Goal: Information Seeking & Learning: Learn about a topic

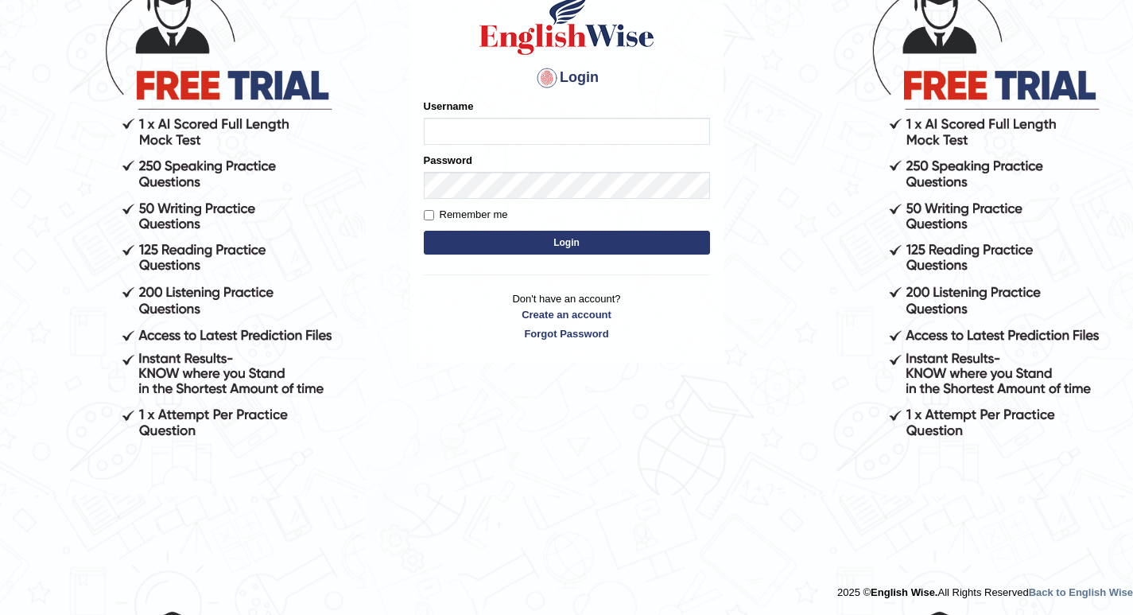
scroll to position [142, 0]
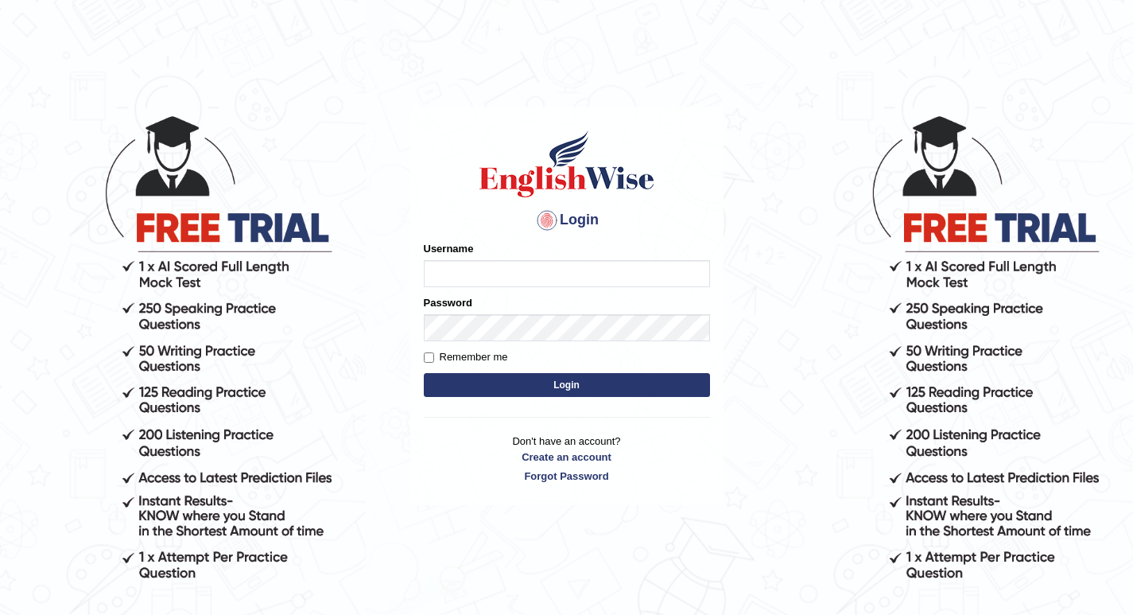
type input "misato79"
drag, startPoint x: 506, startPoint y: 269, endPoint x: 252, endPoint y: 307, distance: 257.3
click at [252, 307] on body "Login Please fix the following errors: Username misato79 Password Remember me L…" at bounding box center [566, 363] width 1133 height 615
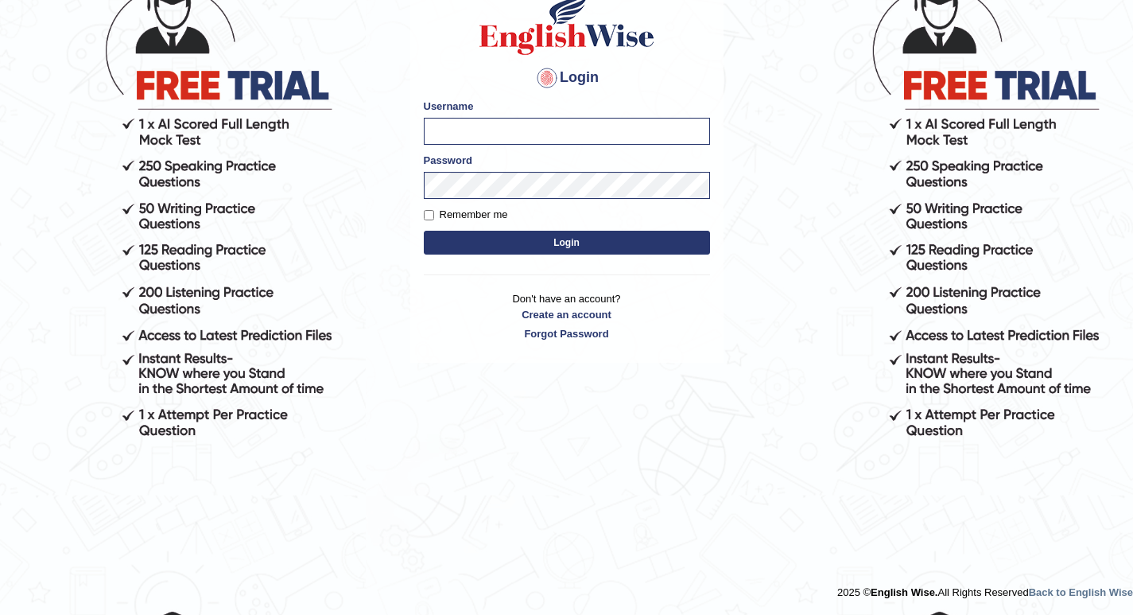
click at [264, 324] on body "Login Please fix the following errors: Username Password Remember me Login Don'…" at bounding box center [566, 221] width 1133 height 615
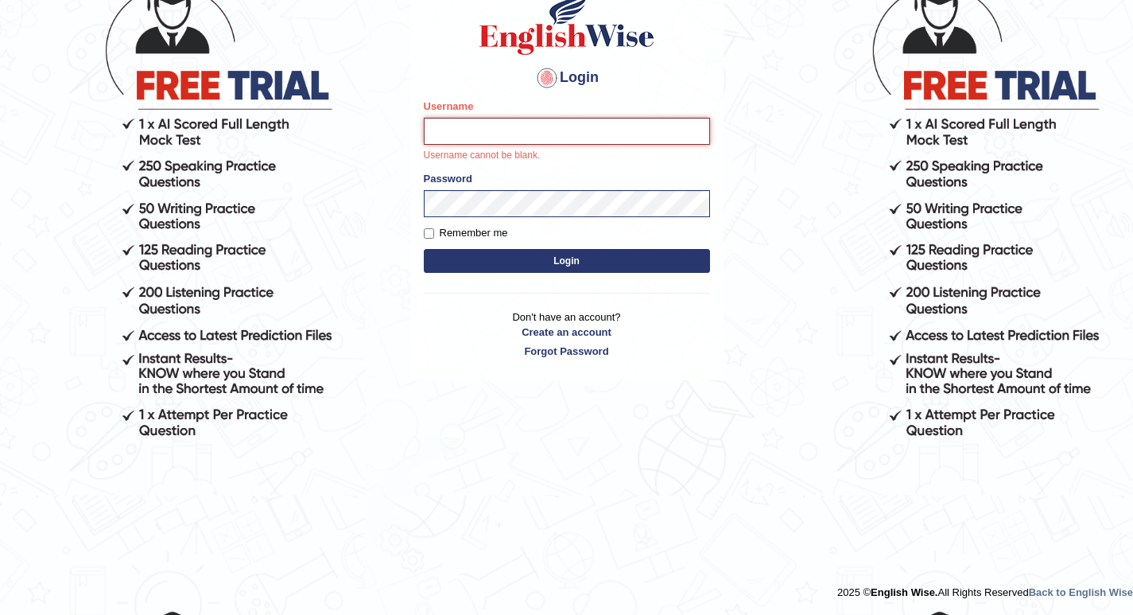
drag, startPoint x: 506, startPoint y: 129, endPoint x: 501, endPoint y: 122, distance: 8.5
click at [506, 129] on input "Username" at bounding box center [567, 131] width 286 height 27
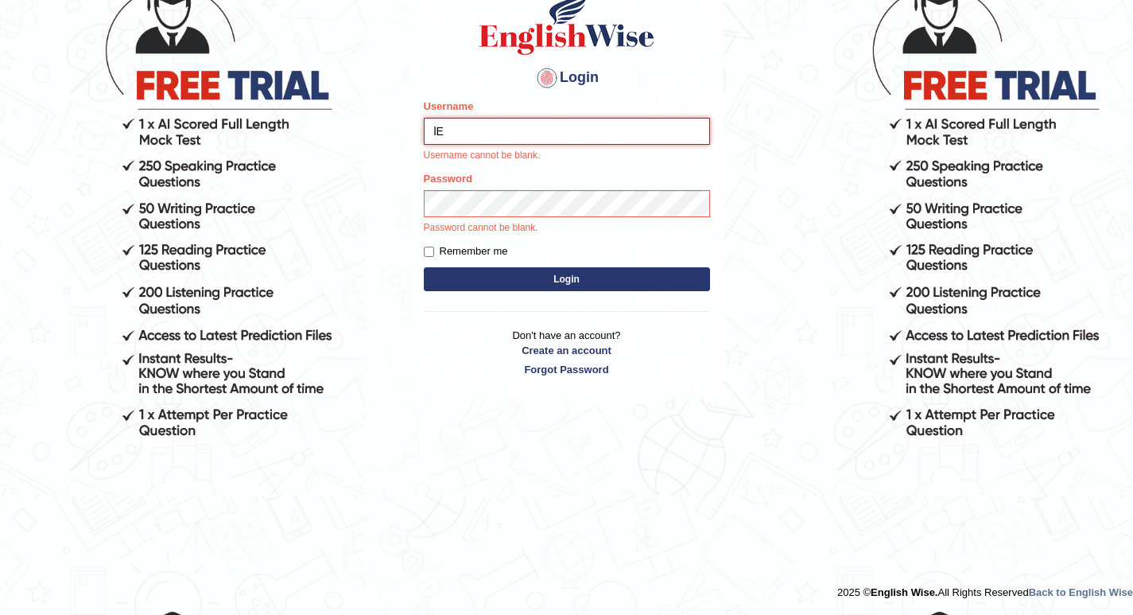
type input "l"
type input "LeidyA"
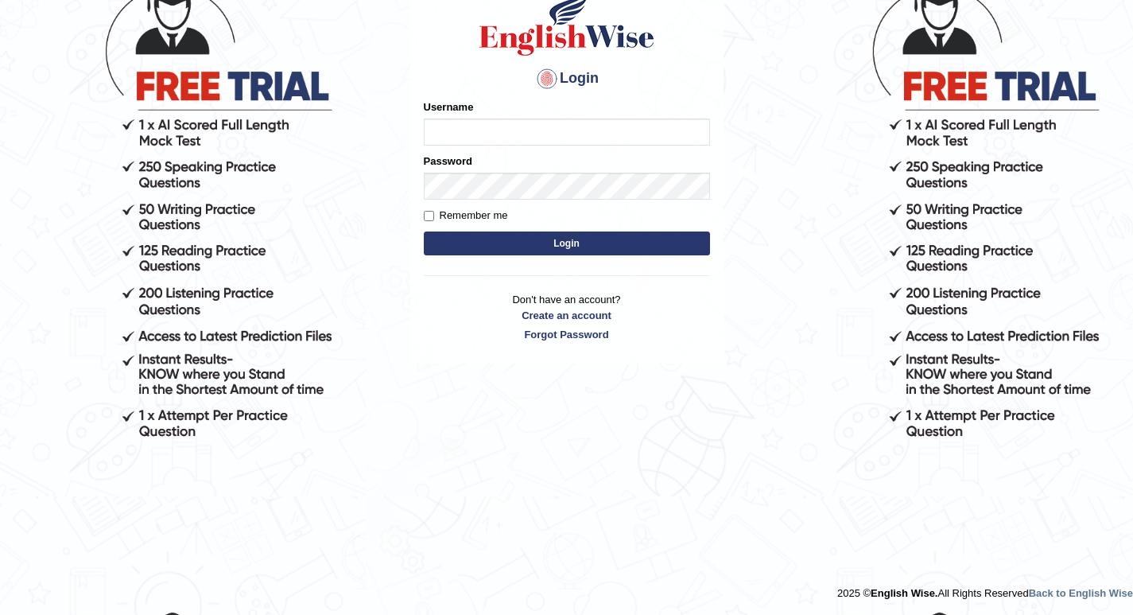
type input "misato79"
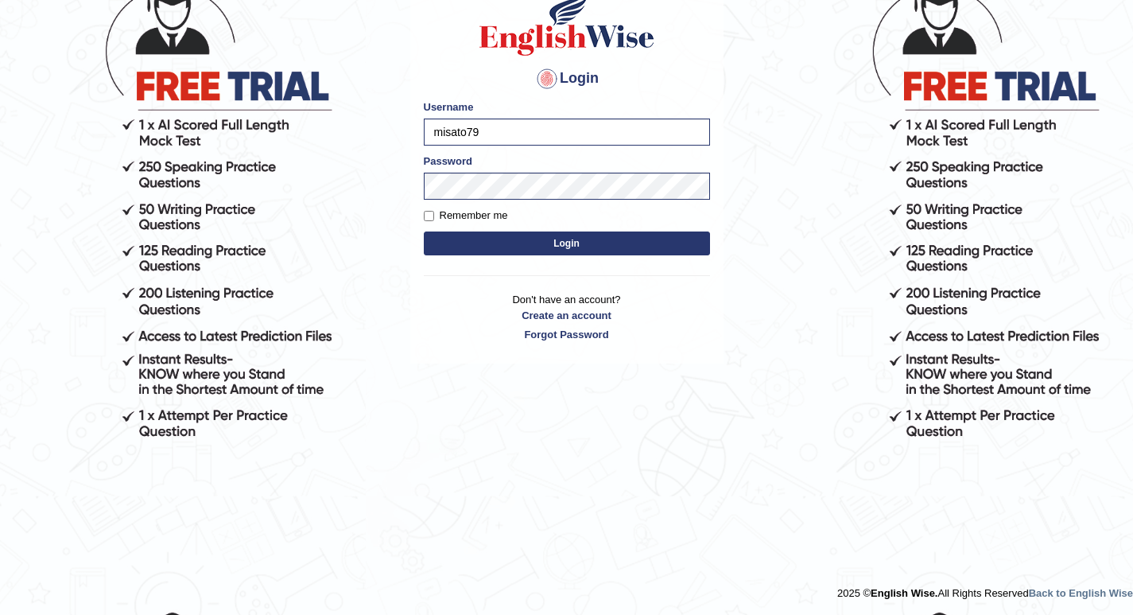
drag, startPoint x: 491, startPoint y: 130, endPoint x: 250, endPoint y: 99, distance: 242.9
click at [250, 99] on body "Login Please fix the following errors: Username misato79 Password Remember me L…" at bounding box center [566, 222] width 1133 height 615
drag, startPoint x: 491, startPoint y: 128, endPoint x: 227, endPoint y: 142, distance: 263.5
click at [232, 139] on body "Login Please fix the following errors: Username misato79 Password Remember me L…" at bounding box center [566, 222] width 1133 height 615
type input "l"
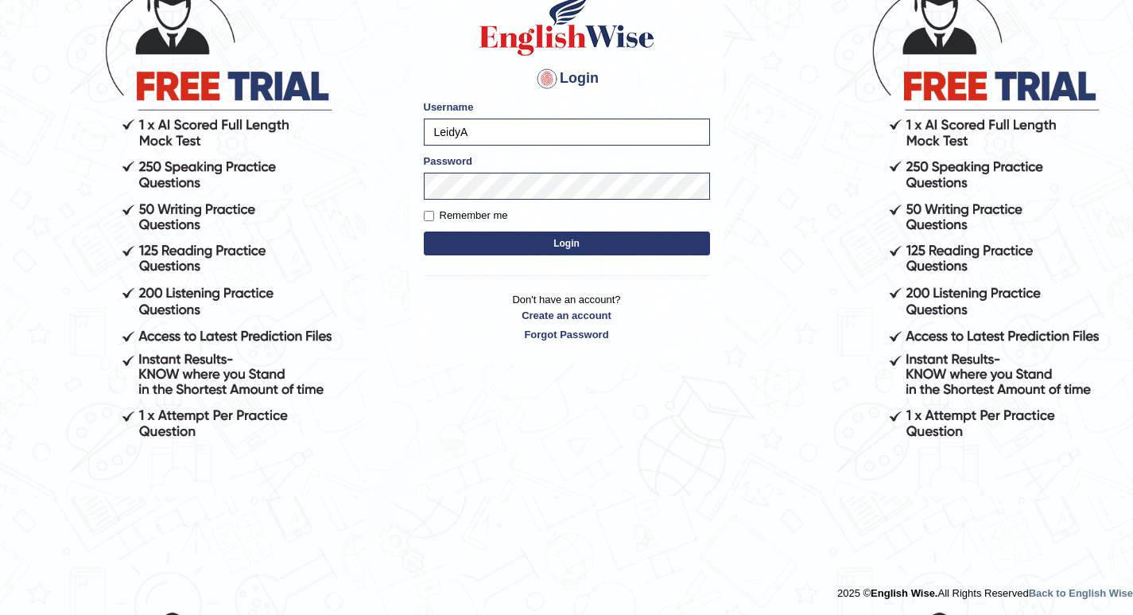
type input "LeidyA"
click at [373, 194] on body "Login Please fix the following errors: Username [PERSON_NAME] Password Remember…" at bounding box center [566, 222] width 1133 height 615
click at [438, 236] on button "Login" at bounding box center [567, 243] width 286 height 24
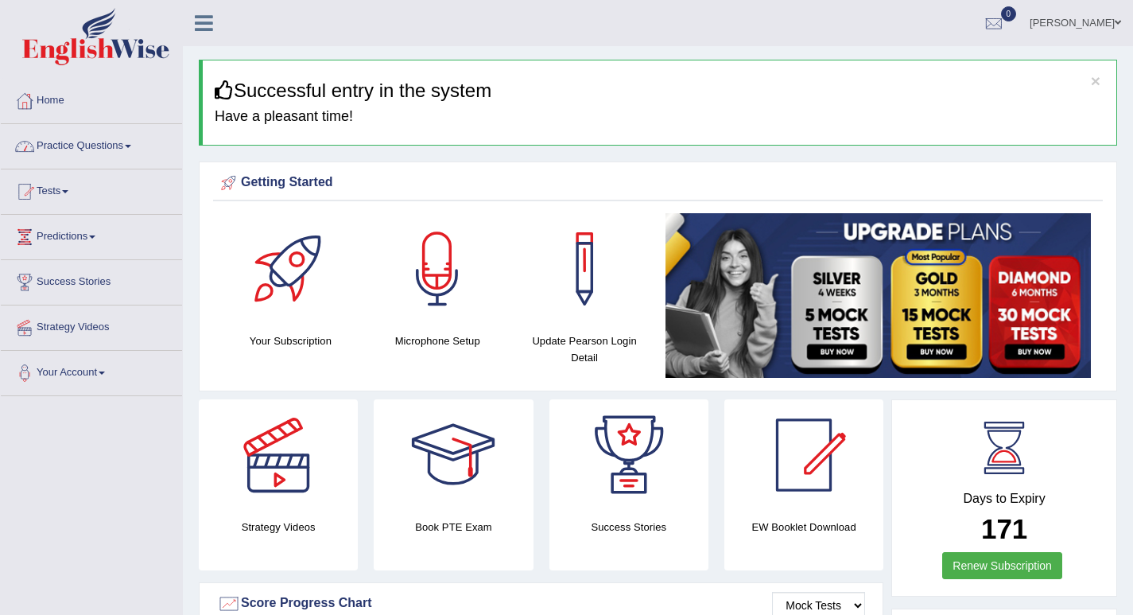
click at [131, 143] on link "Practice Questions" at bounding box center [91, 144] width 181 height 40
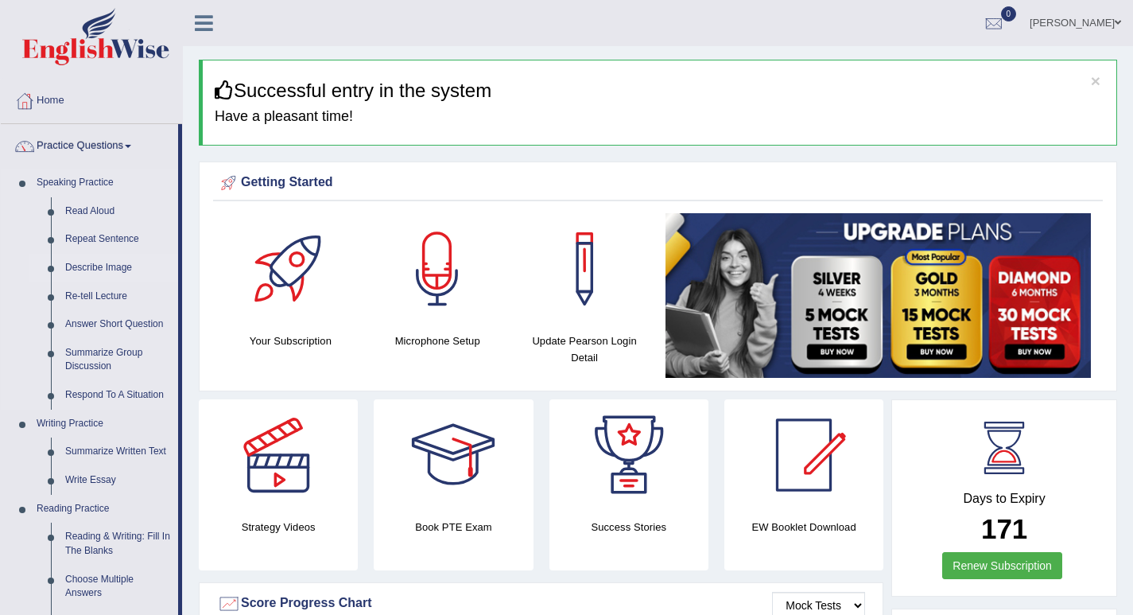
click at [82, 268] on link "Describe Image" at bounding box center [118, 268] width 120 height 29
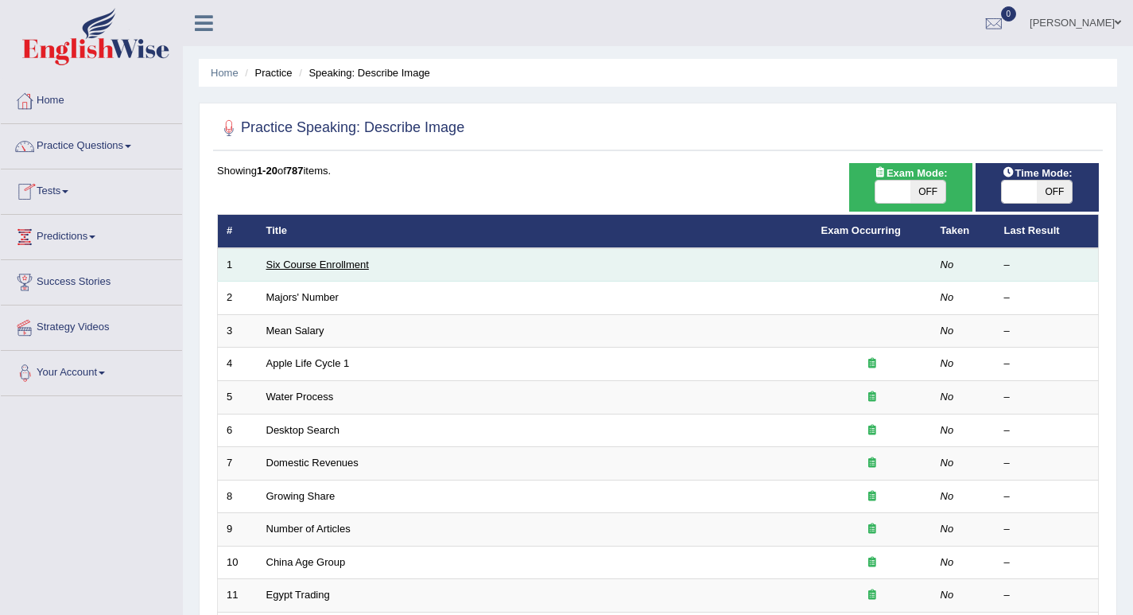
click at [290, 263] on link "Six Course Enrollment" at bounding box center [317, 264] width 103 height 12
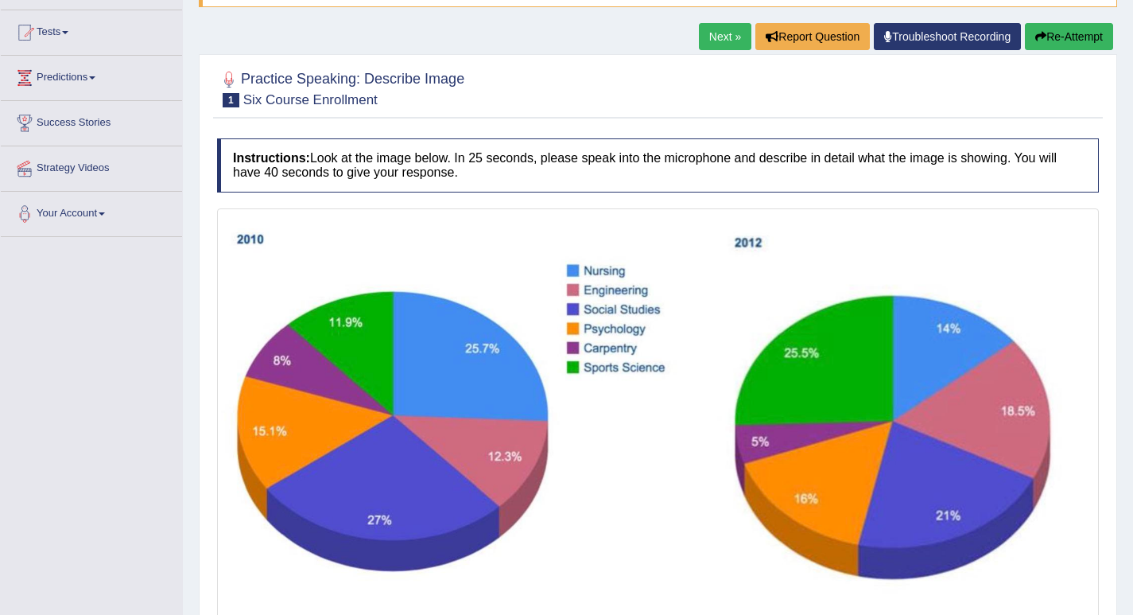
scroll to position [289, 0]
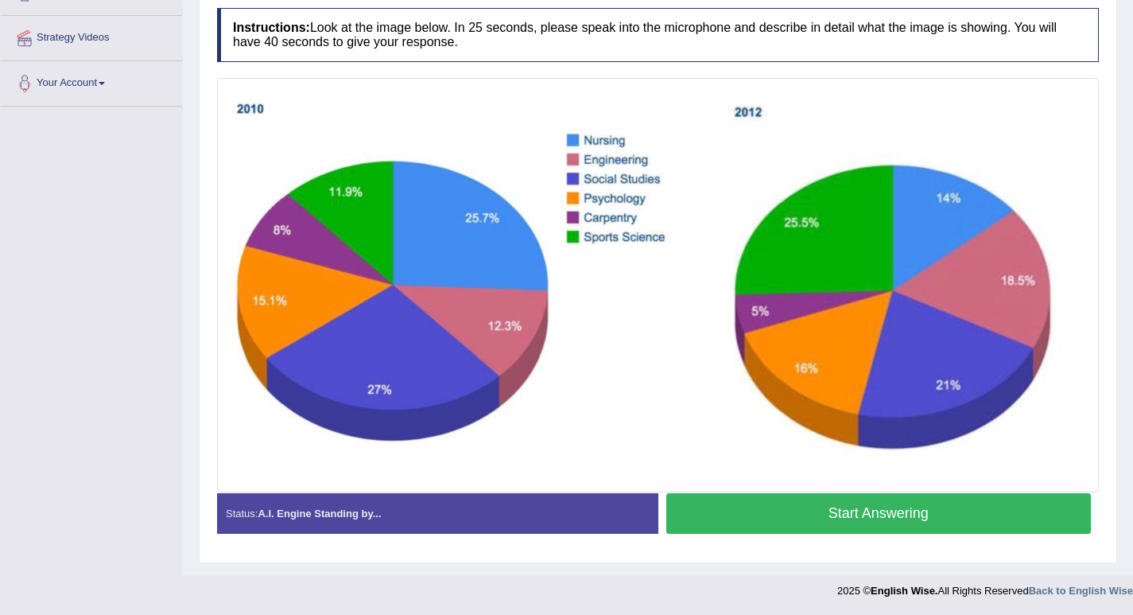
click at [823, 516] on button "Start Answering" at bounding box center [878, 513] width 425 height 41
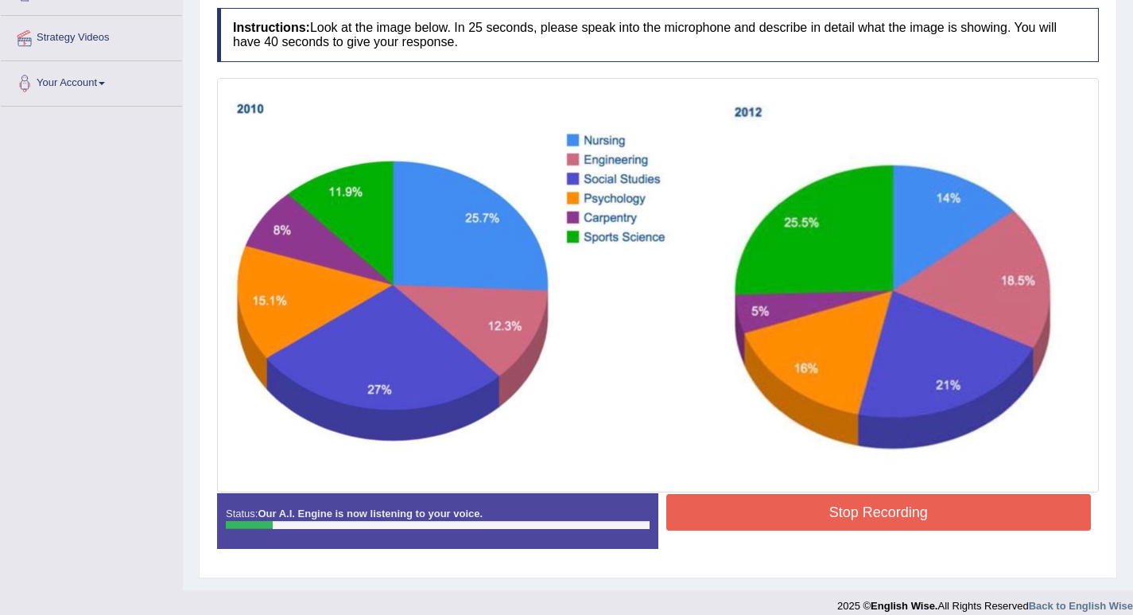
click at [892, 507] on button "Stop Recording" at bounding box center [878, 512] width 425 height 37
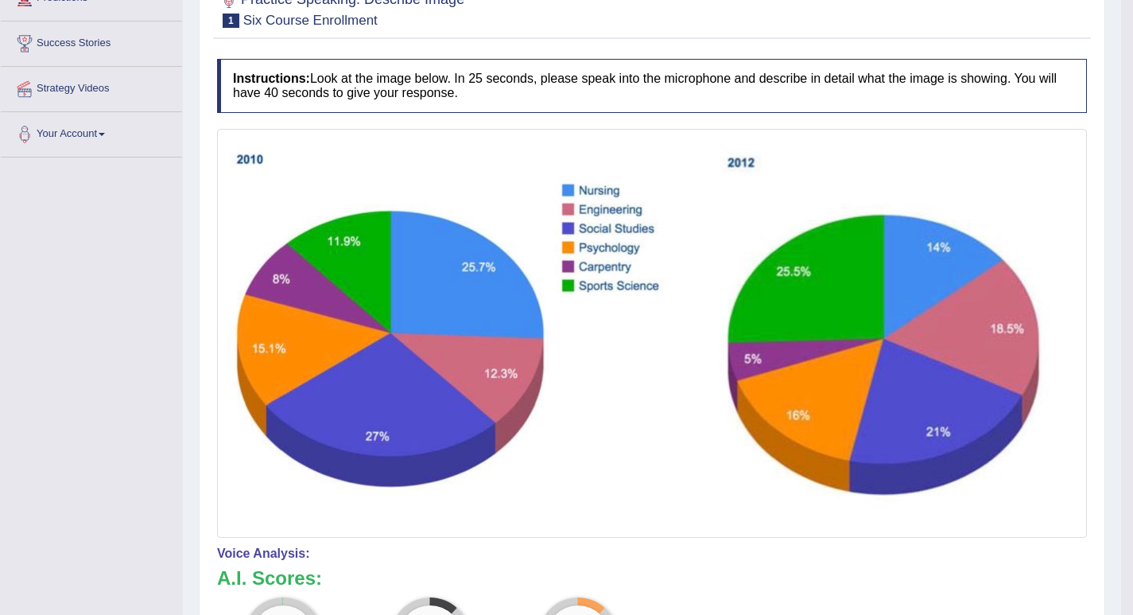
scroll to position [80, 0]
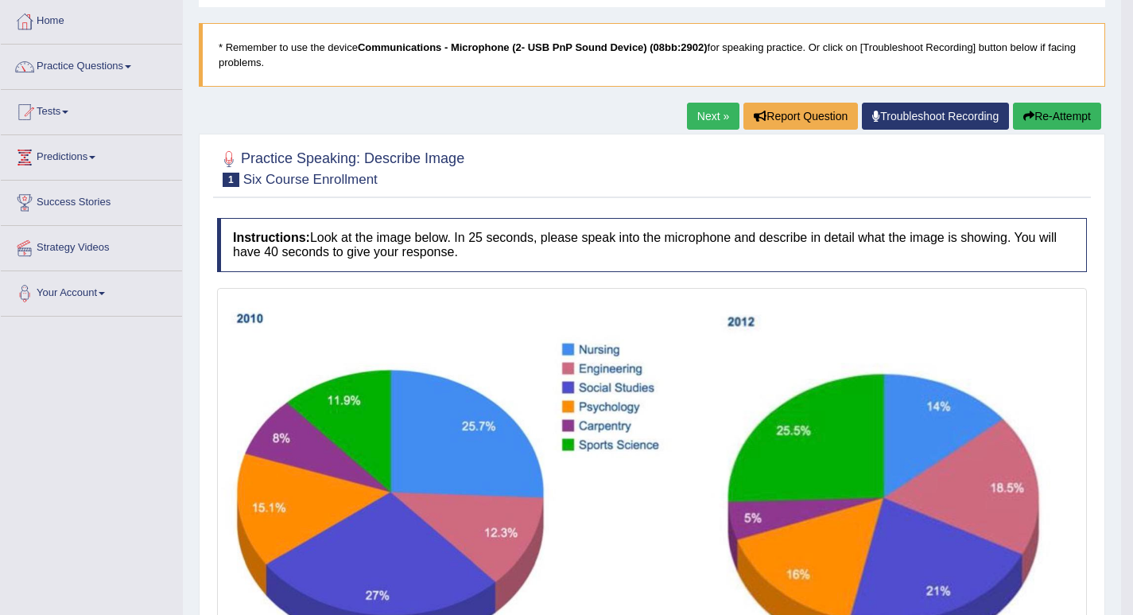
click at [1034, 115] on button "Re-Attempt" at bounding box center [1057, 116] width 88 height 27
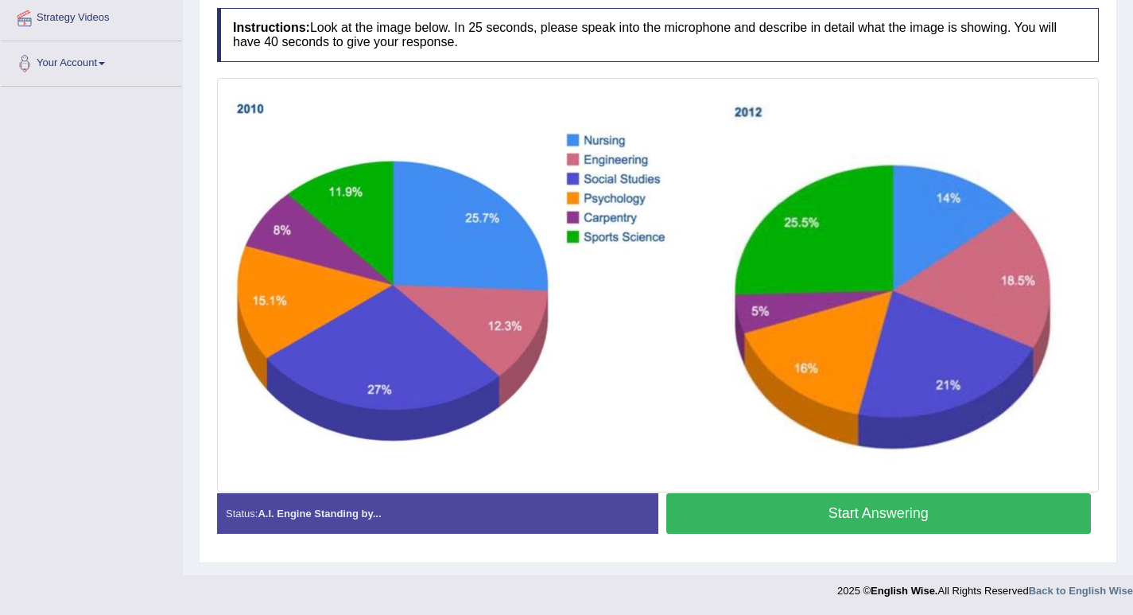
scroll to position [230, 0]
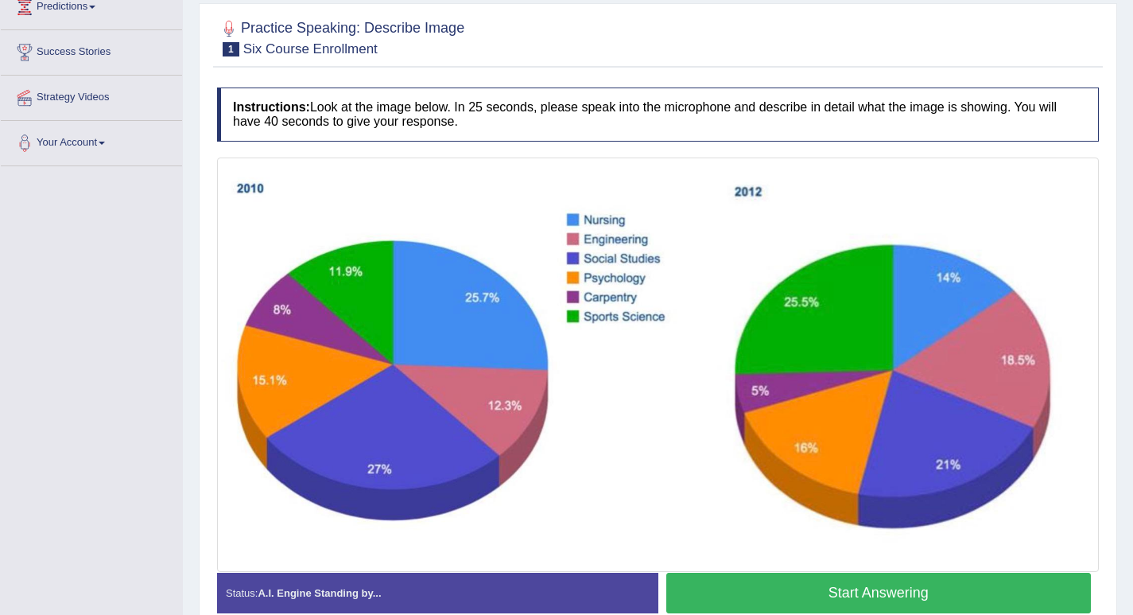
click at [879, 585] on button "Start Answering" at bounding box center [878, 592] width 425 height 41
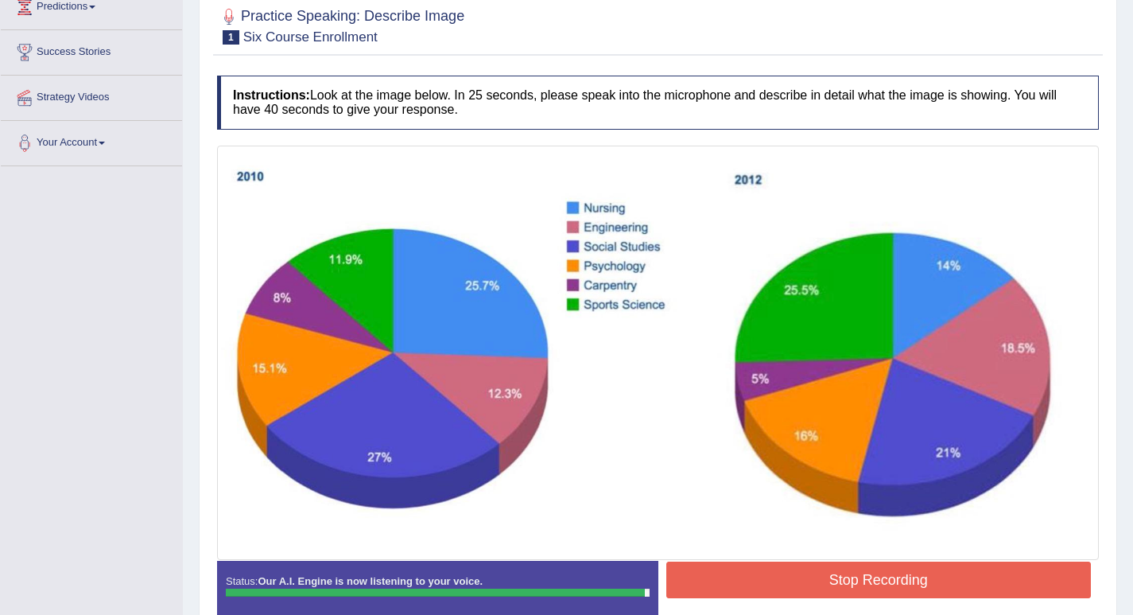
click at [874, 574] on button "Stop Recording" at bounding box center [878, 579] width 425 height 37
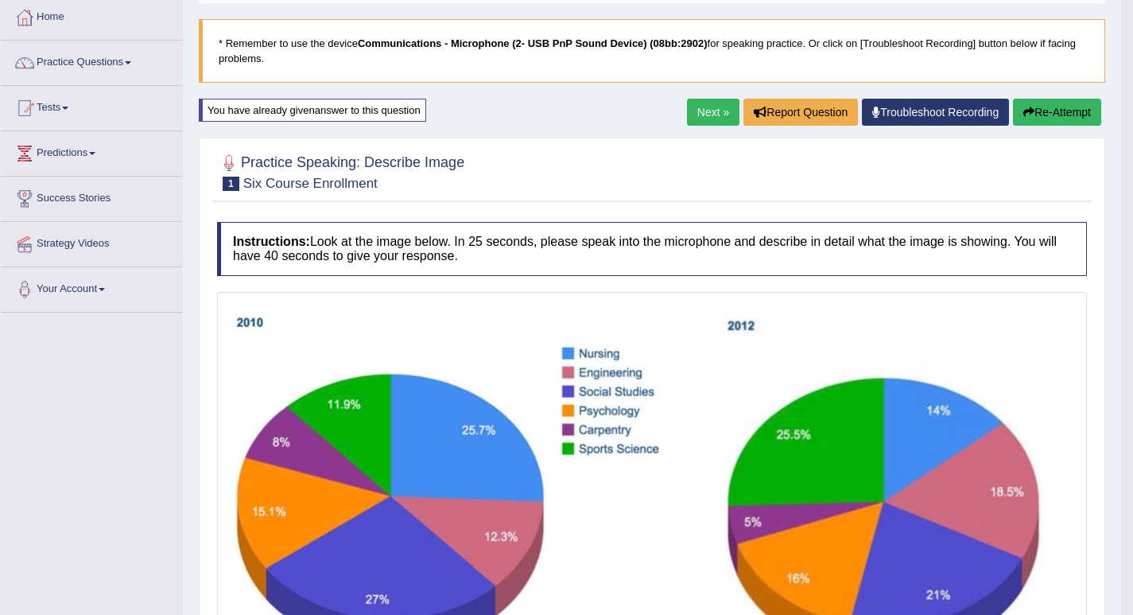
scroll to position [163, 0]
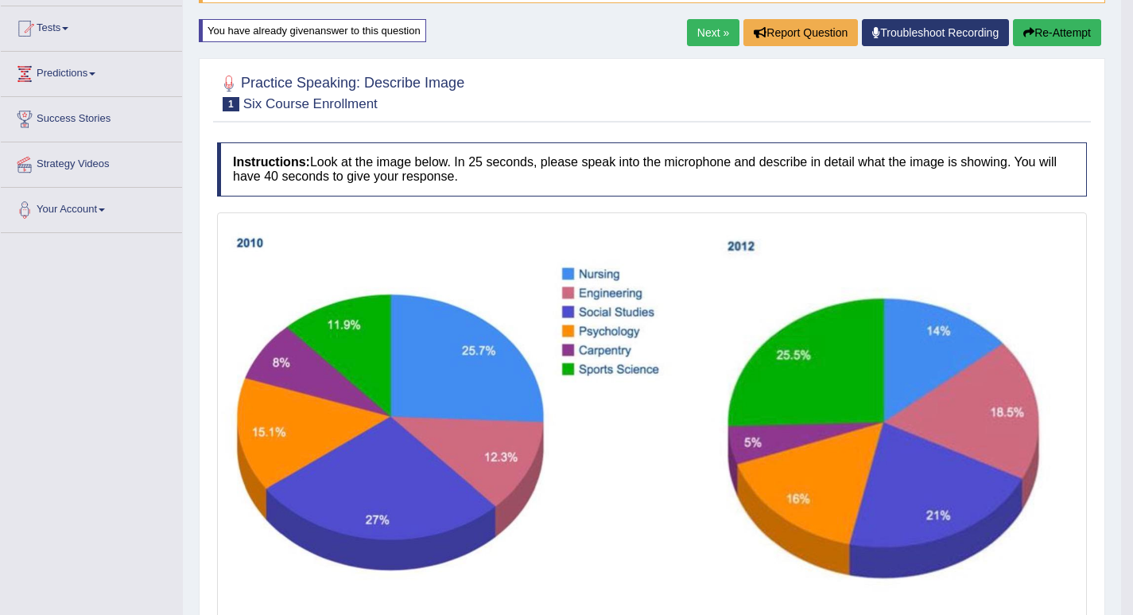
click at [1059, 36] on button "Re-Attempt" at bounding box center [1057, 32] width 88 height 27
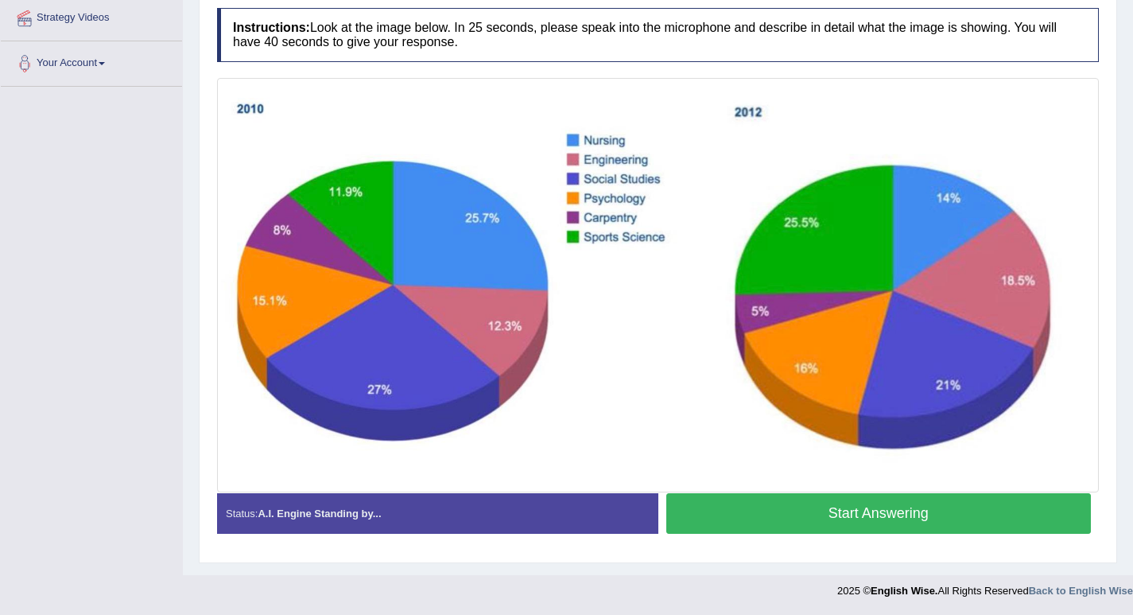
scroll to position [230, 0]
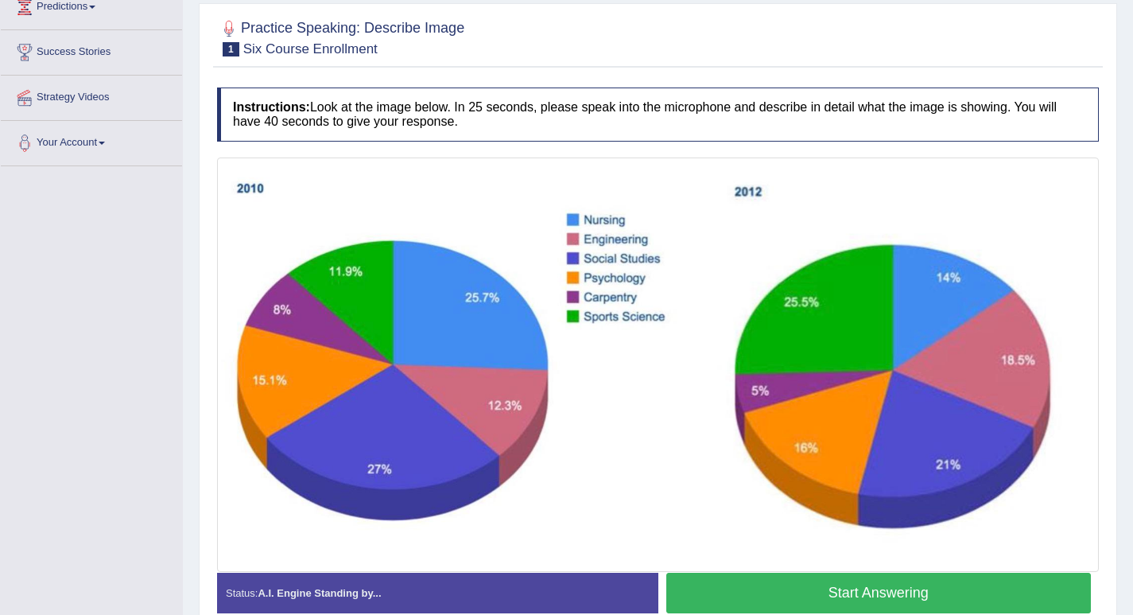
click at [805, 586] on button "Start Answering" at bounding box center [878, 592] width 425 height 41
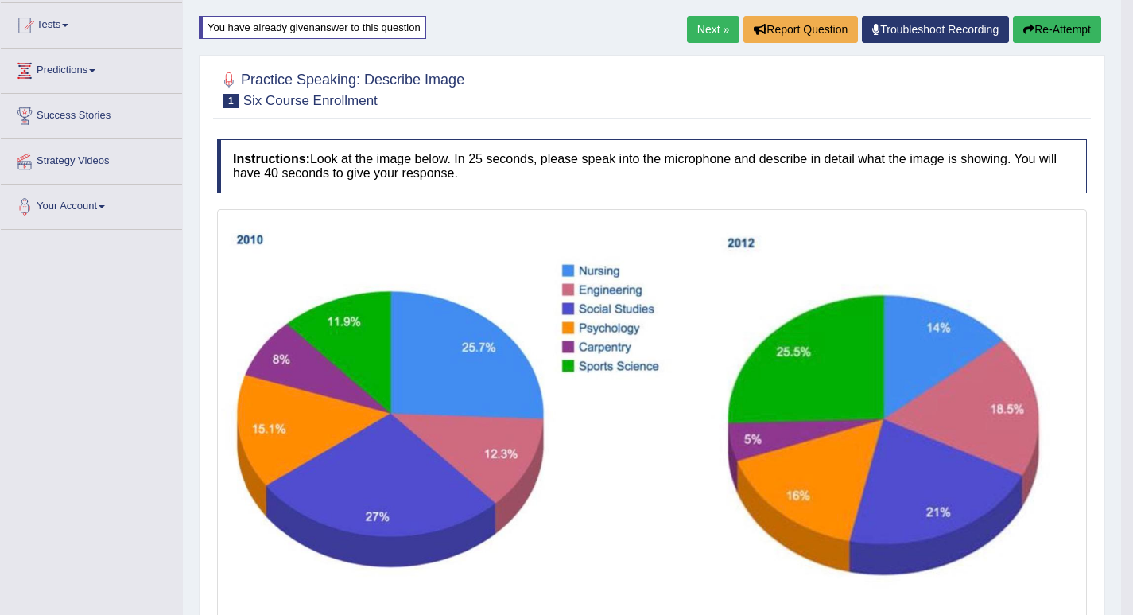
scroll to position [87, 0]
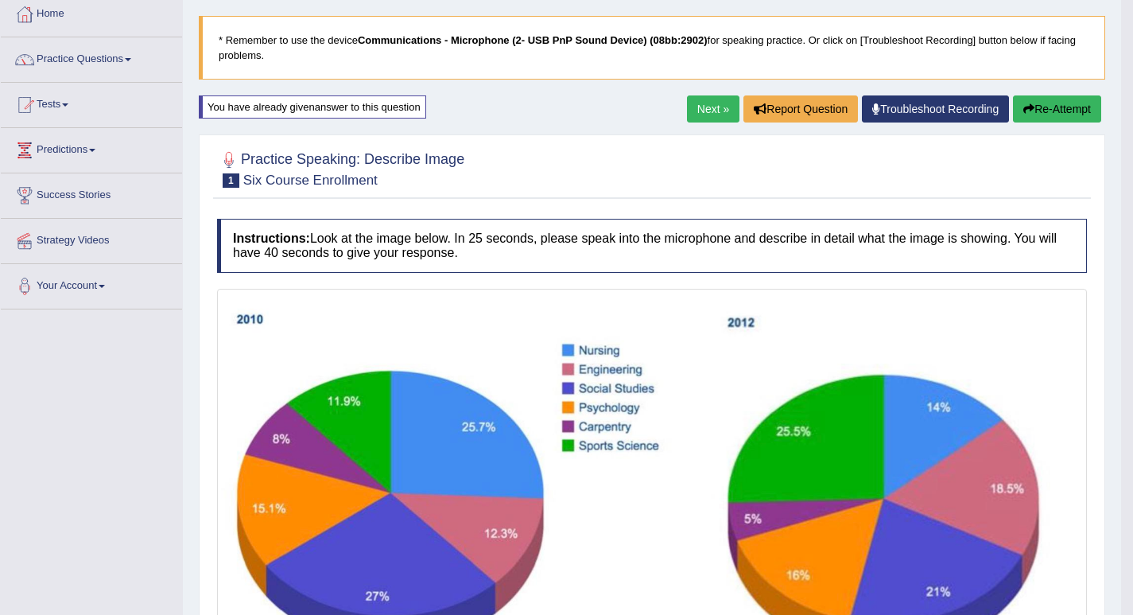
click at [1053, 107] on button "Re-Attempt" at bounding box center [1057, 108] width 88 height 27
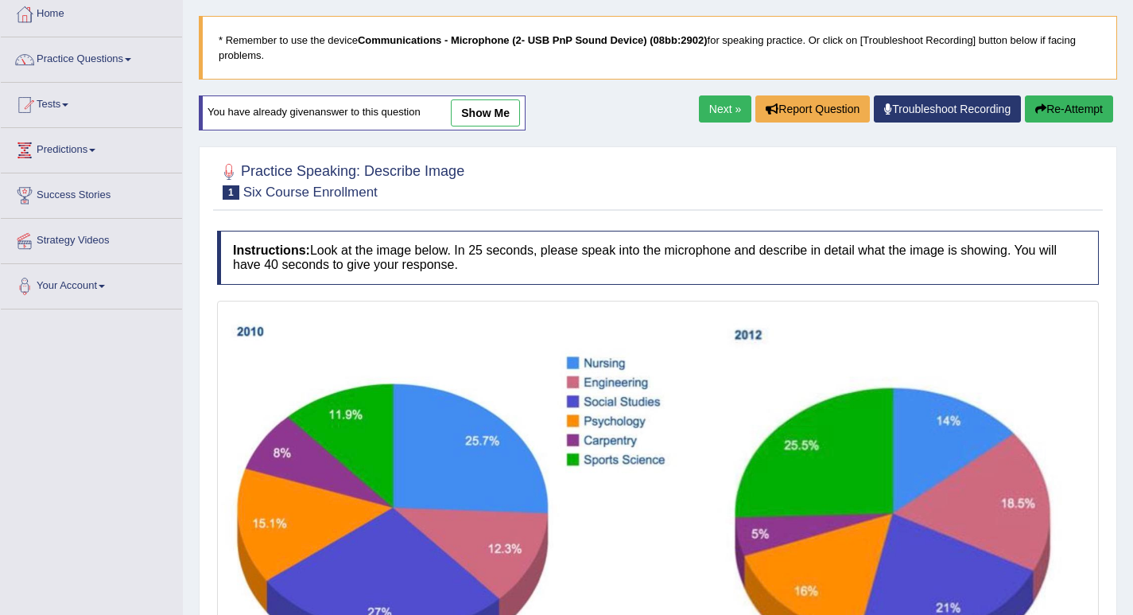
scroll to position [309, 0]
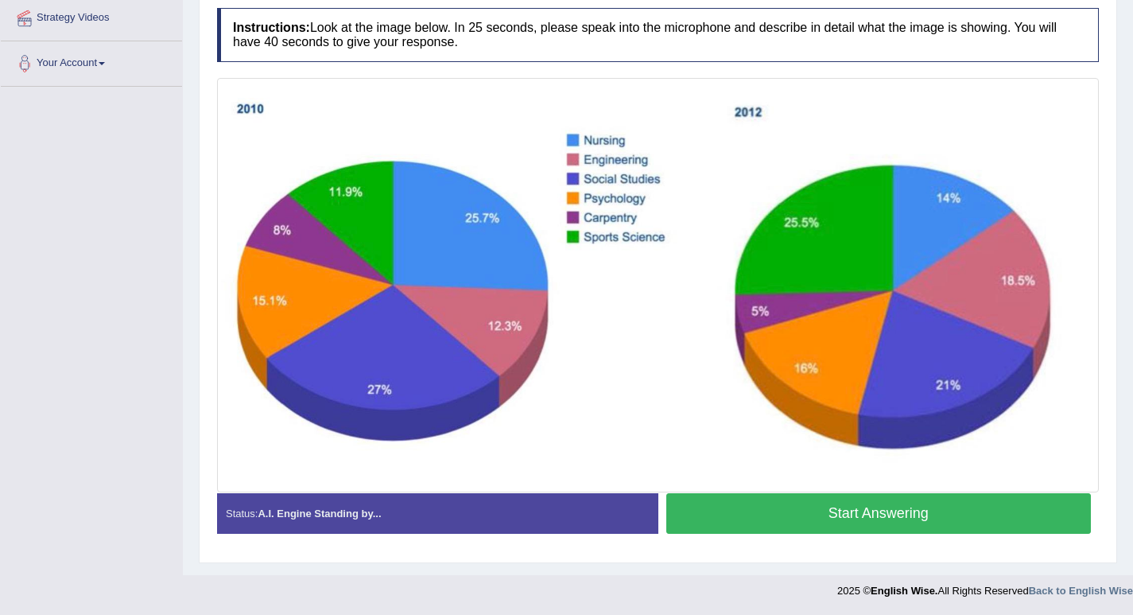
click at [859, 507] on button "Start Answering" at bounding box center [878, 513] width 425 height 41
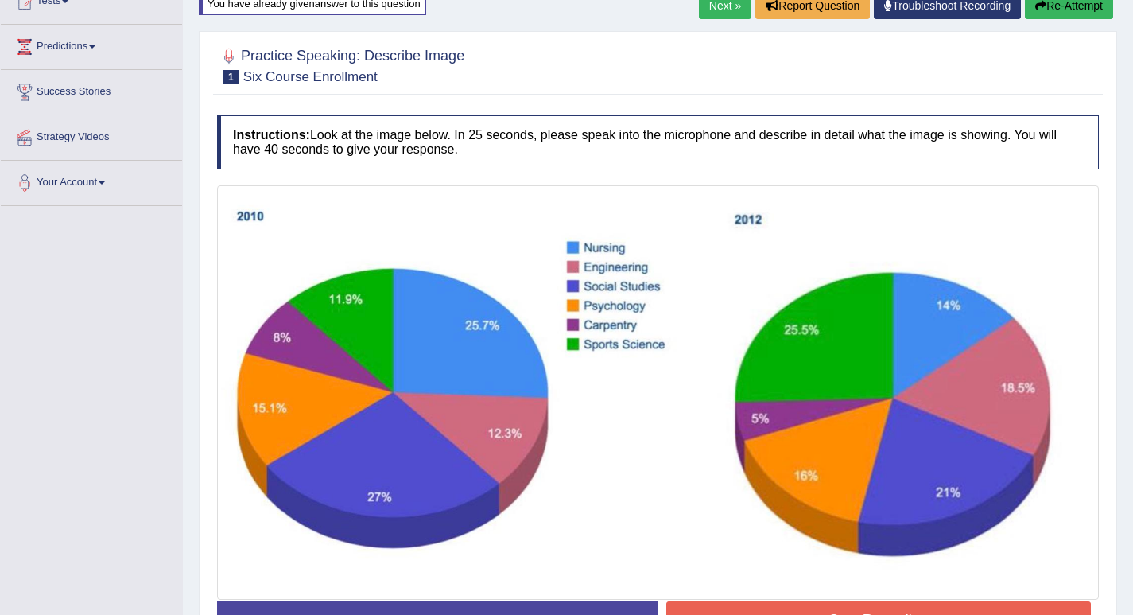
scroll to position [0, 0]
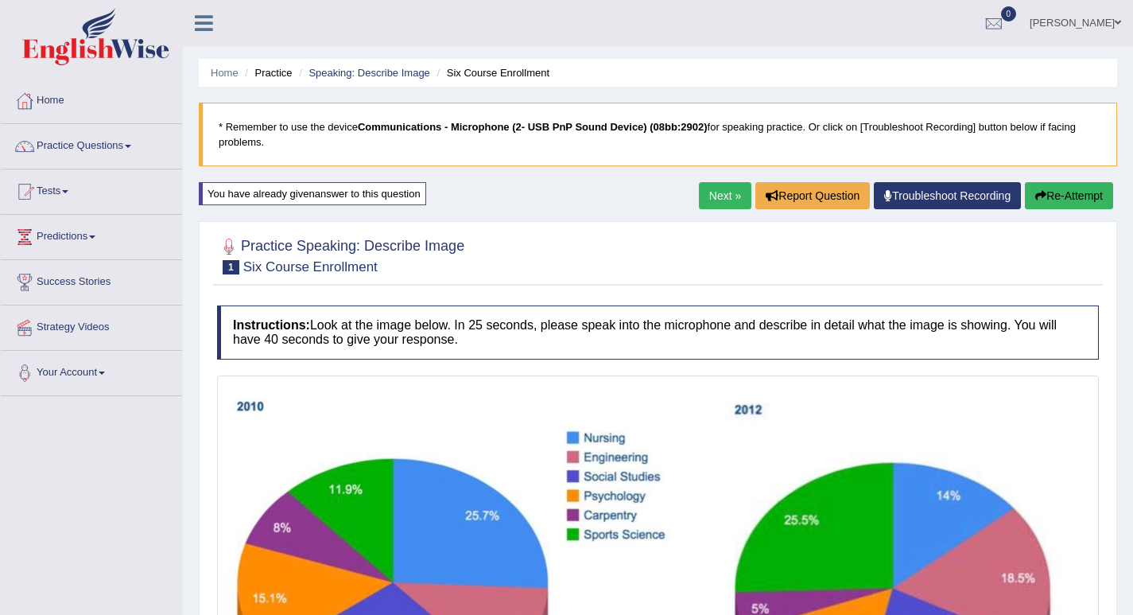
click at [1055, 197] on button "Re-Attempt" at bounding box center [1069, 195] width 88 height 27
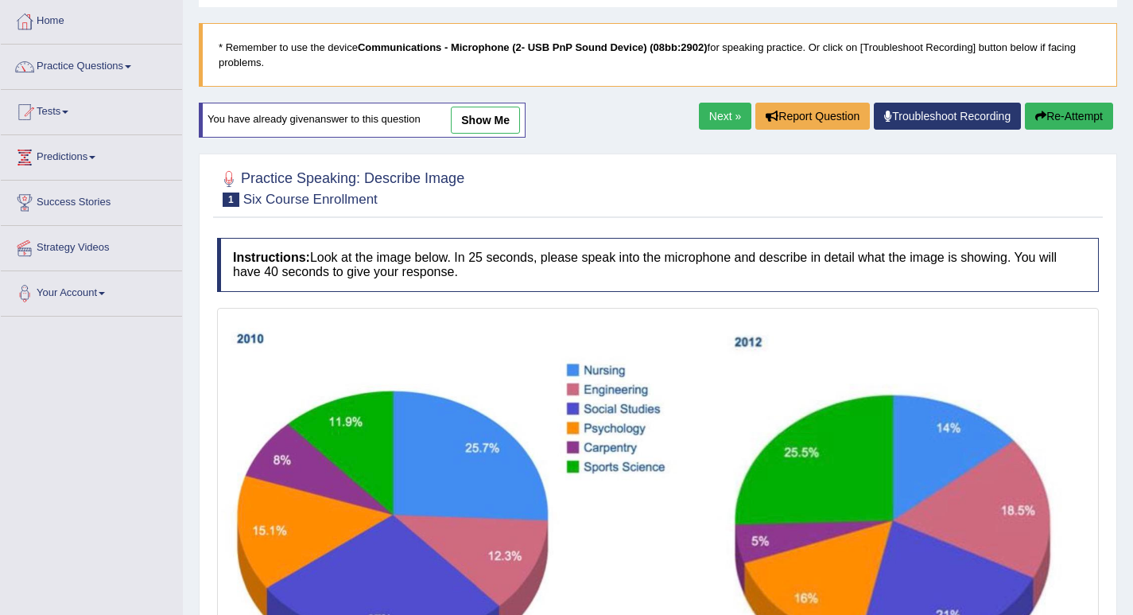
scroll to position [159, 0]
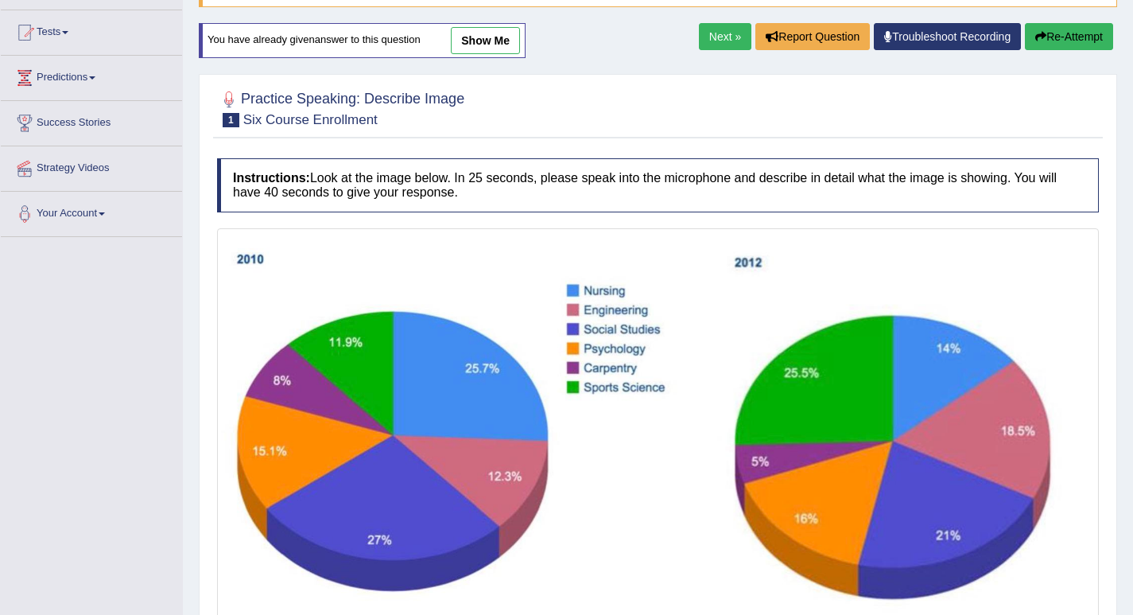
click at [1067, 40] on button "Re-Attempt" at bounding box center [1069, 36] width 88 height 27
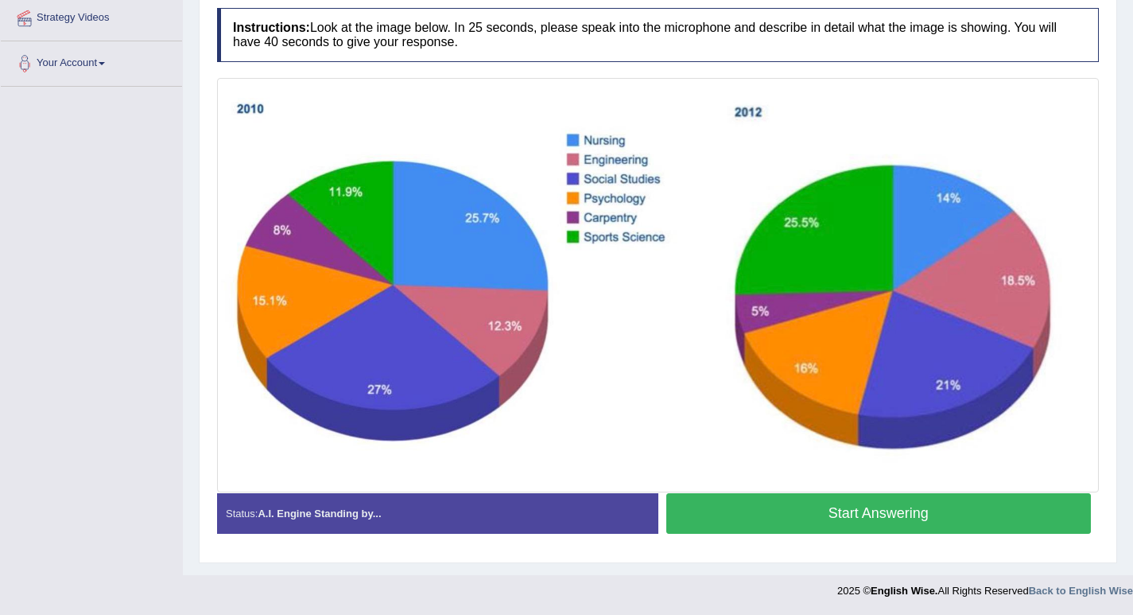
click at [853, 513] on button "Start Answering" at bounding box center [878, 513] width 425 height 41
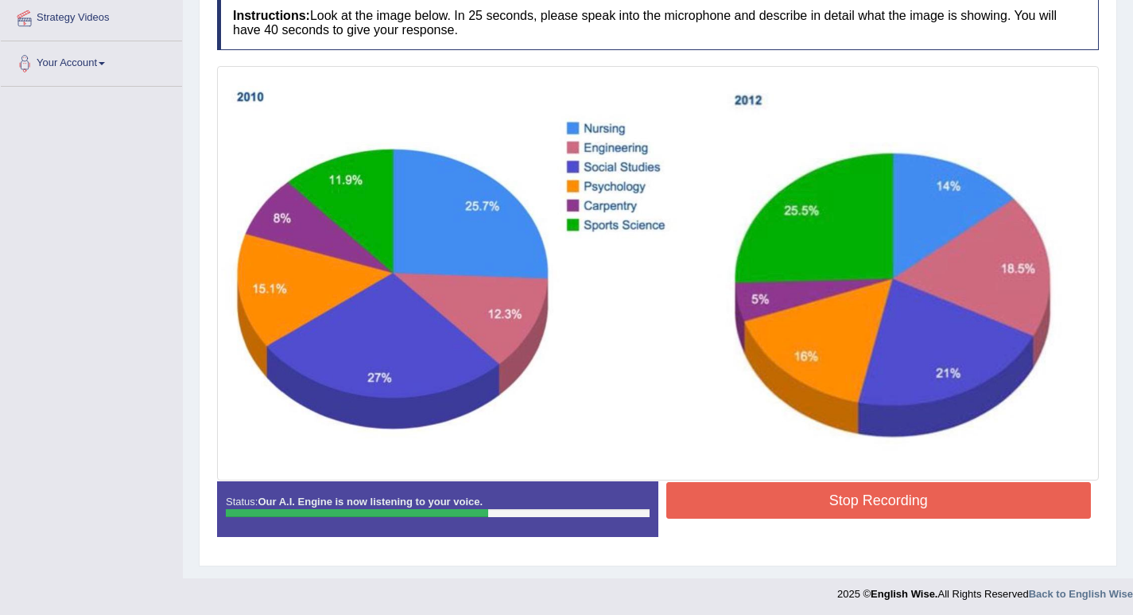
scroll to position [312, 0]
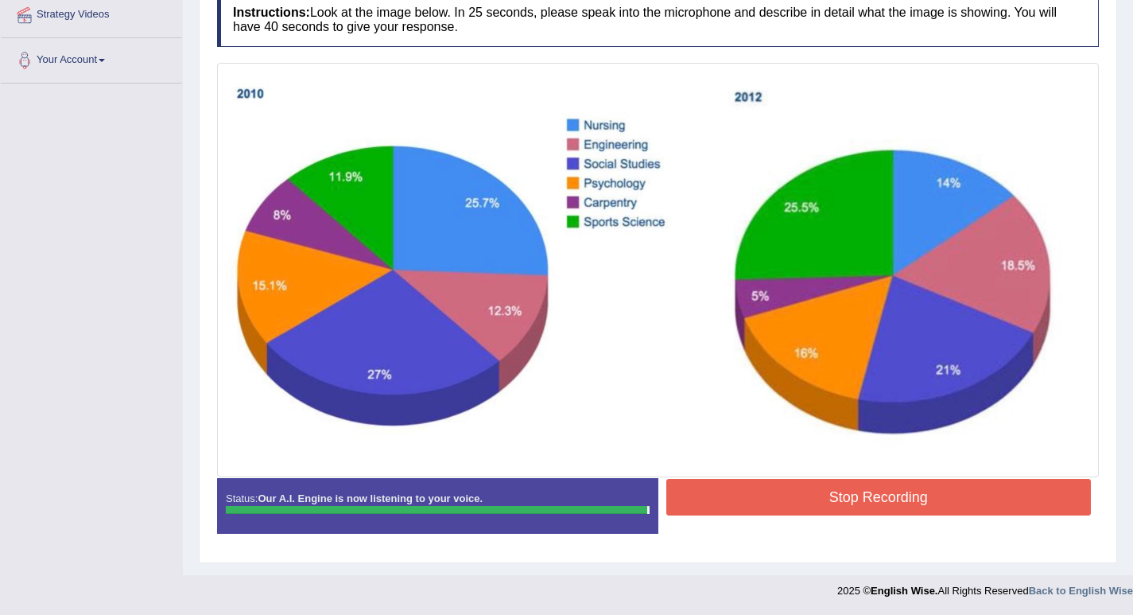
click at [851, 487] on button "Stop Recording" at bounding box center [878, 497] width 425 height 37
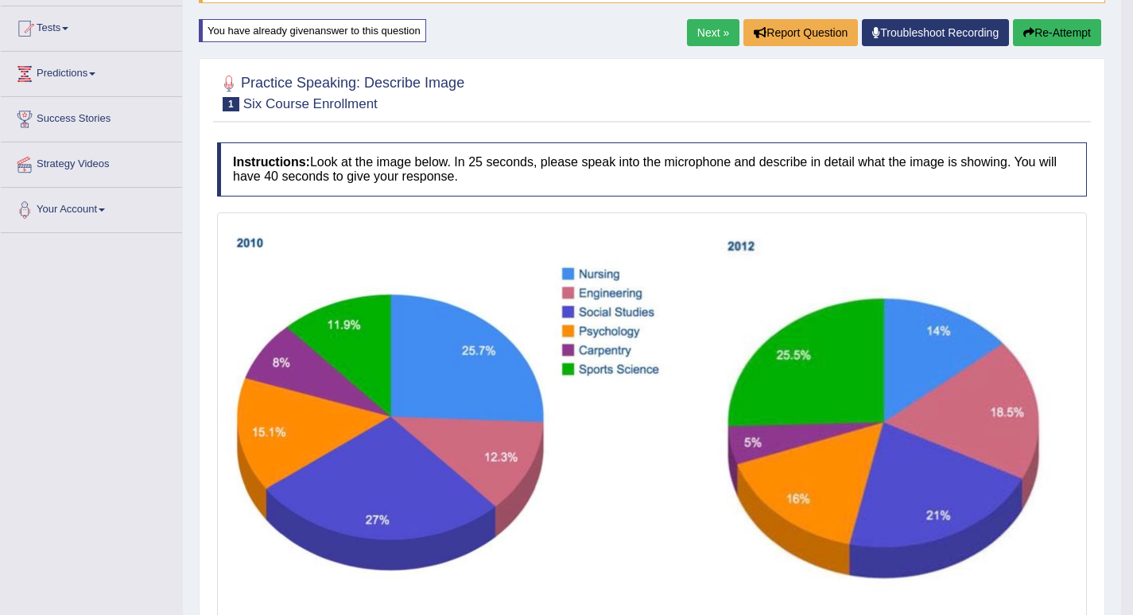
scroll to position [83, 0]
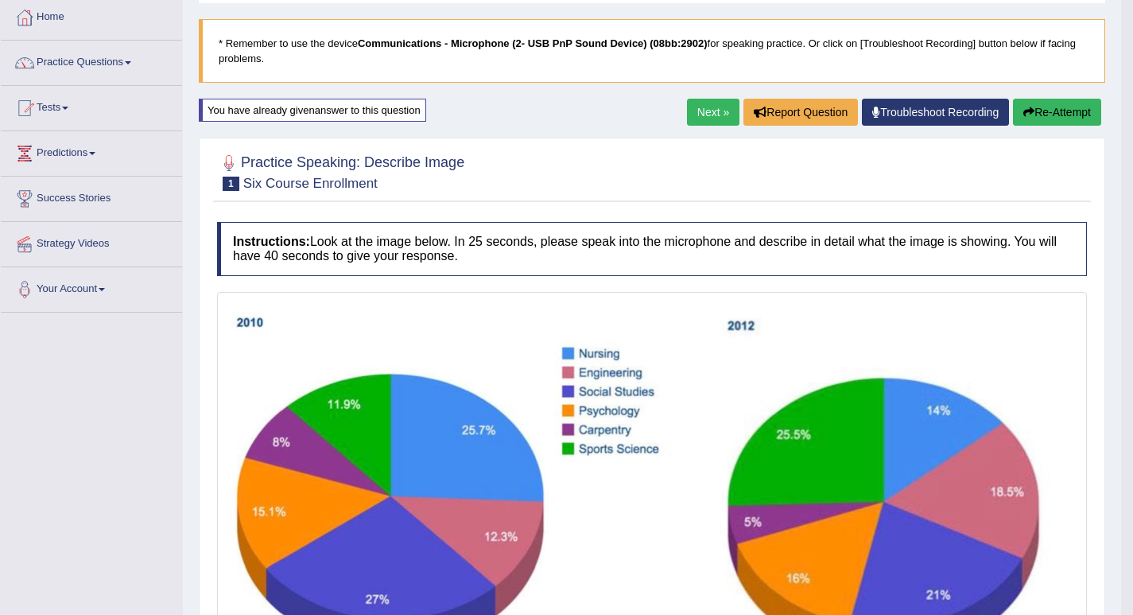
click at [1044, 114] on button "Re-Attempt" at bounding box center [1057, 112] width 88 height 27
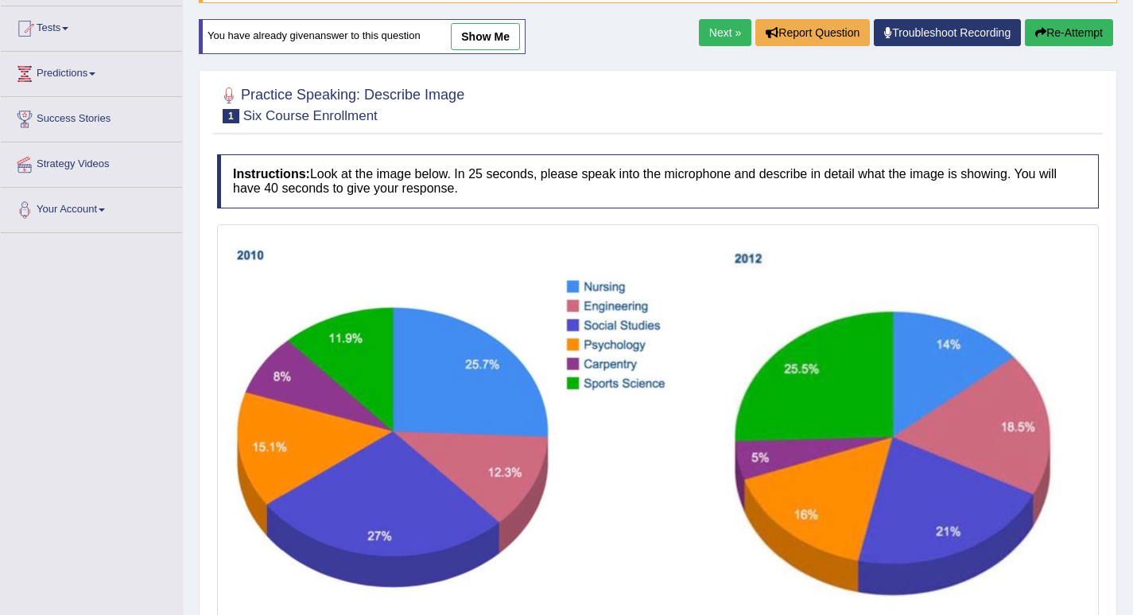
scroll to position [242, 0]
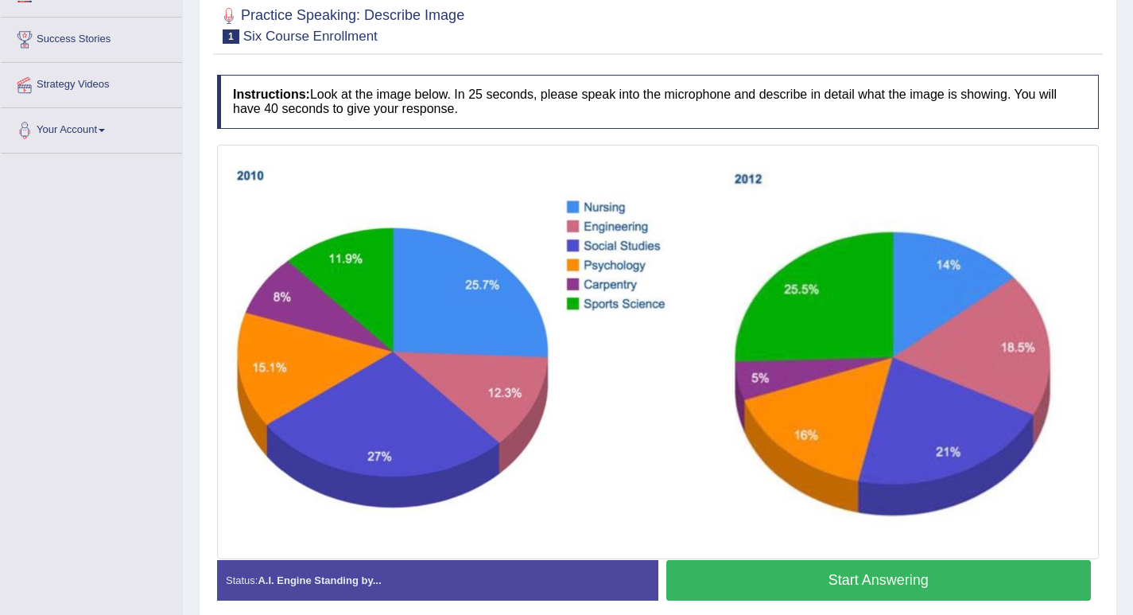
click at [824, 578] on button "Start Answering" at bounding box center [878, 580] width 425 height 41
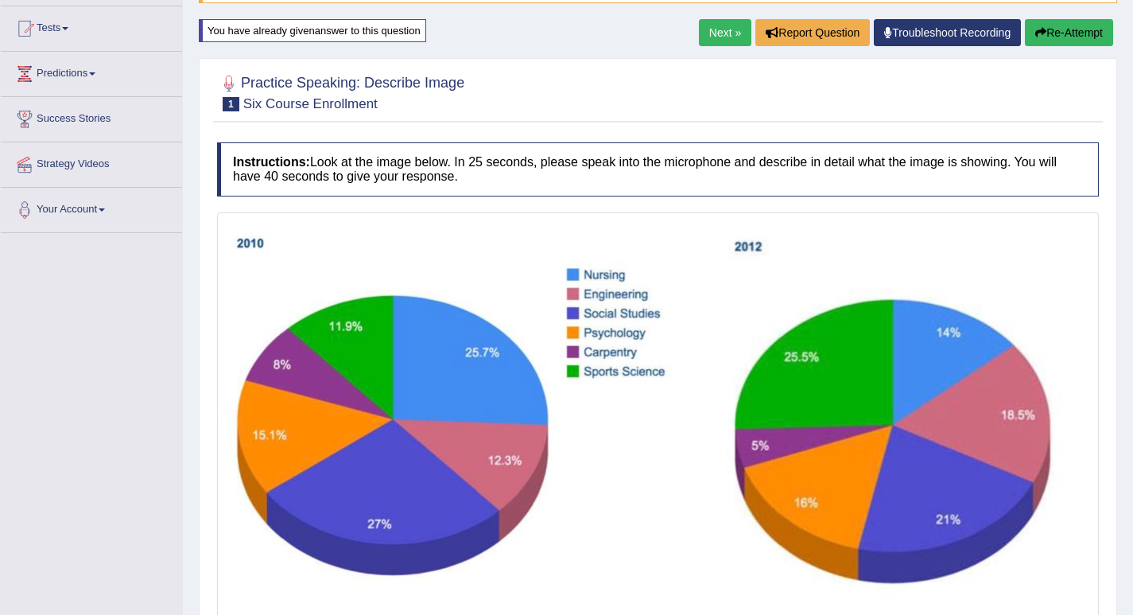
scroll to position [312, 0]
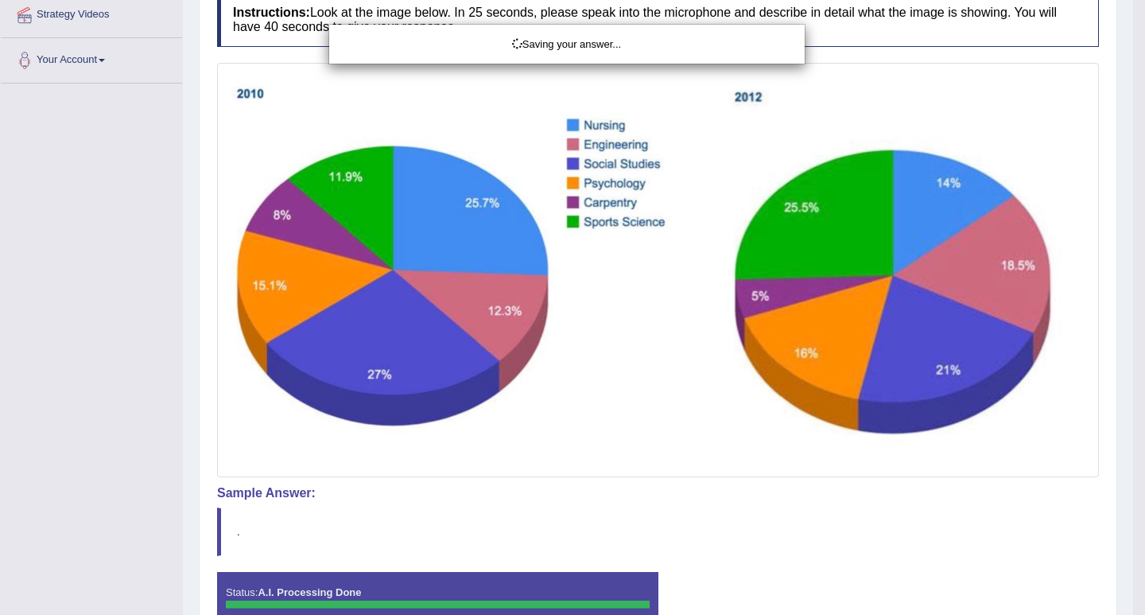
click at [814, 509] on div "Saving your answer..." at bounding box center [572, 307] width 1145 height 615
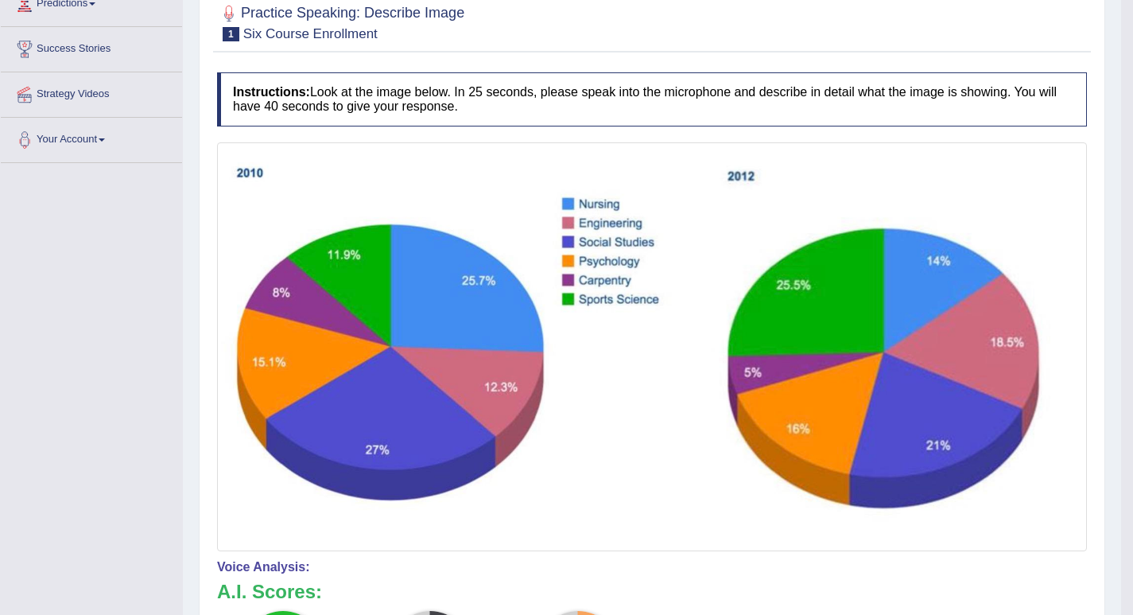
scroll to position [74, 0]
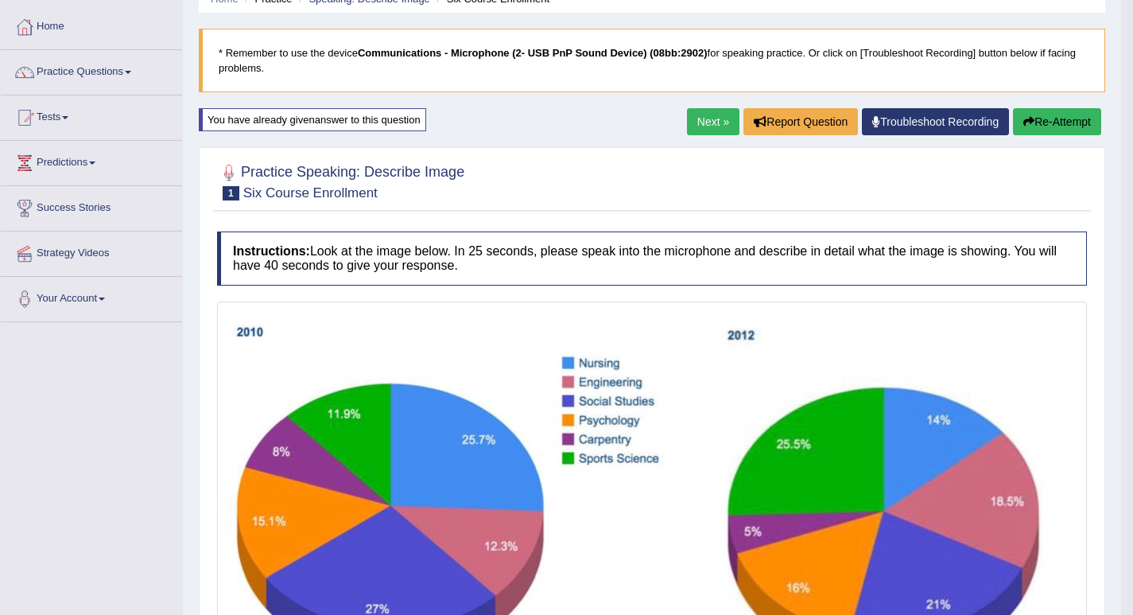
click at [1030, 119] on icon "button" at bounding box center [1028, 121] width 11 height 11
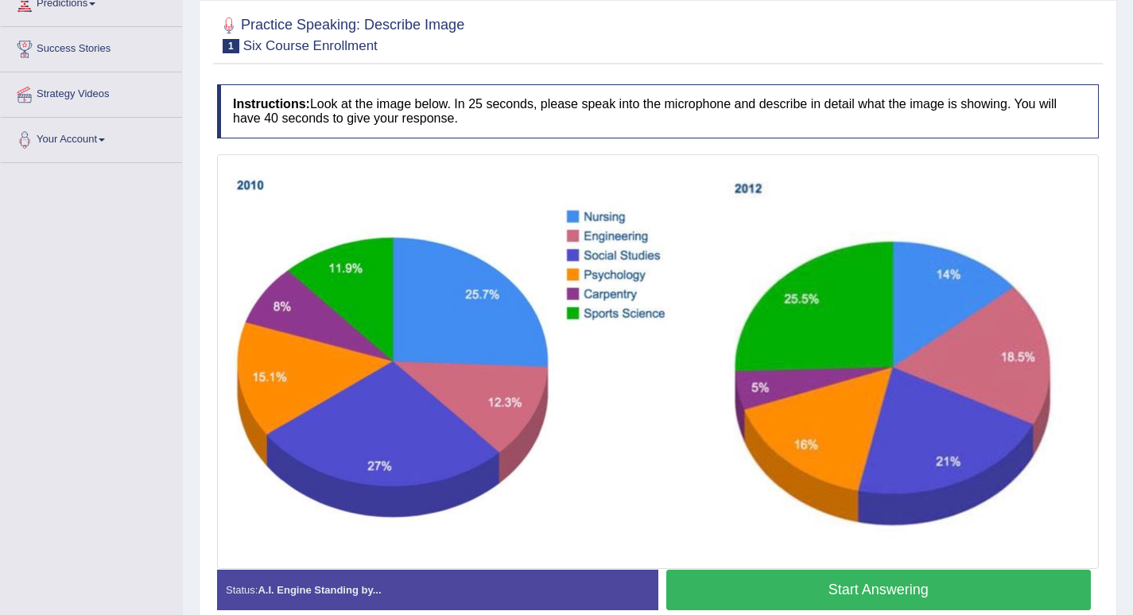
scroll to position [233, 0]
click at [867, 582] on button "Start Answering" at bounding box center [878, 589] width 425 height 41
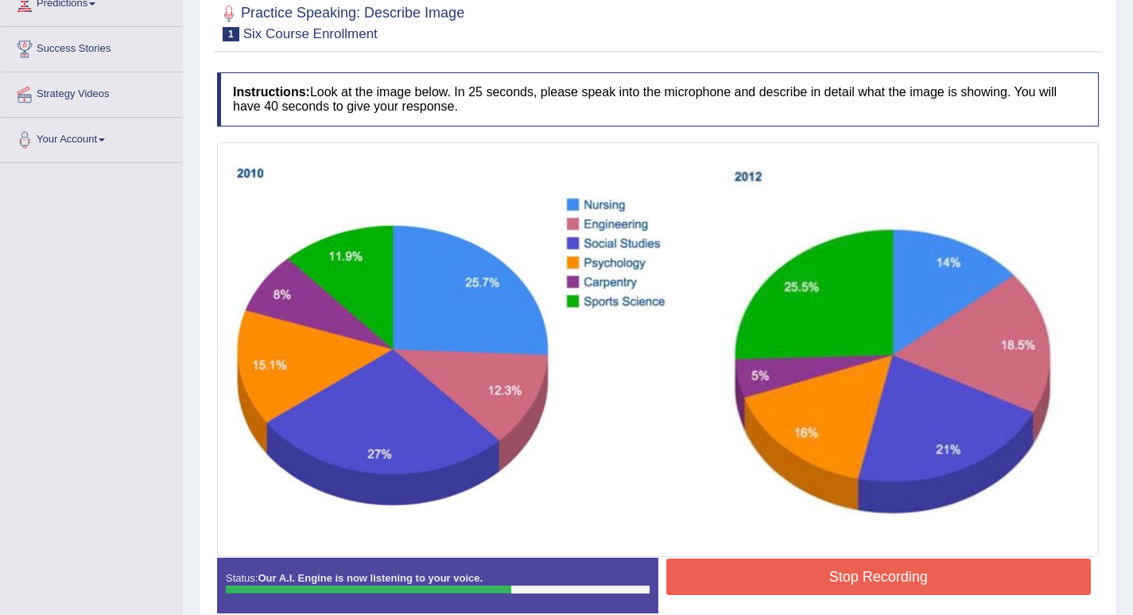
scroll to position [312, 0]
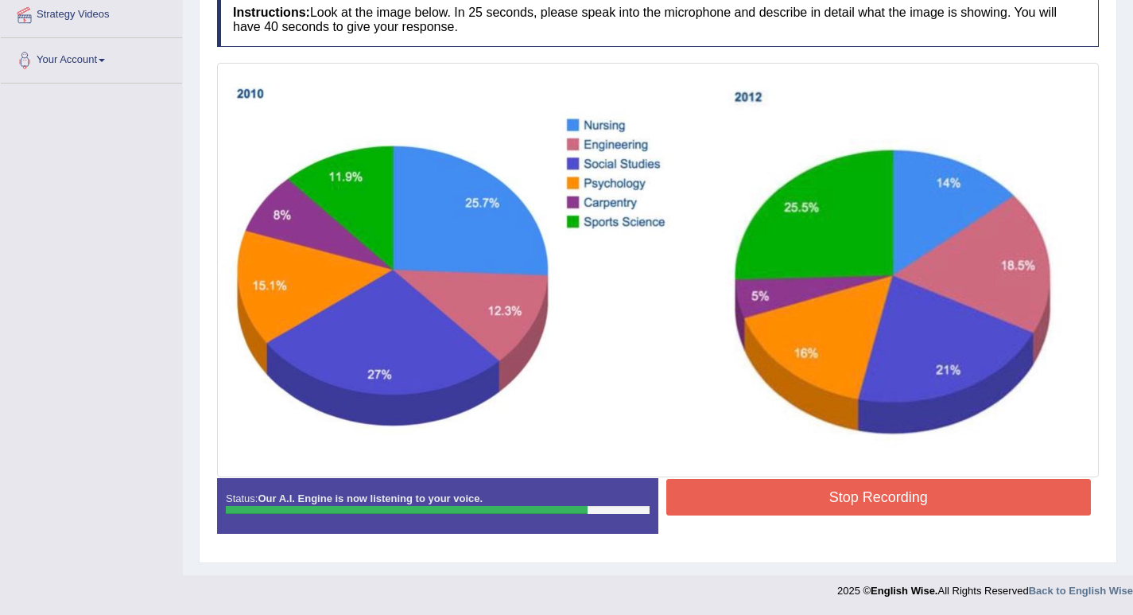
click at [830, 488] on button "Stop Recording" at bounding box center [878, 497] width 425 height 37
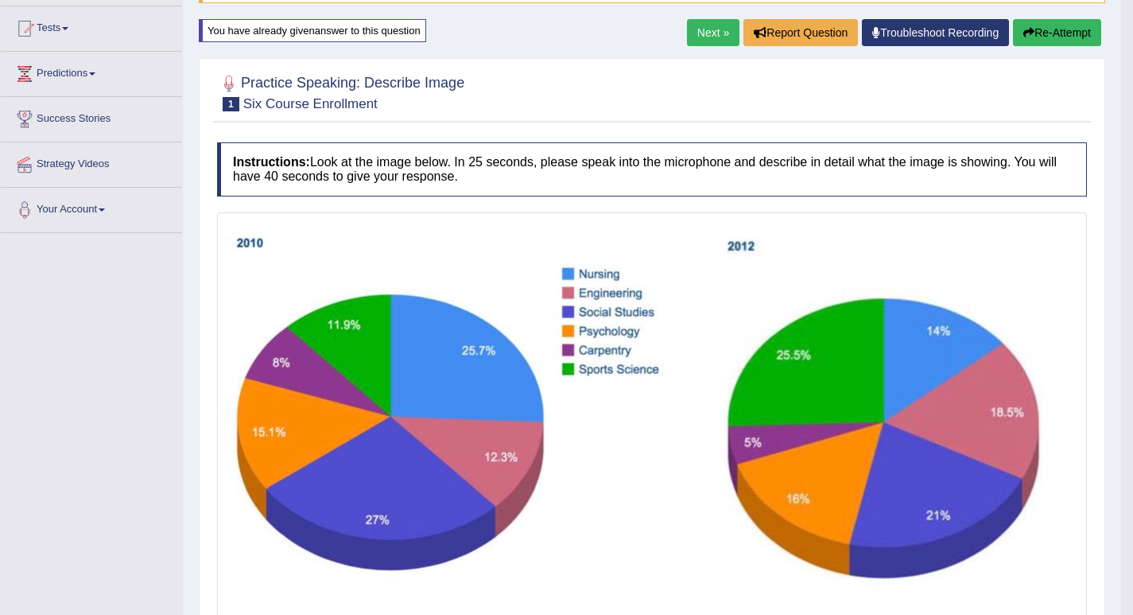
scroll to position [83, 0]
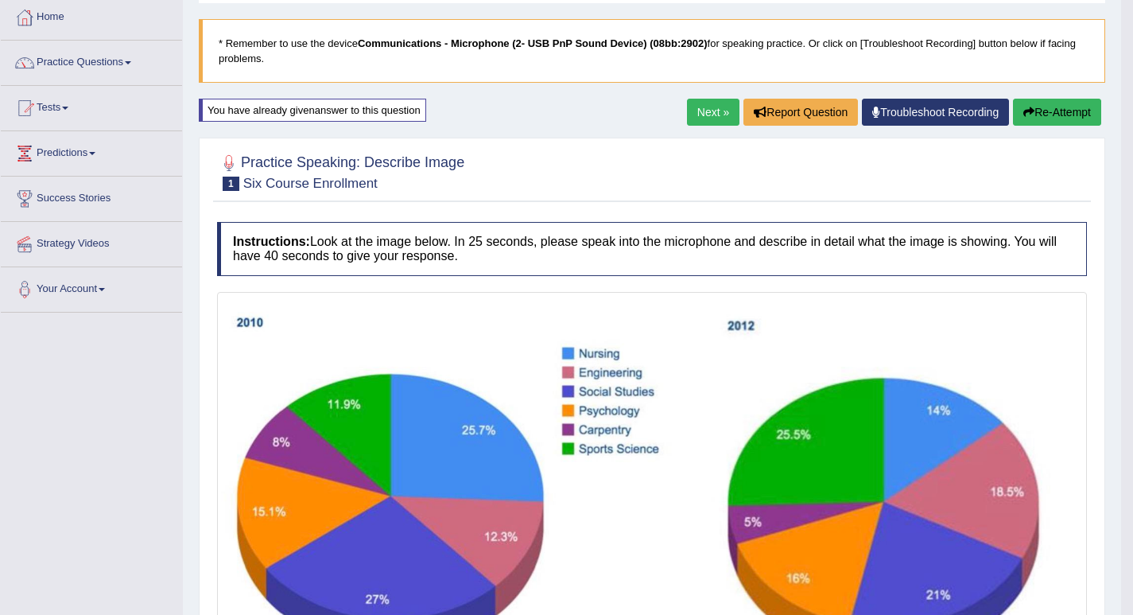
click at [1048, 107] on button "Re-Attempt" at bounding box center [1057, 112] width 88 height 27
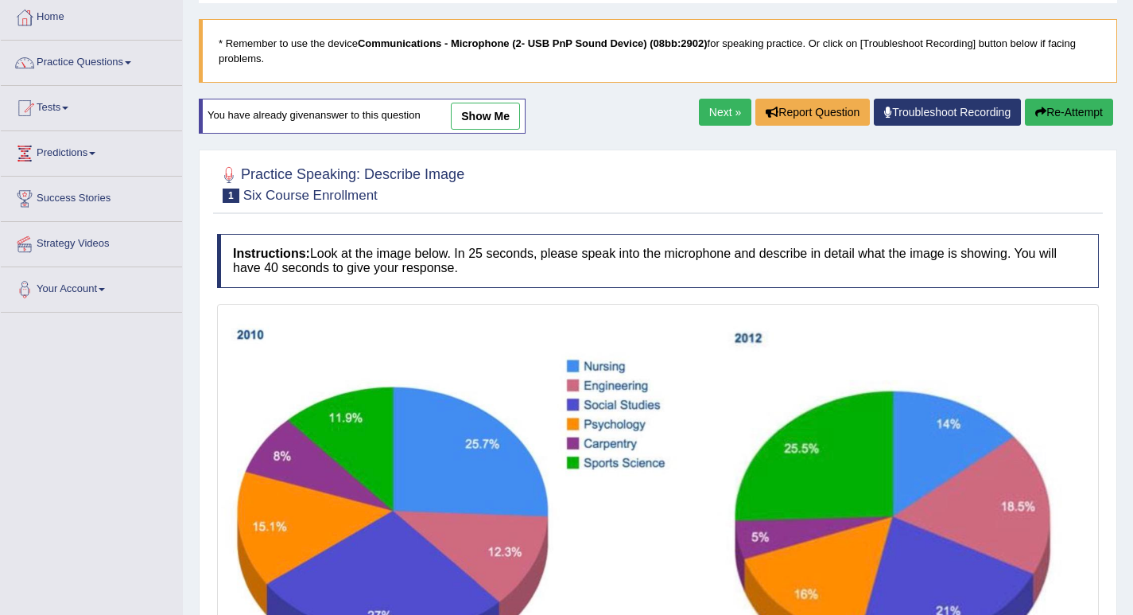
scroll to position [242, 0]
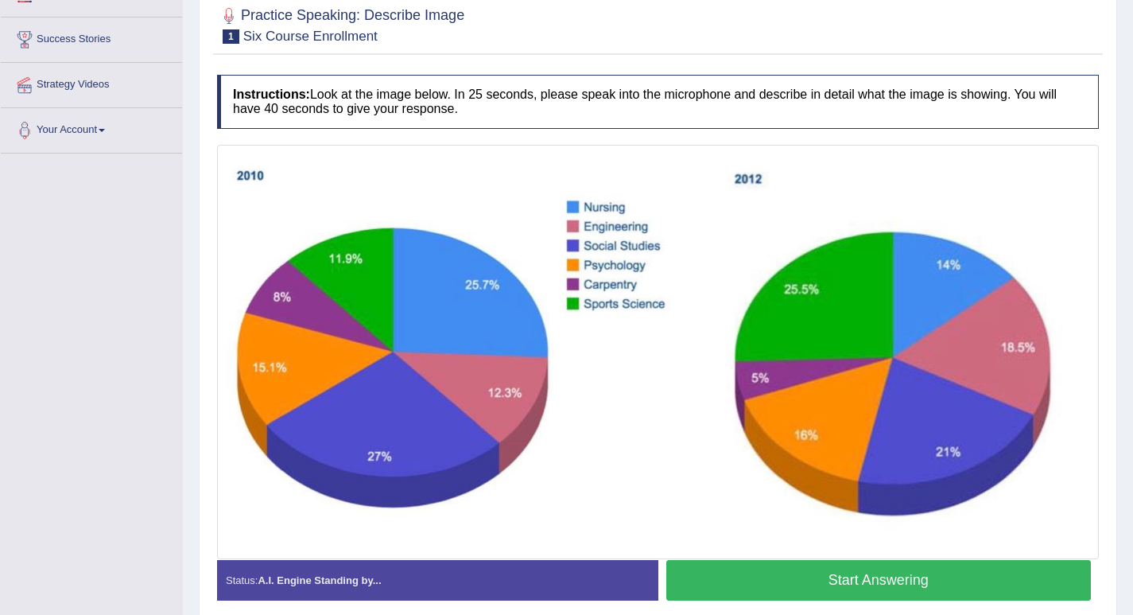
click at [683, 576] on button "Start Answering" at bounding box center [878, 580] width 425 height 41
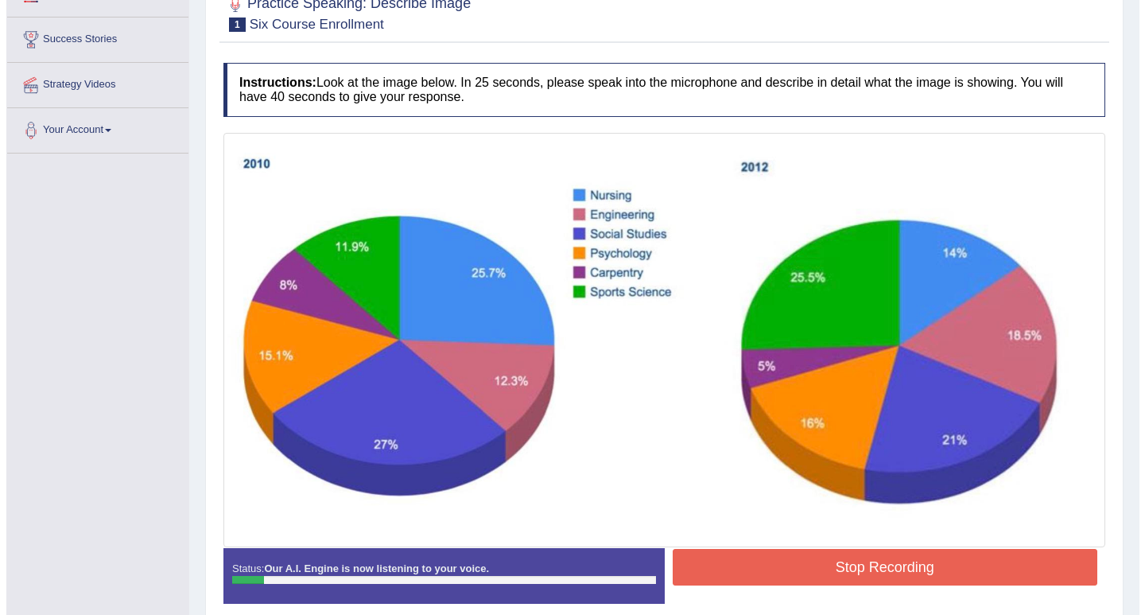
scroll to position [233, 0]
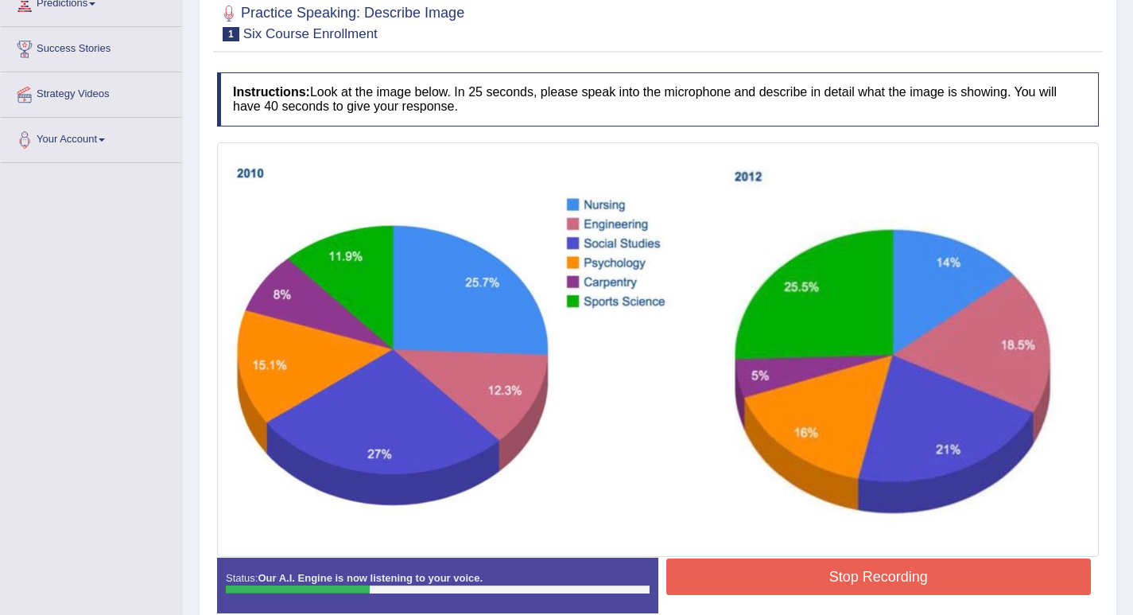
click at [890, 569] on button "Stop Recording" at bounding box center [878, 576] width 425 height 37
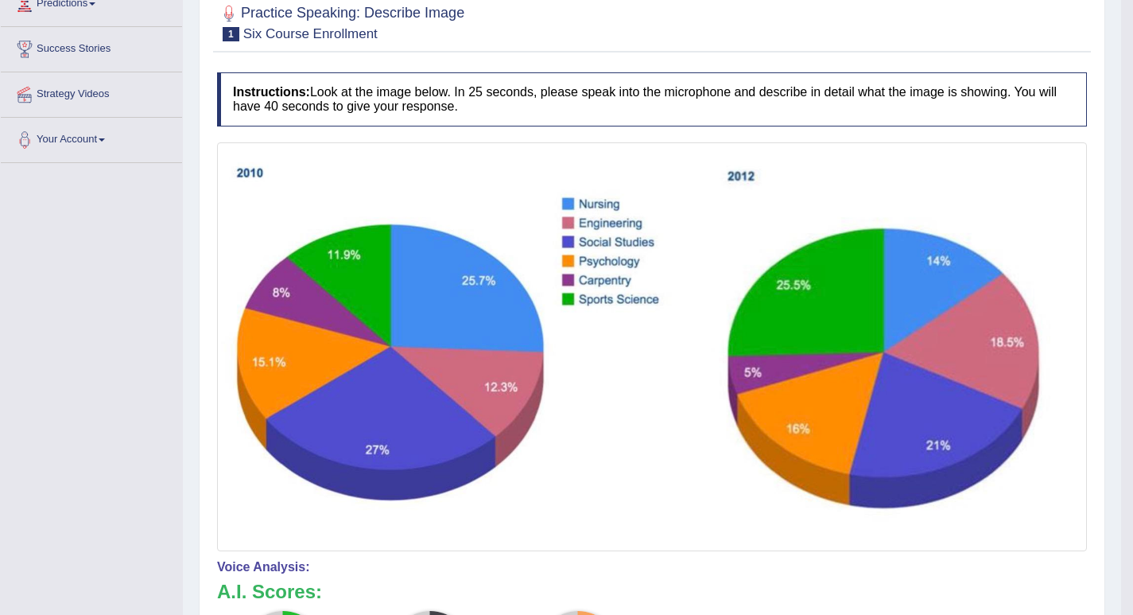
scroll to position [153, 0]
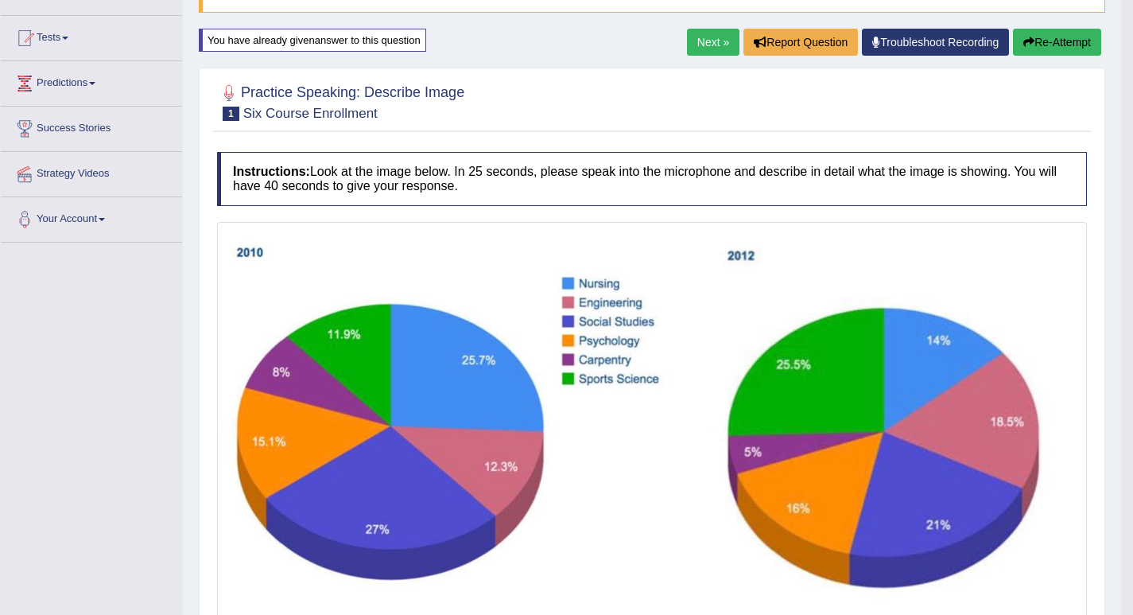
click at [1034, 41] on button "Re-Attempt" at bounding box center [1057, 42] width 88 height 27
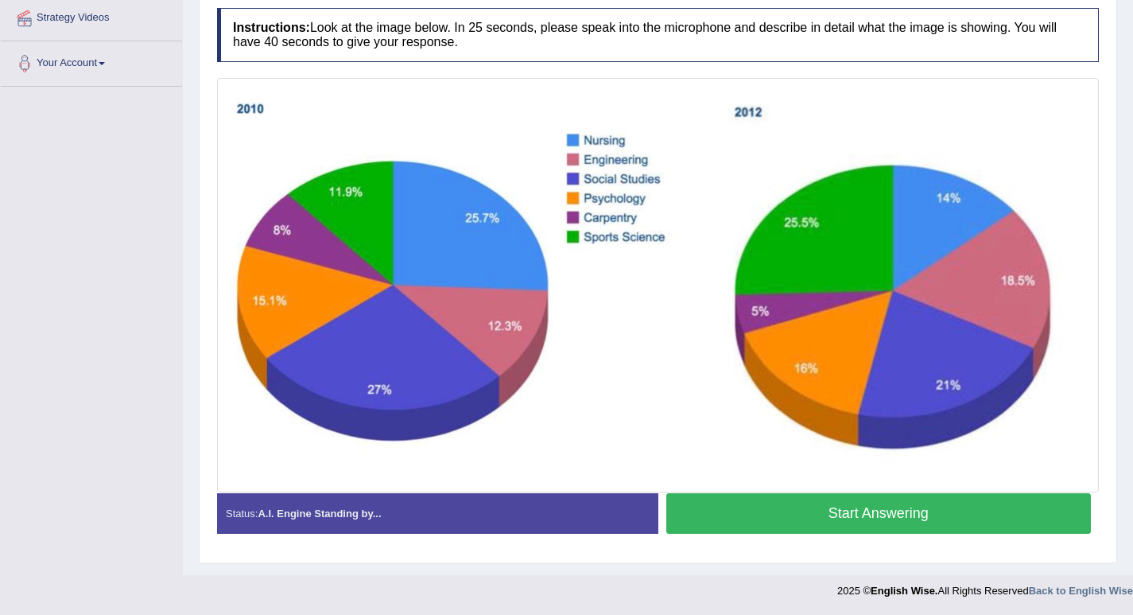
click at [804, 509] on button "Start Answering" at bounding box center [878, 513] width 425 height 41
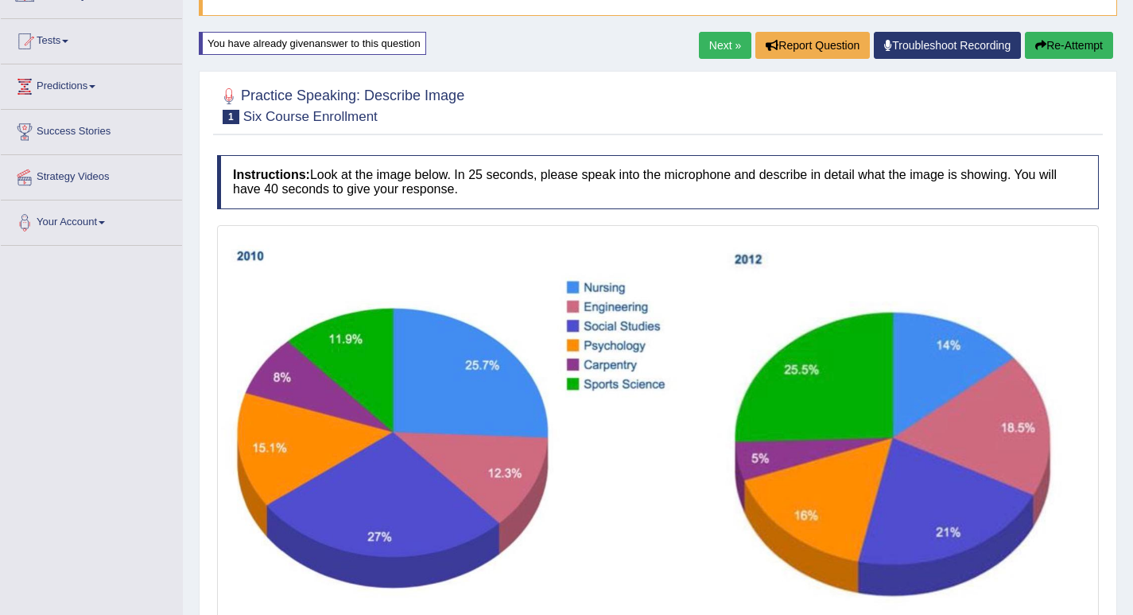
scroll to position [312, 0]
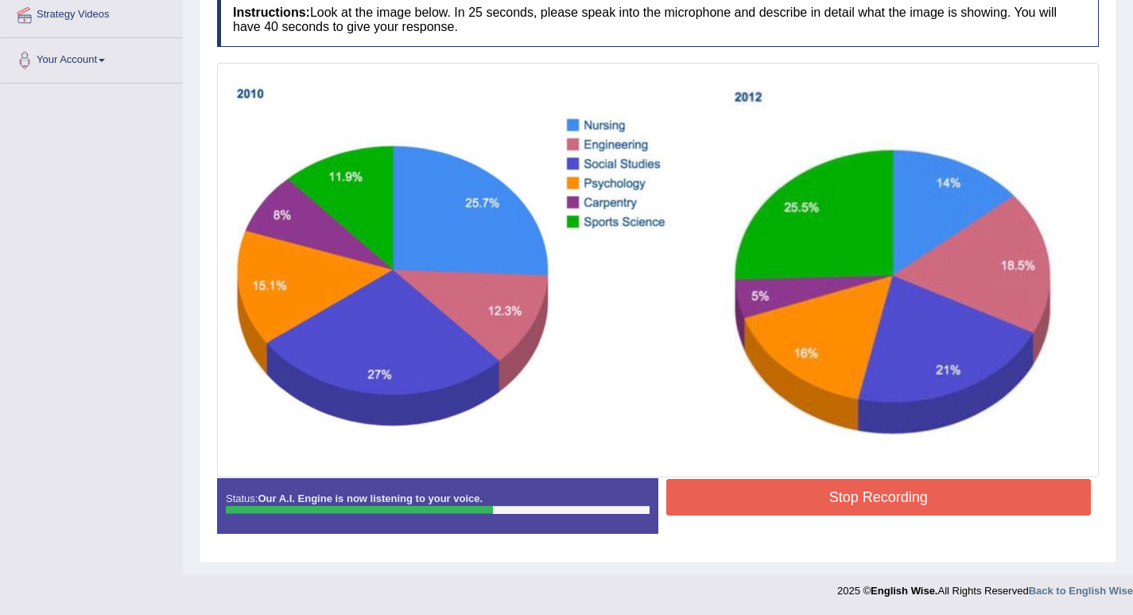
click at [773, 498] on button "Stop Recording" at bounding box center [878, 497] width 425 height 37
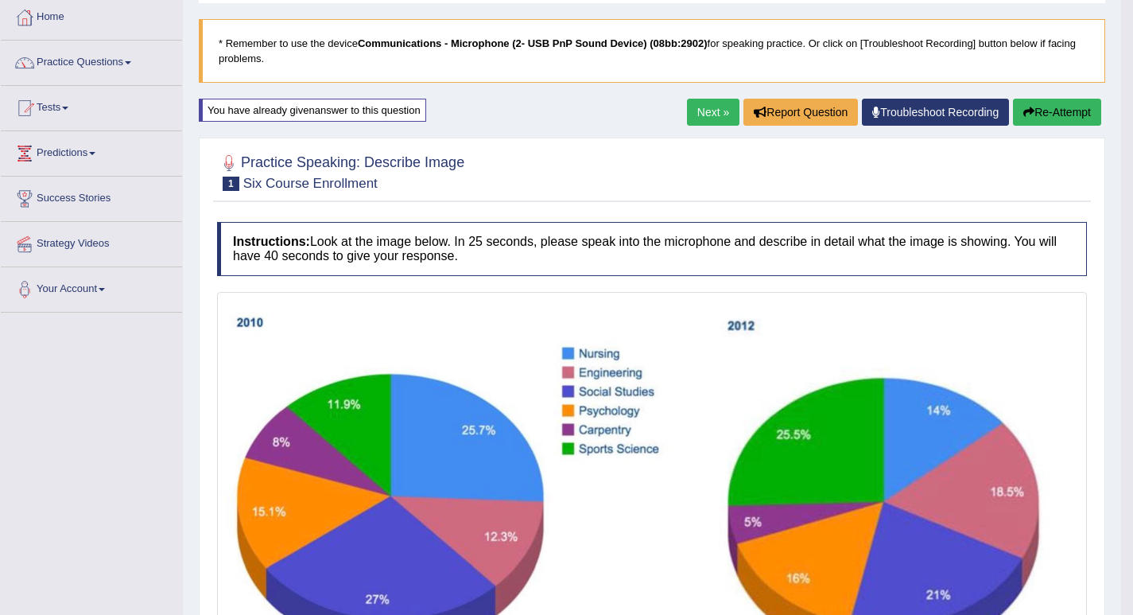
scroll to position [4, 0]
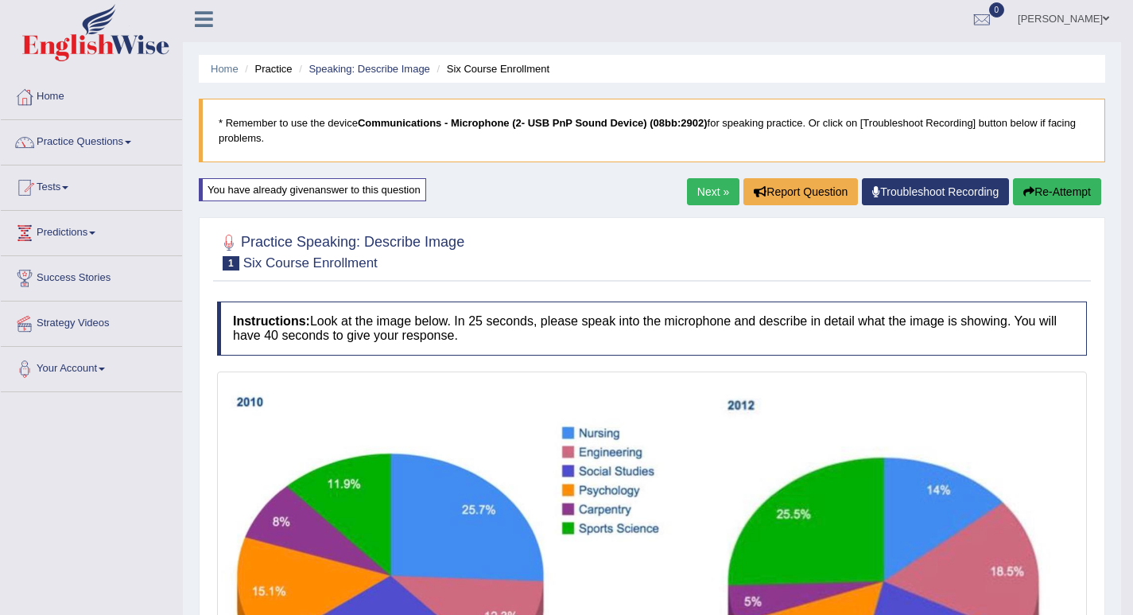
click at [1049, 195] on button "Re-Attempt" at bounding box center [1057, 191] width 88 height 27
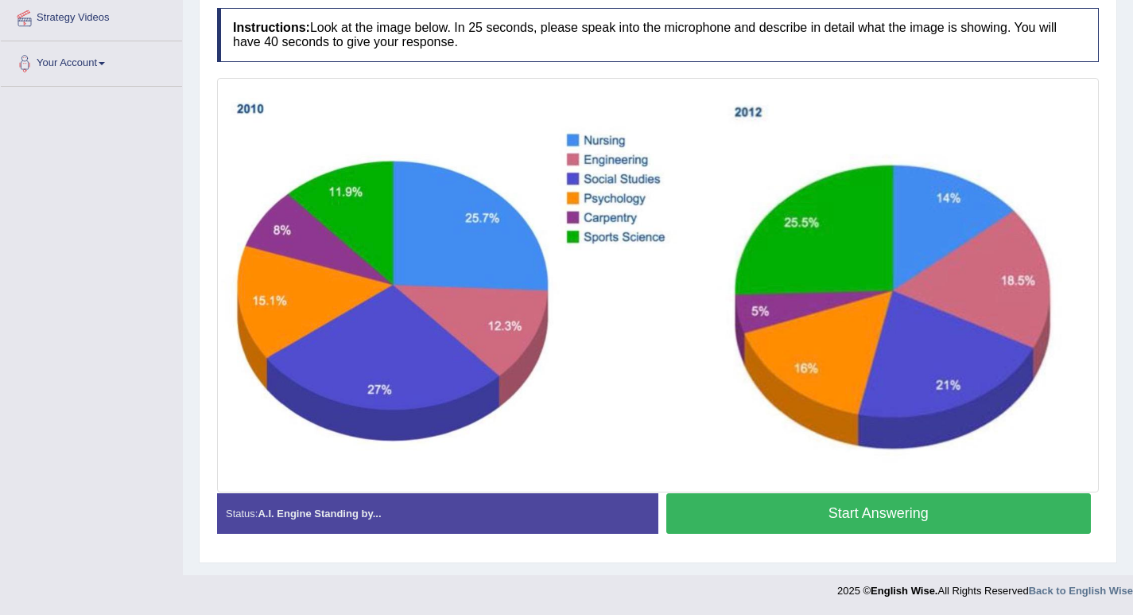
click at [841, 516] on button "Start Answering" at bounding box center [878, 513] width 425 height 41
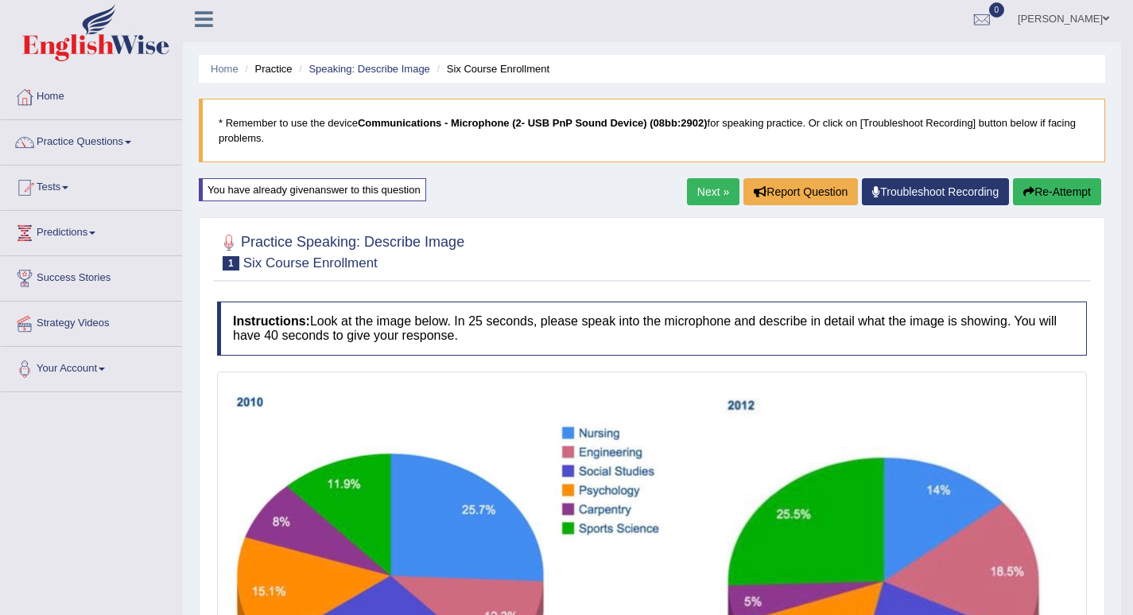
scroll to position [83, 0]
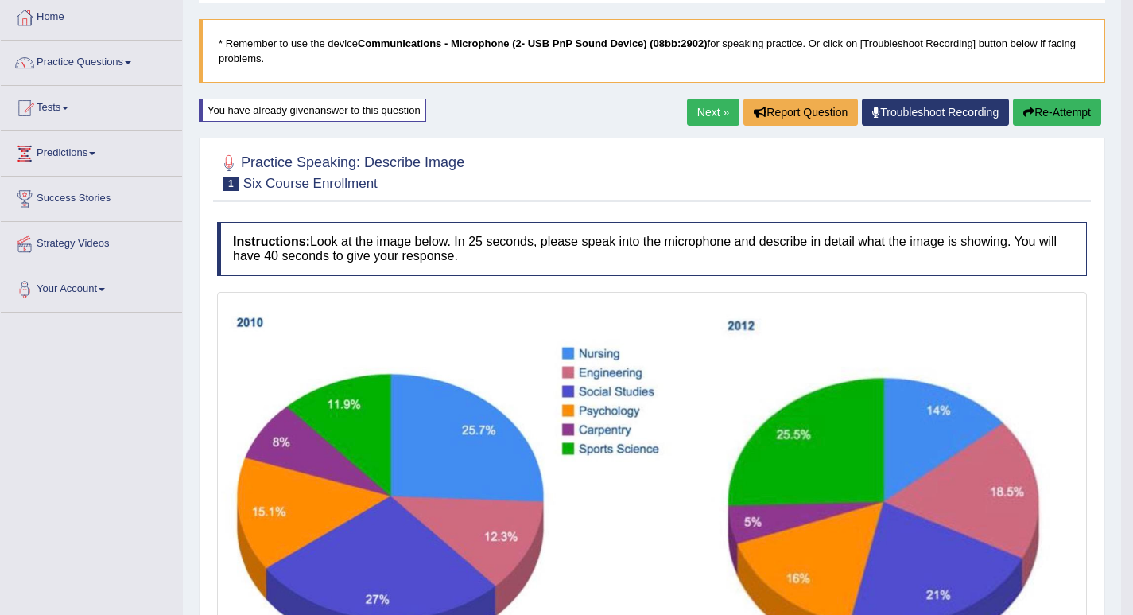
click at [1060, 108] on button "Re-Attempt" at bounding box center [1057, 112] width 88 height 27
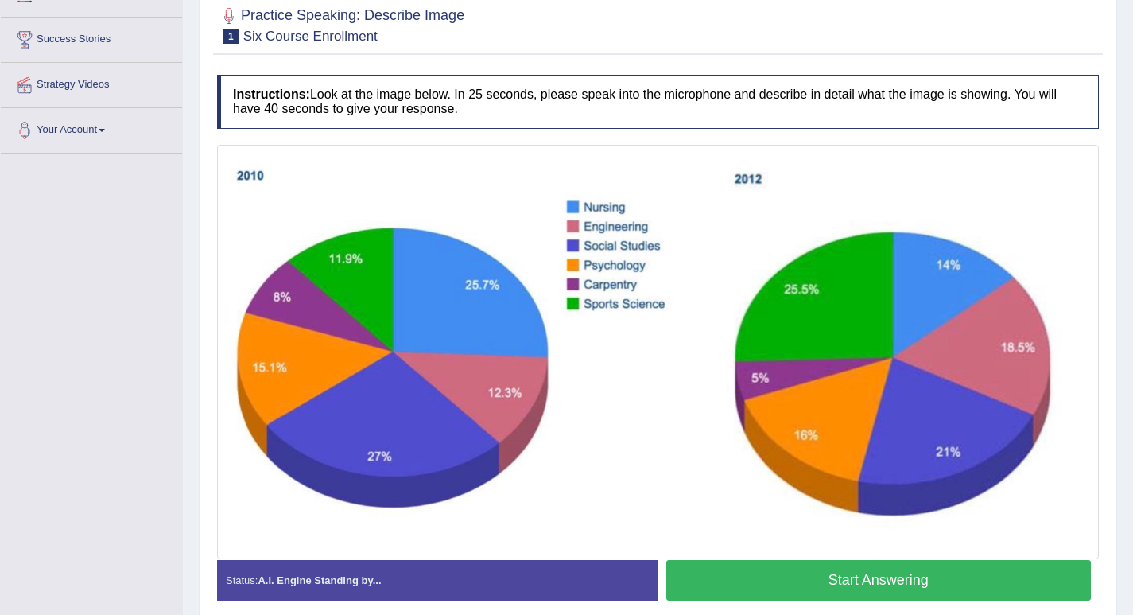
scroll to position [309, 0]
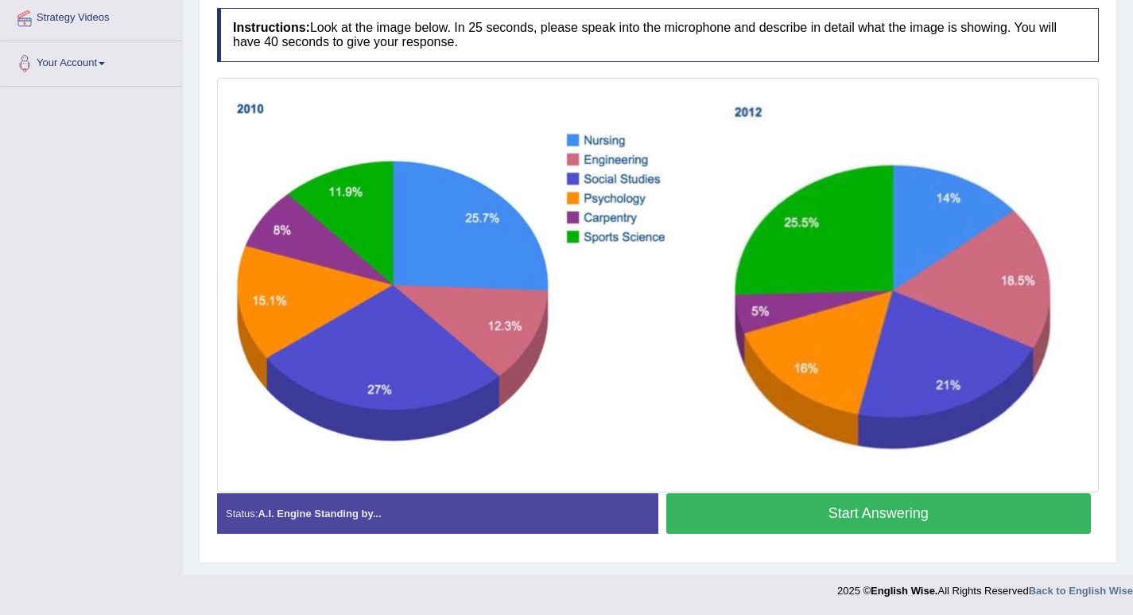
click at [833, 507] on button "Start Answering" at bounding box center [878, 513] width 425 height 41
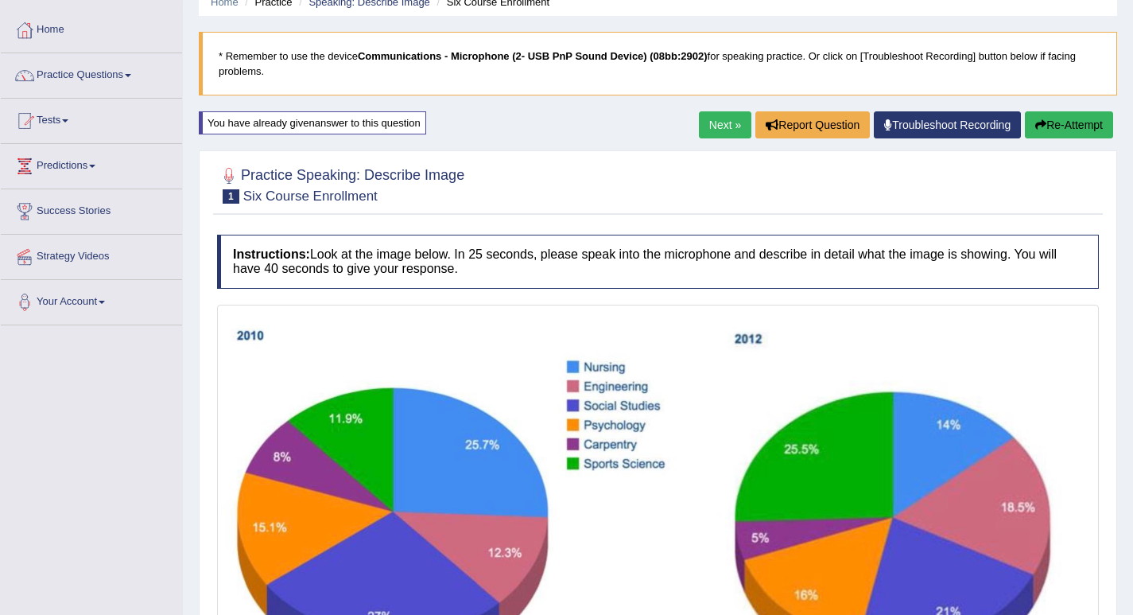
scroll to position [230, 0]
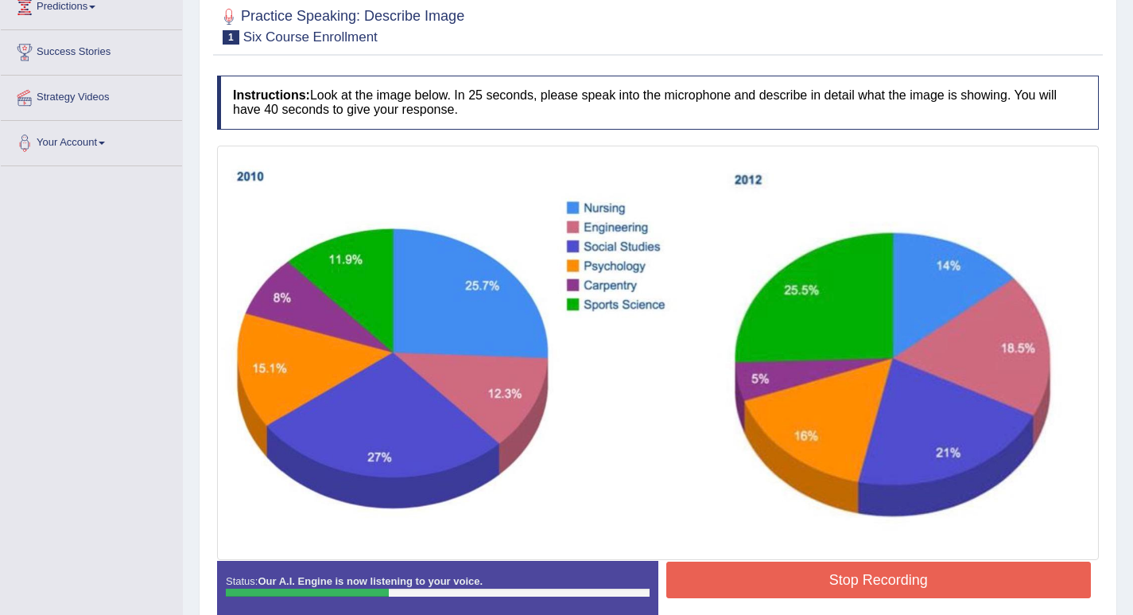
click at [889, 586] on button "Stop Recording" at bounding box center [878, 579] width 425 height 37
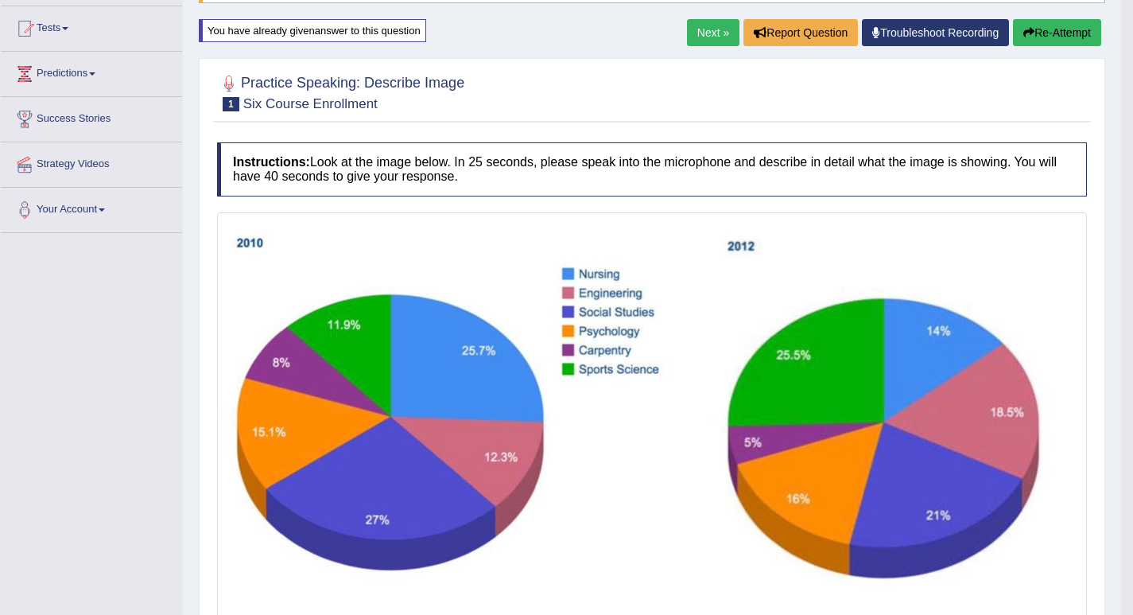
scroll to position [83, 0]
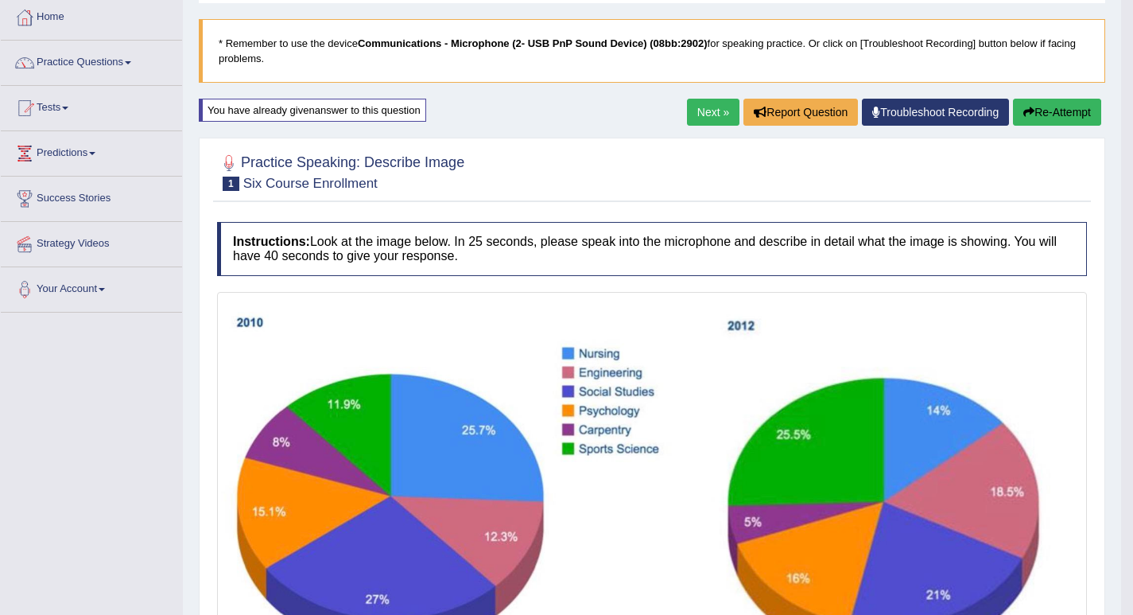
click at [1056, 112] on button "Re-Attempt" at bounding box center [1057, 112] width 88 height 27
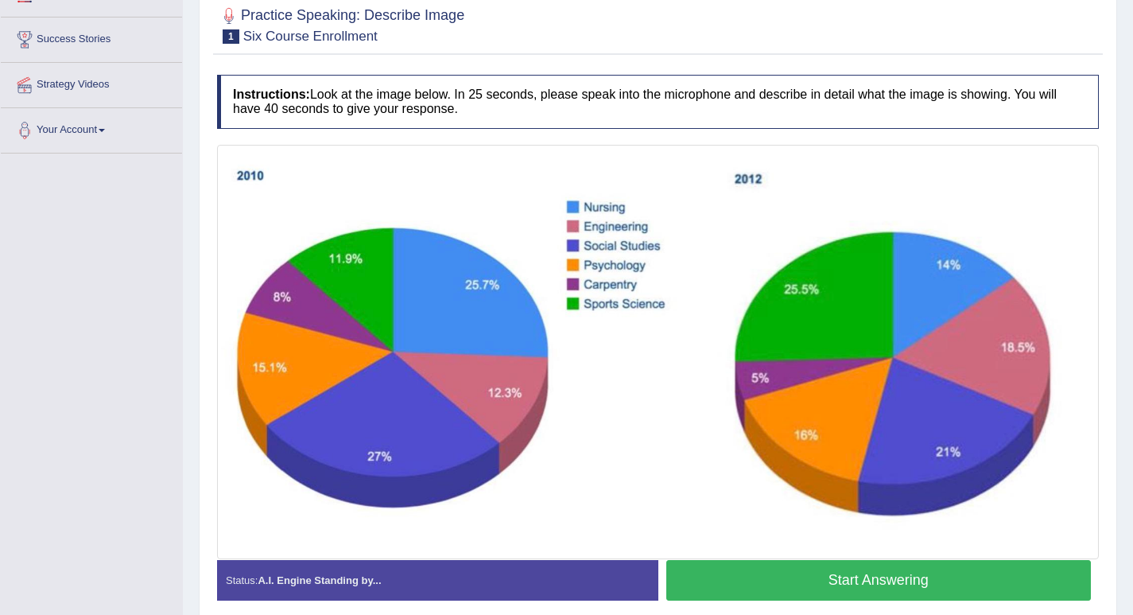
scroll to position [309, 0]
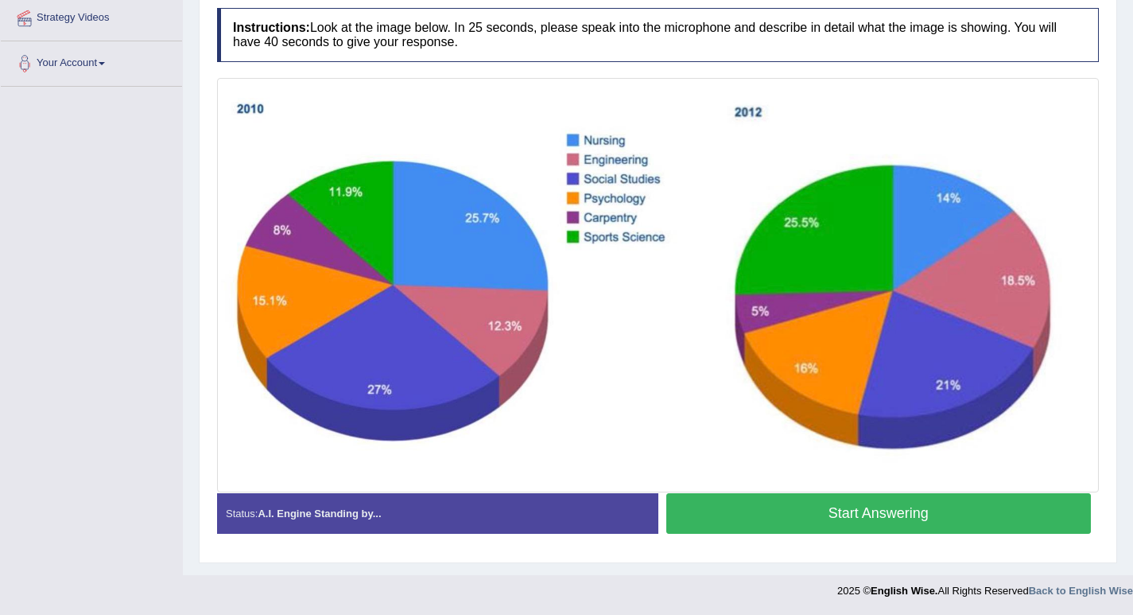
click at [778, 514] on button "Start Answering" at bounding box center [878, 513] width 425 height 41
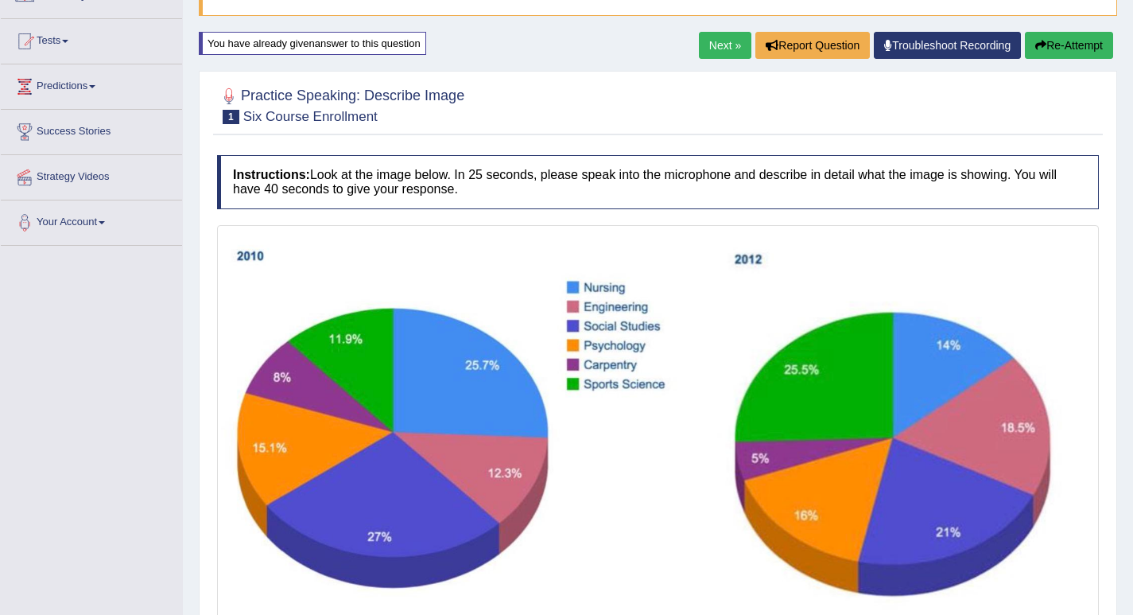
scroll to position [312, 0]
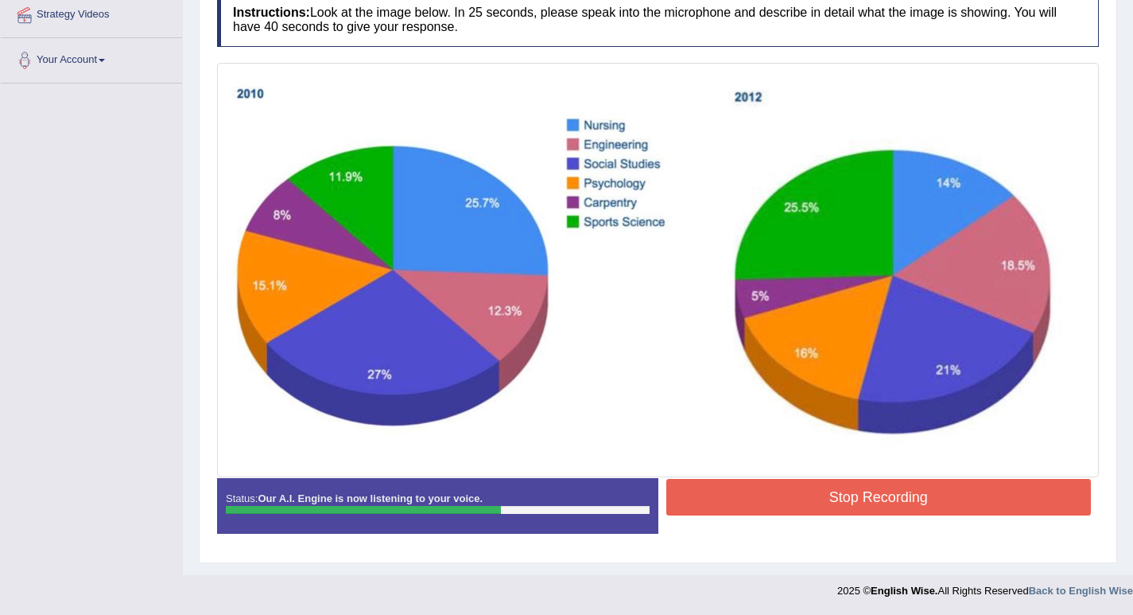
click at [886, 491] on button "Stop Recording" at bounding box center [878, 497] width 425 height 37
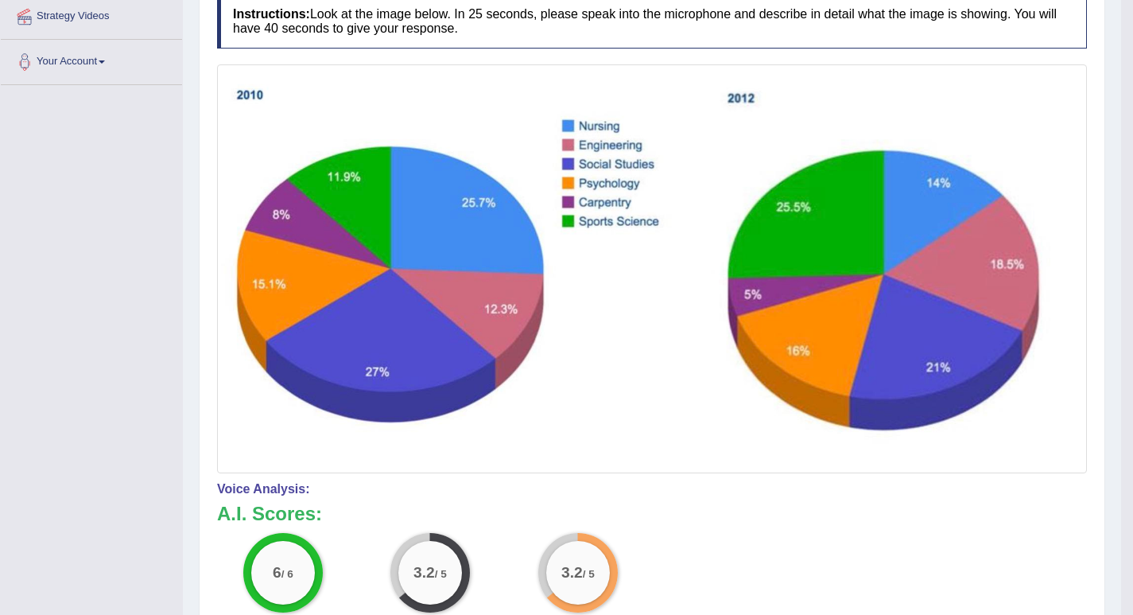
scroll to position [152, 0]
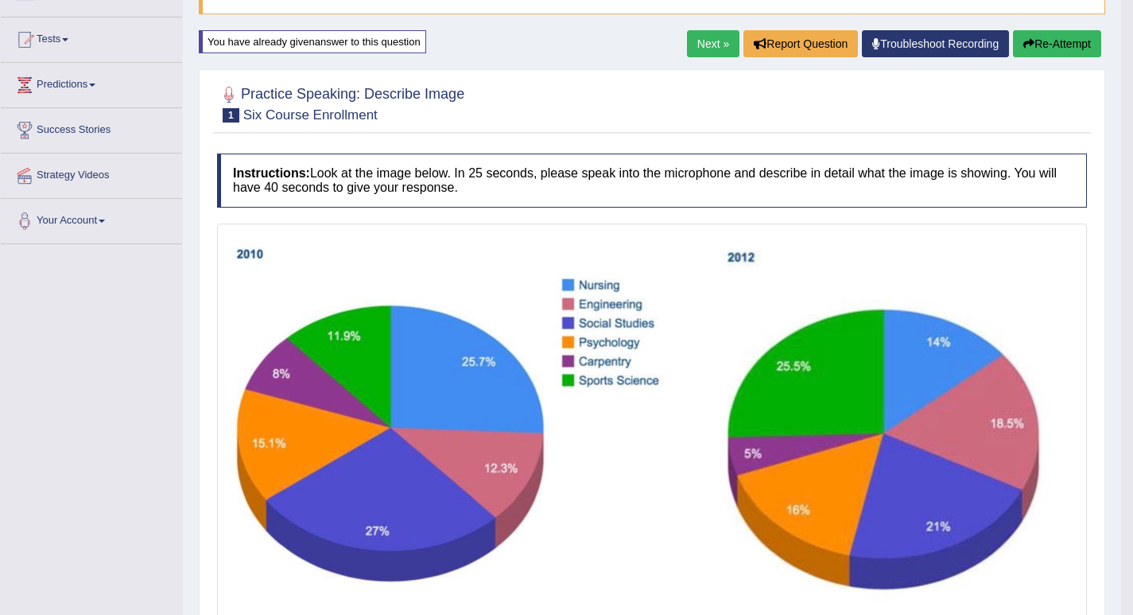
click at [1055, 35] on button "Re-Attempt" at bounding box center [1057, 43] width 88 height 27
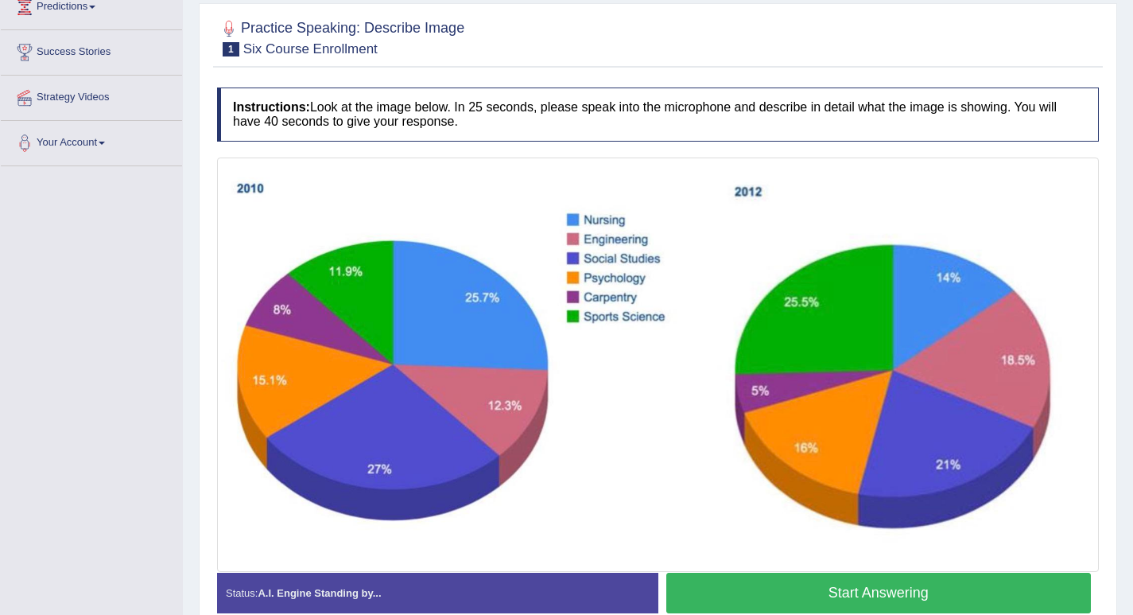
scroll to position [309, 0]
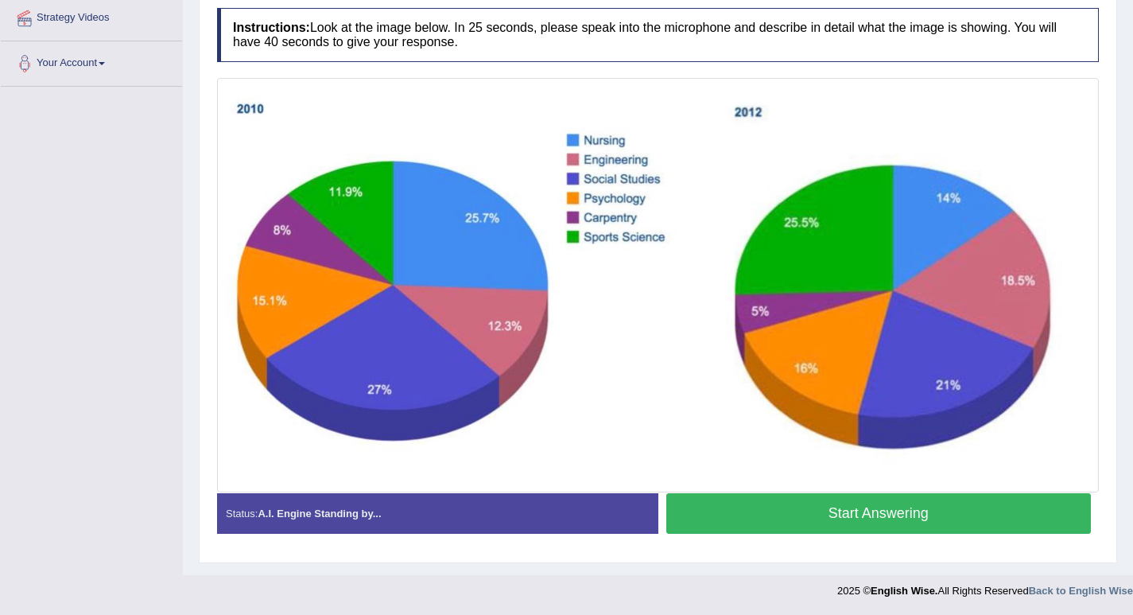
click at [894, 502] on button "Start Answering" at bounding box center [878, 513] width 425 height 41
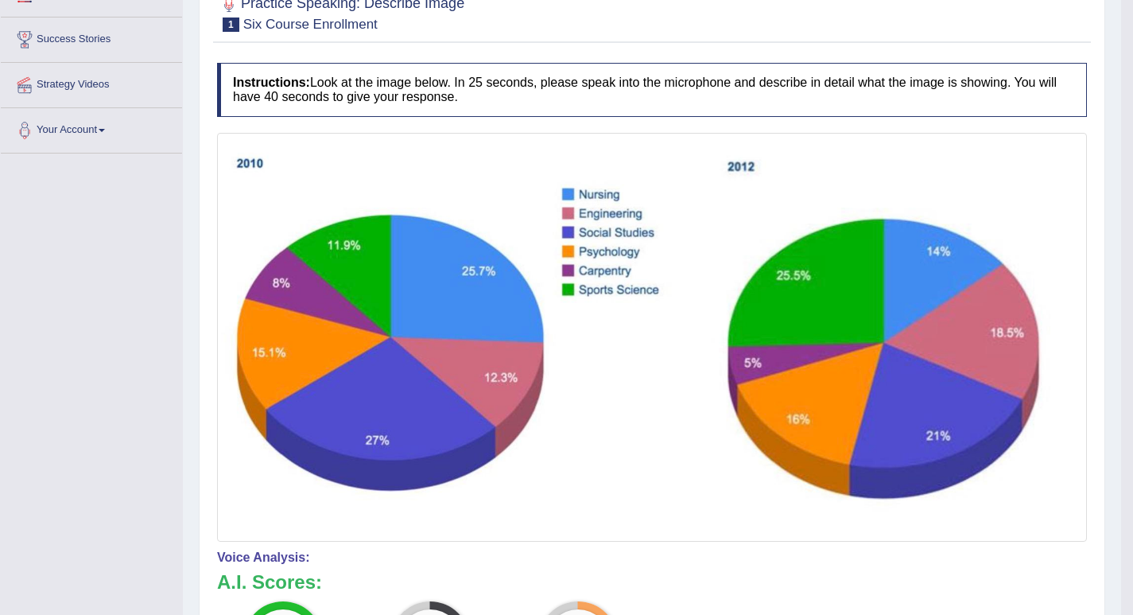
scroll to position [163, 0]
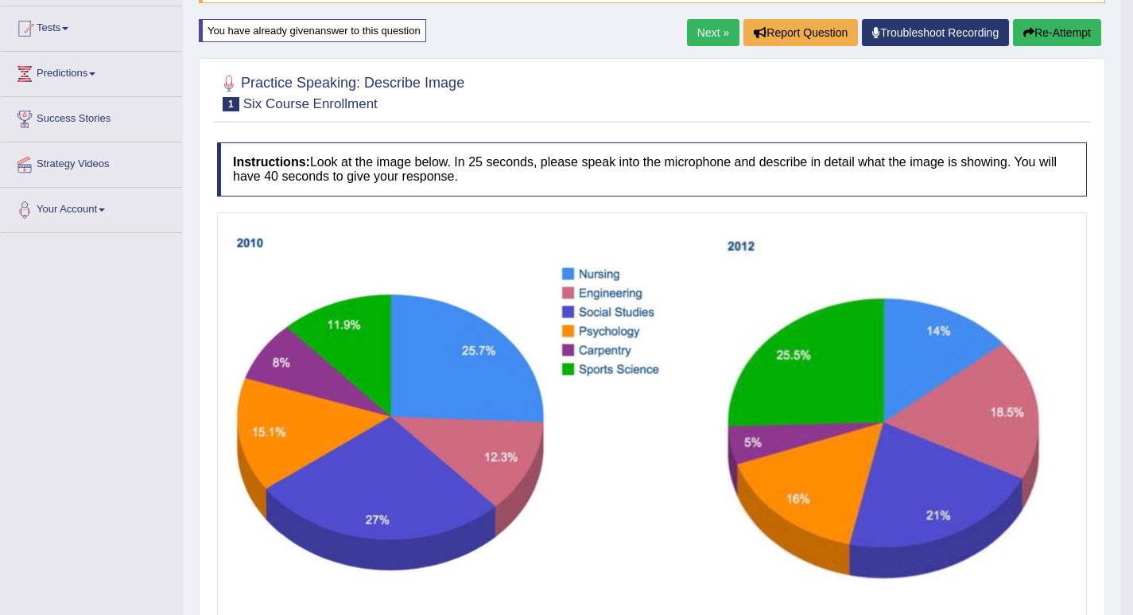
click at [1071, 27] on button "Re-Attempt" at bounding box center [1057, 32] width 88 height 27
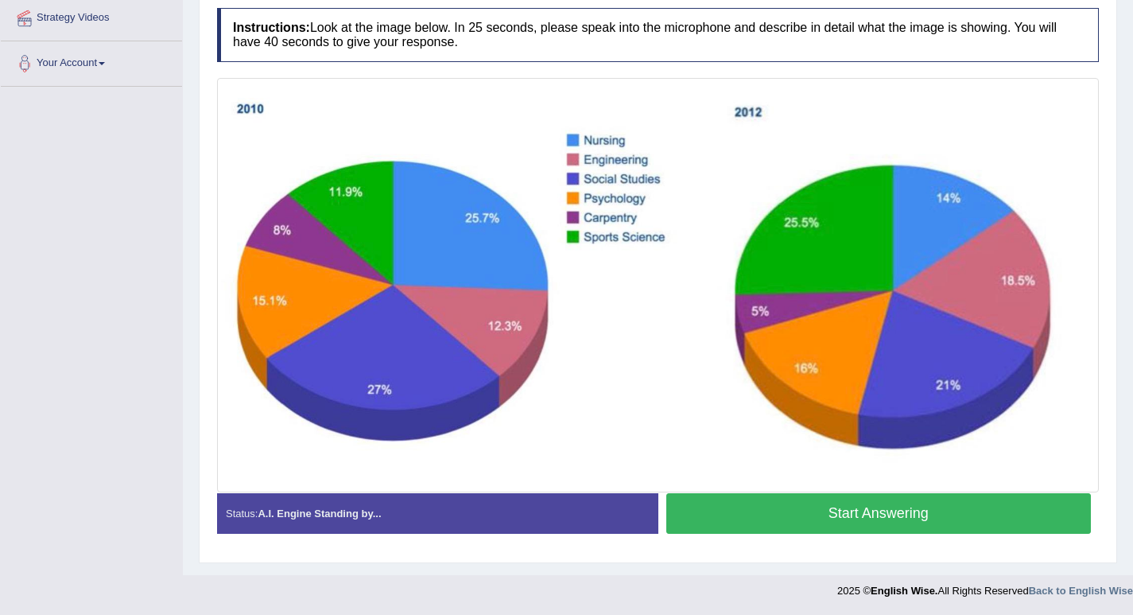
click at [881, 506] on button "Start Answering" at bounding box center [878, 513] width 425 height 41
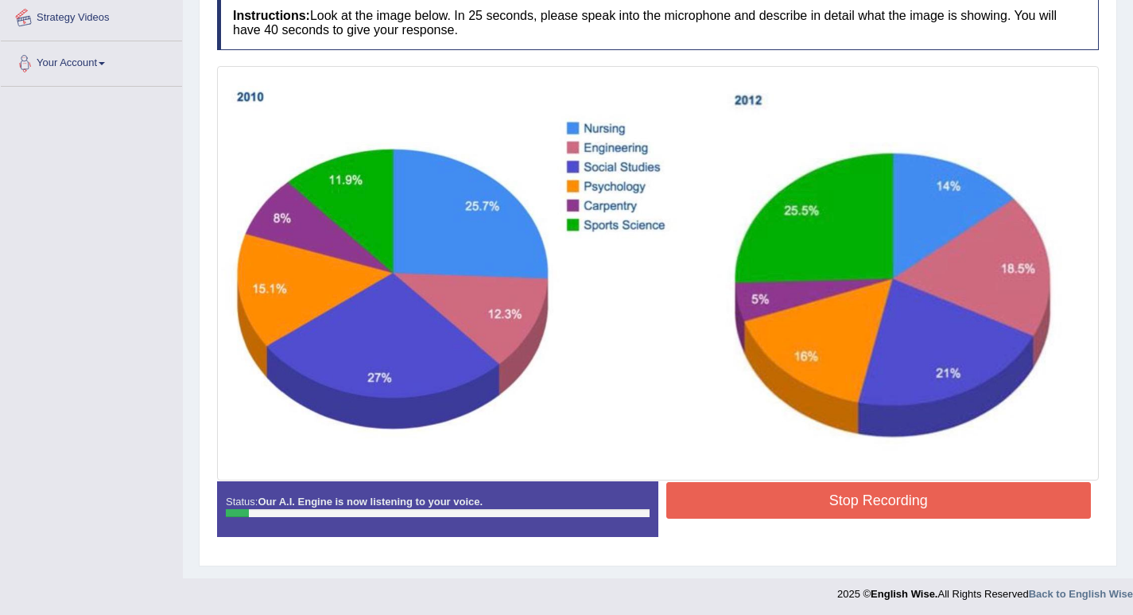
scroll to position [230, 0]
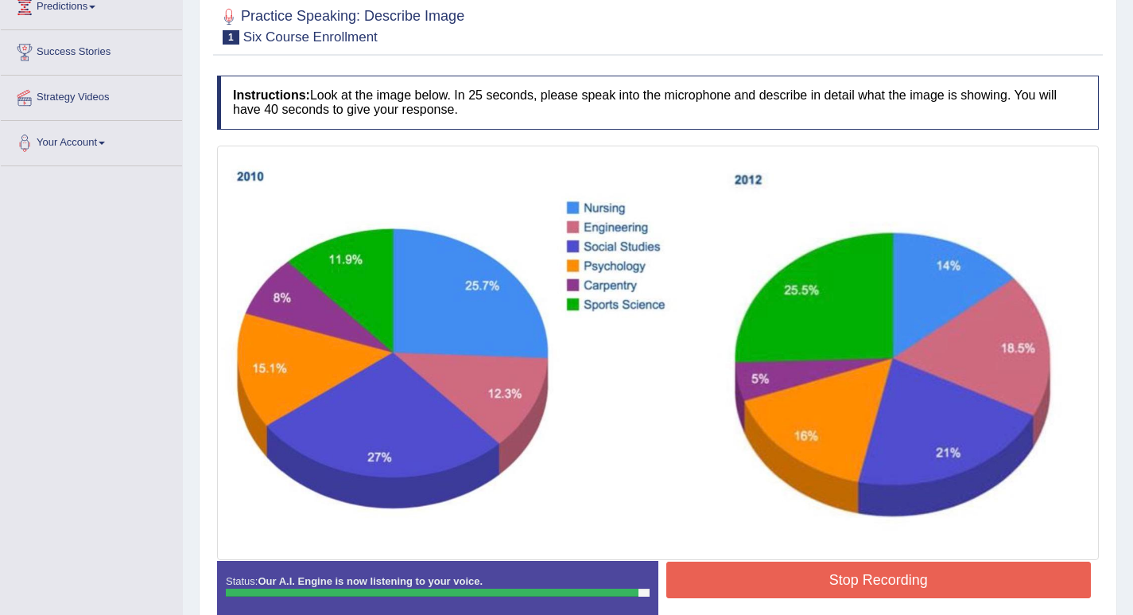
click at [881, 565] on button "Stop Recording" at bounding box center [878, 579] width 425 height 37
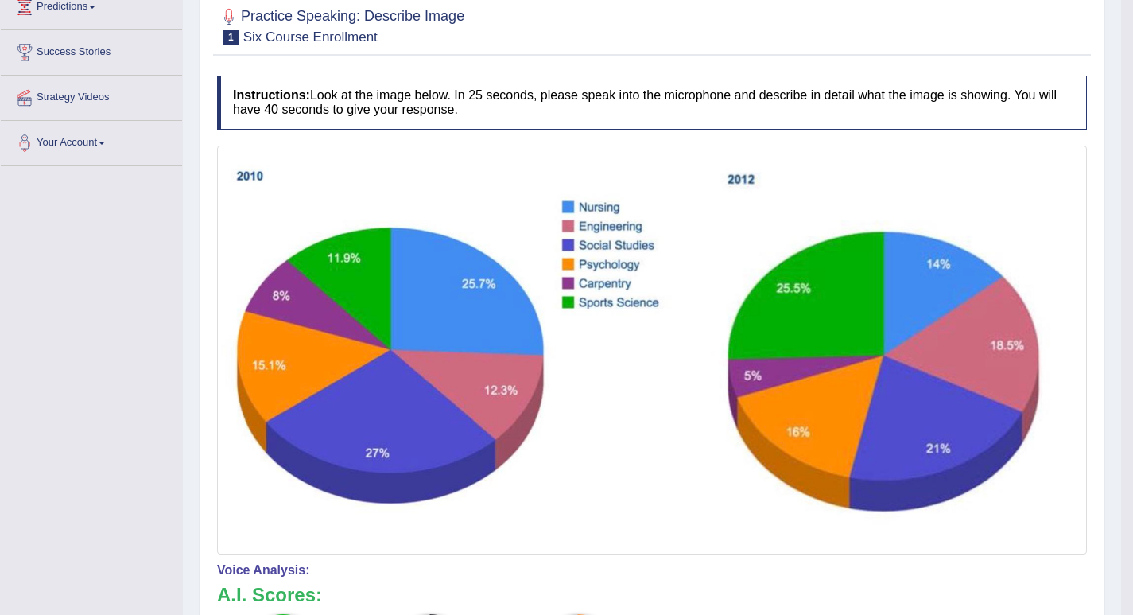
scroll to position [71, 0]
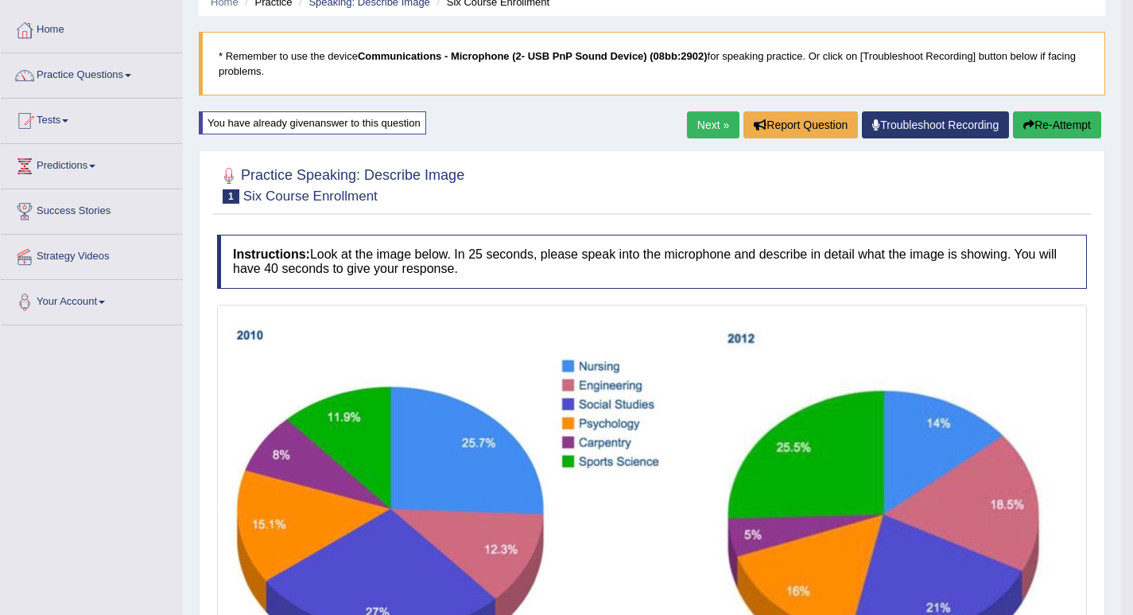
click at [1039, 127] on button "Re-Attempt" at bounding box center [1057, 124] width 88 height 27
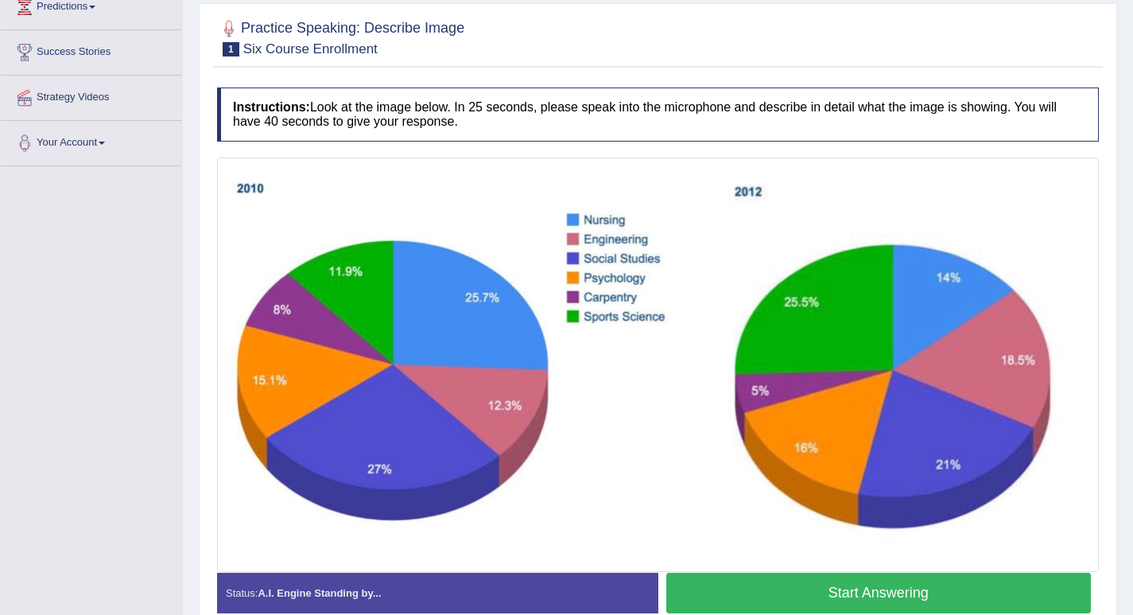
click at [795, 578] on button "Start Answering" at bounding box center [878, 592] width 425 height 41
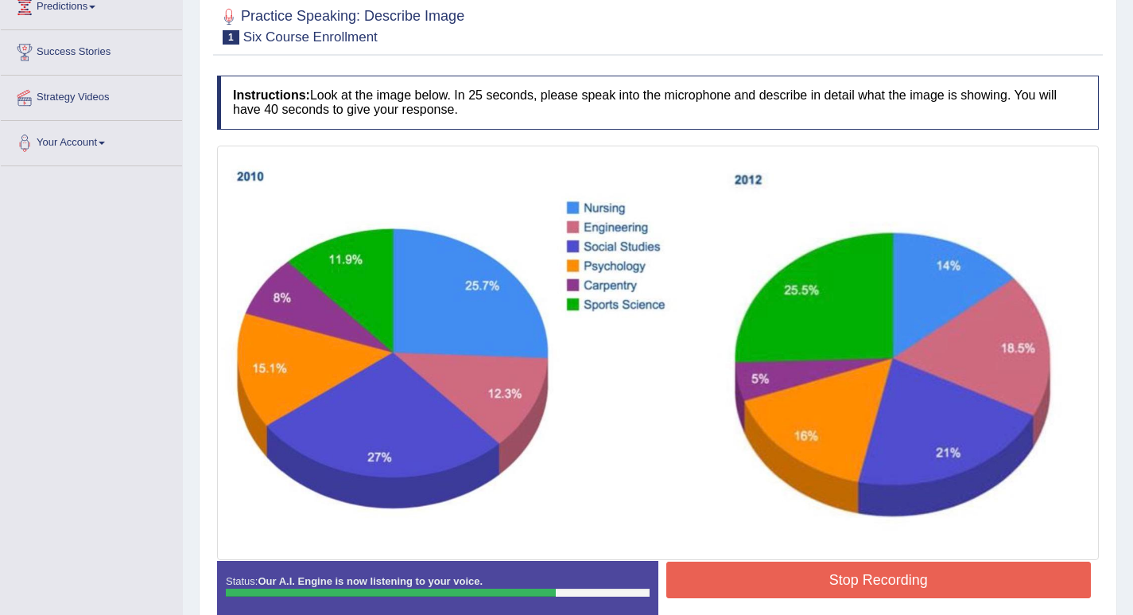
scroll to position [309, 0]
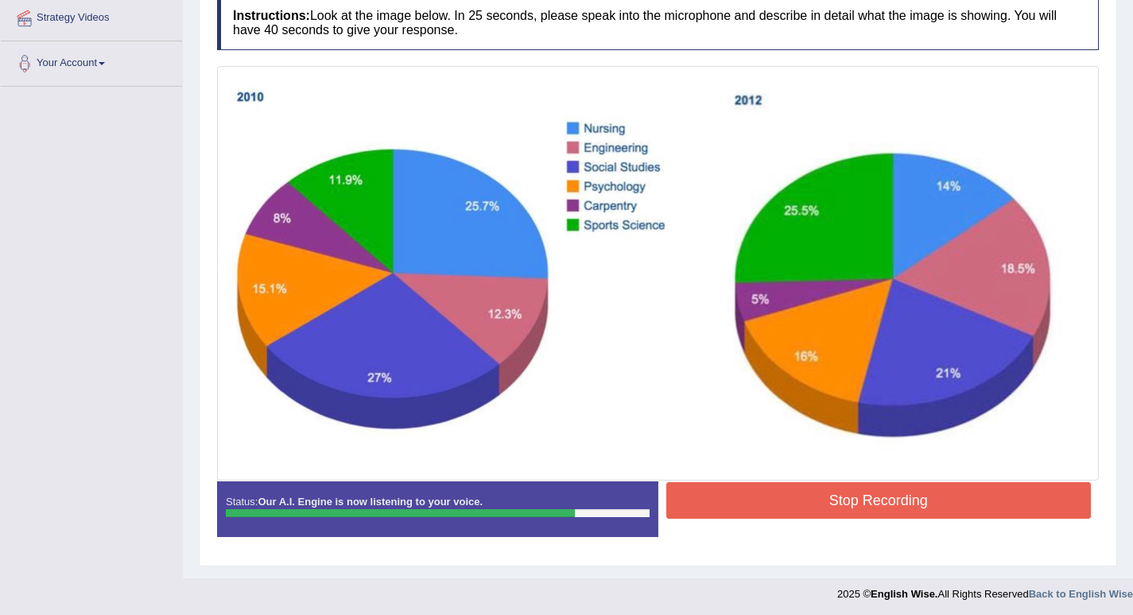
click at [850, 489] on button "Stop Recording" at bounding box center [878, 500] width 425 height 37
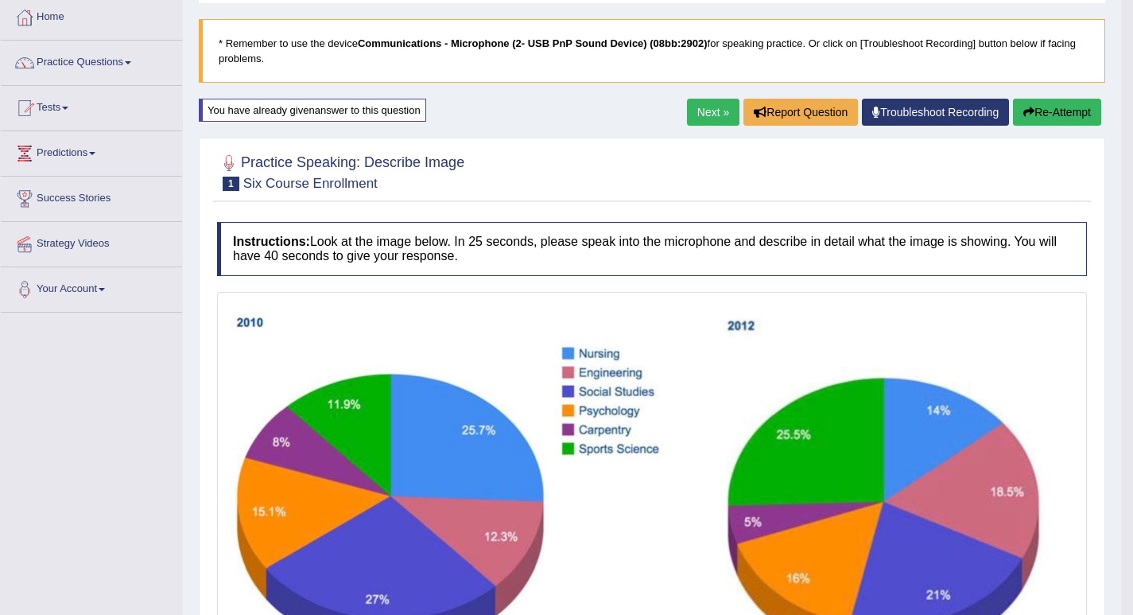
scroll to position [4, 0]
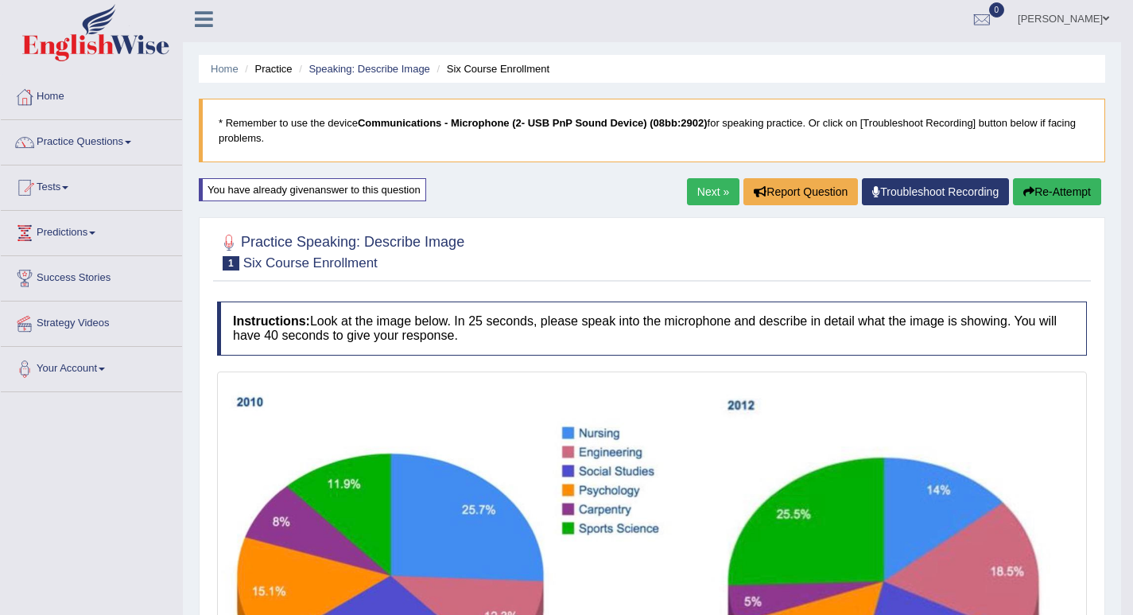
click at [1043, 192] on button "Re-Attempt" at bounding box center [1057, 191] width 88 height 27
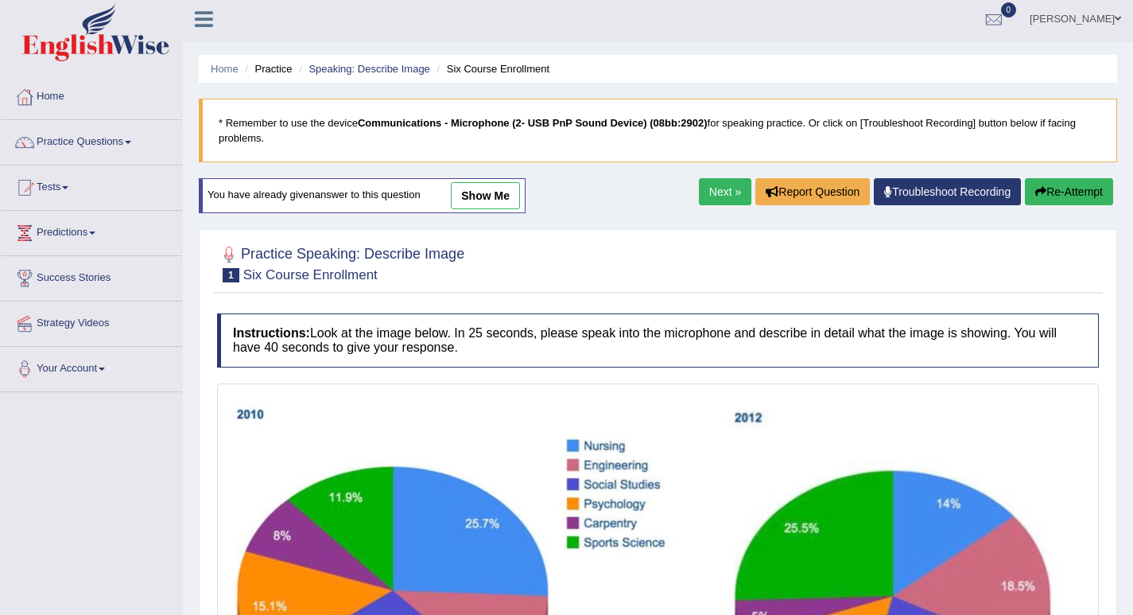
scroll to position [242, 0]
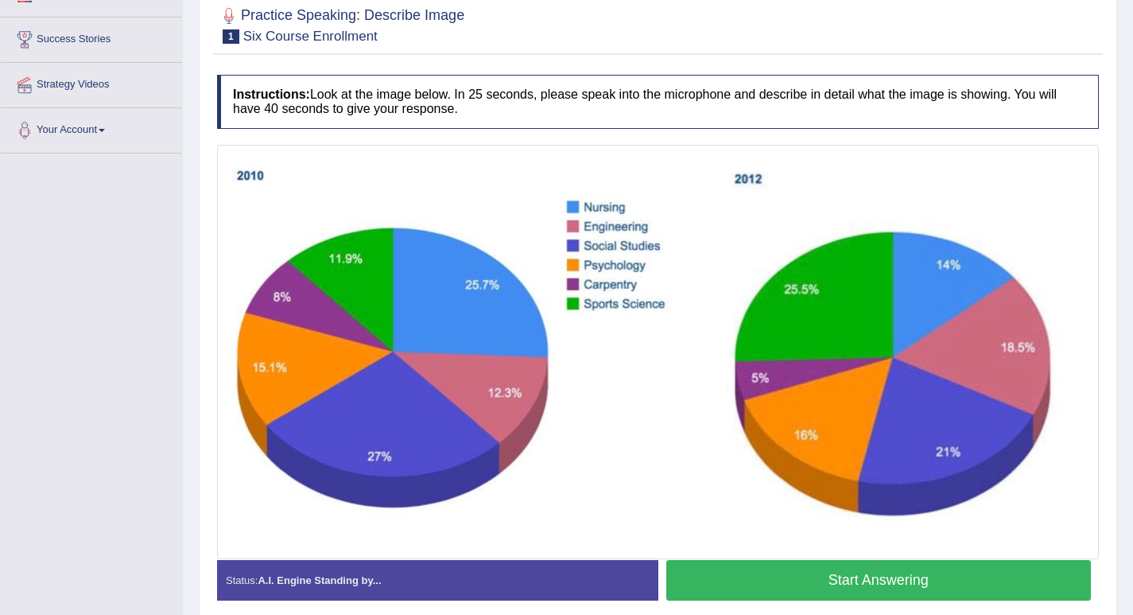
click at [743, 567] on button "Start Answering" at bounding box center [878, 580] width 425 height 41
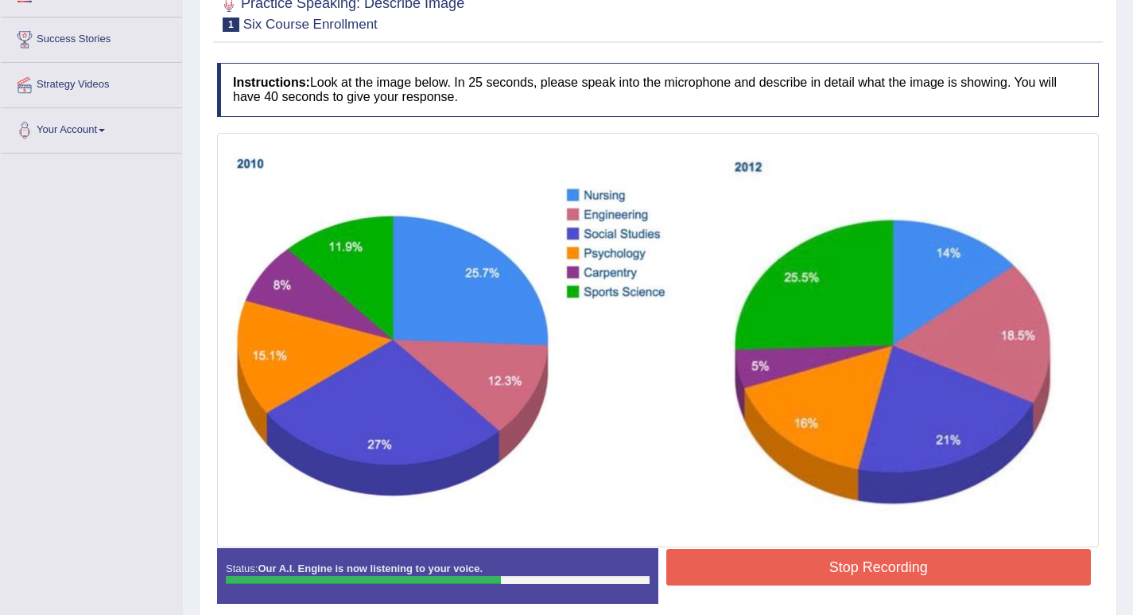
scroll to position [312, 0]
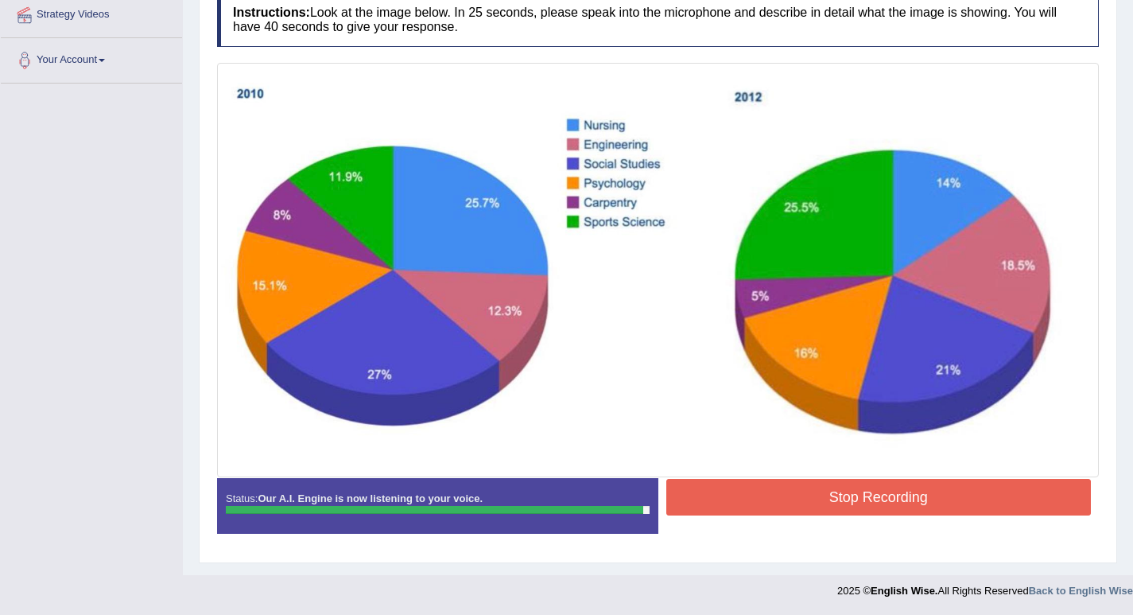
click at [793, 511] on button "Stop Recording" at bounding box center [878, 497] width 425 height 37
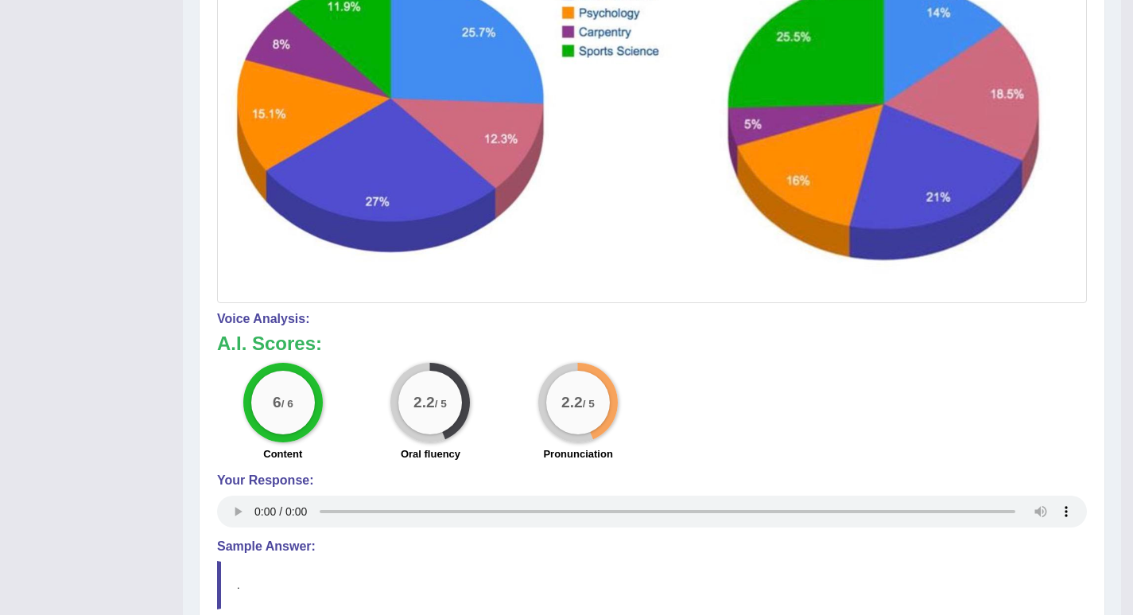
scroll to position [163, 0]
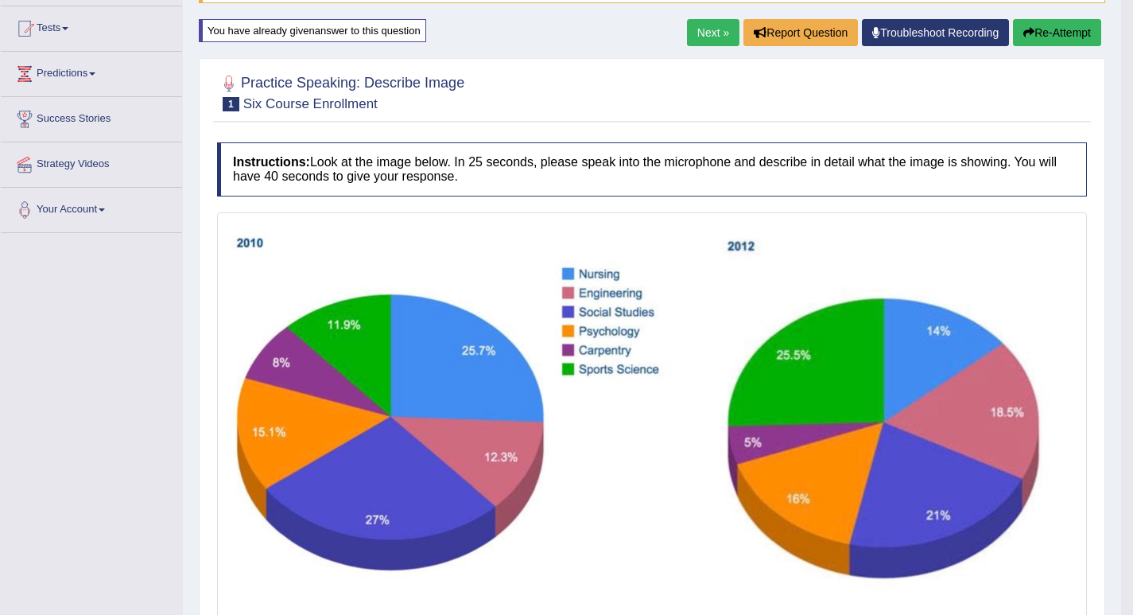
click at [707, 33] on link "Next »" at bounding box center [713, 32] width 52 height 27
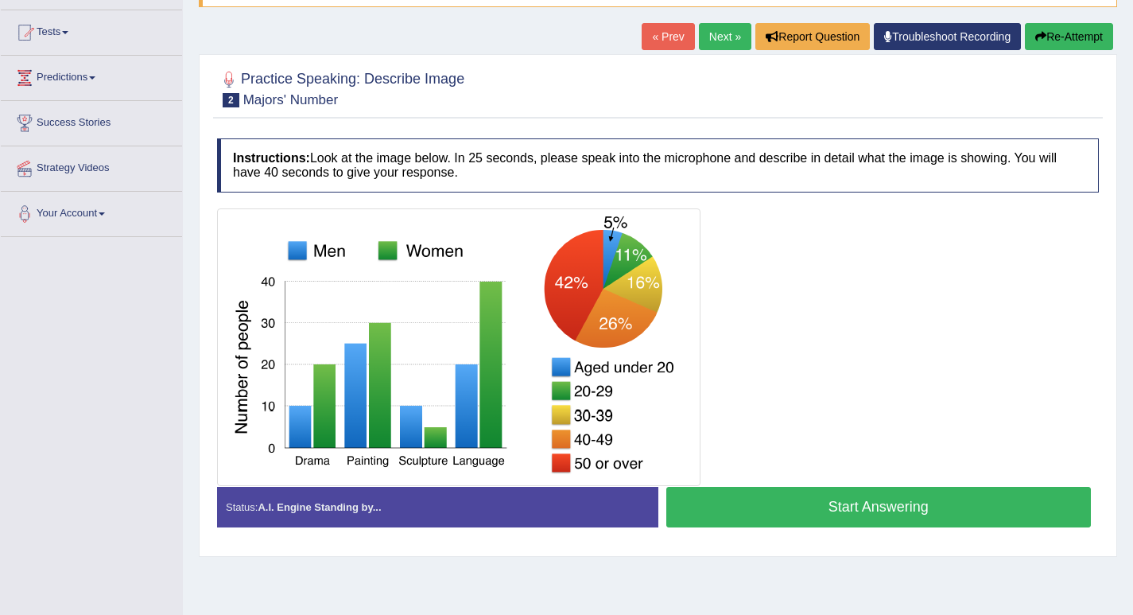
click at [650, 30] on link "« Prev" at bounding box center [668, 36] width 52 height 27
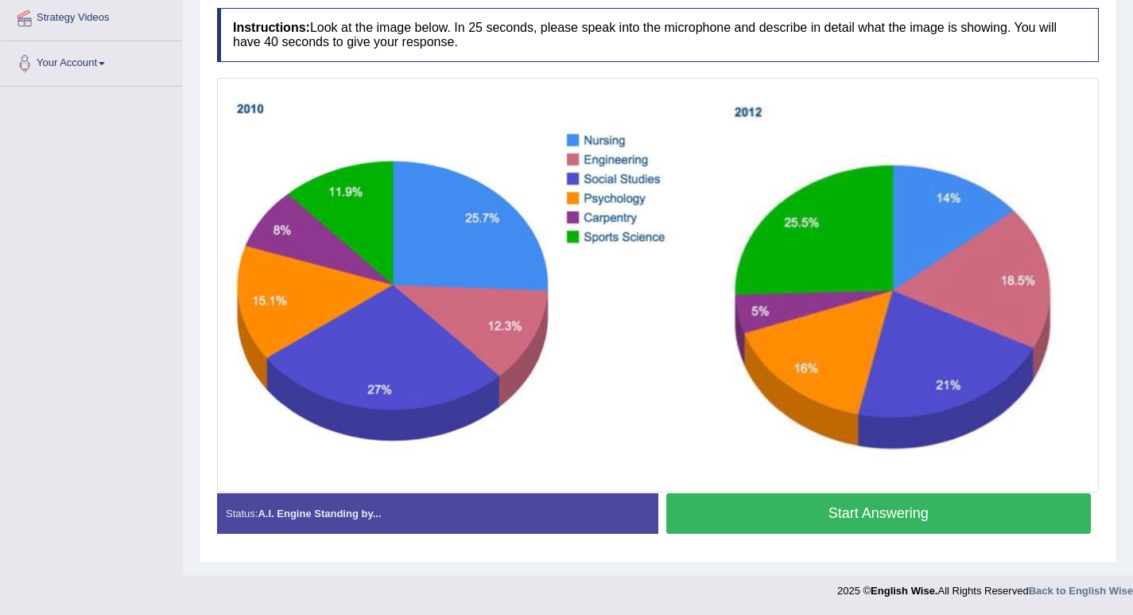
scroll to position [150, 0]
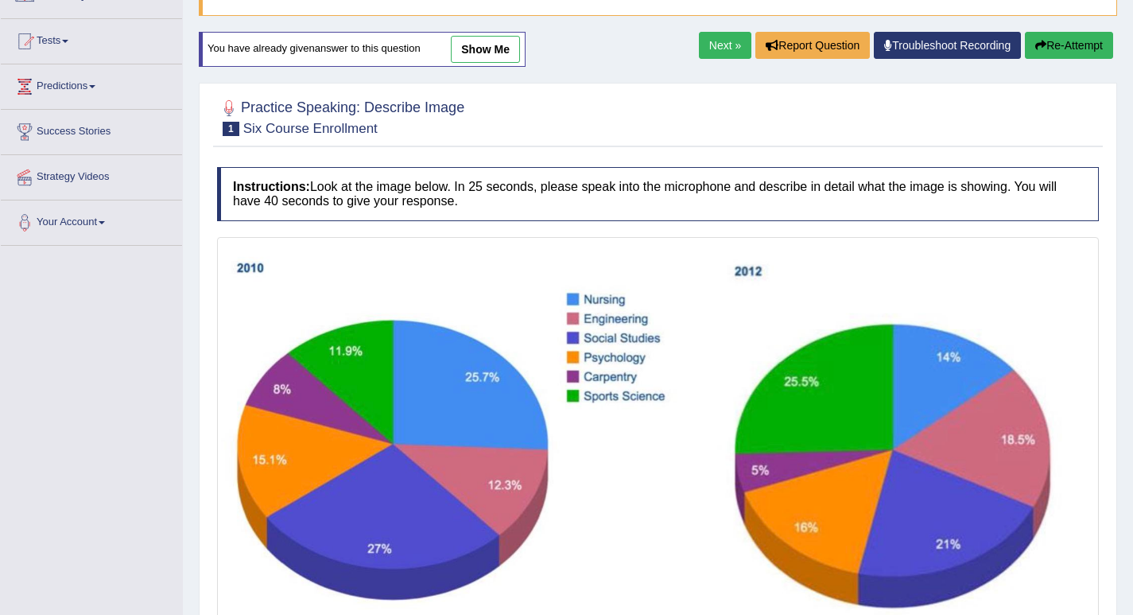
click at [1038, 43] on icon "button" at bounding box center [1040, 45] width 11 height 11
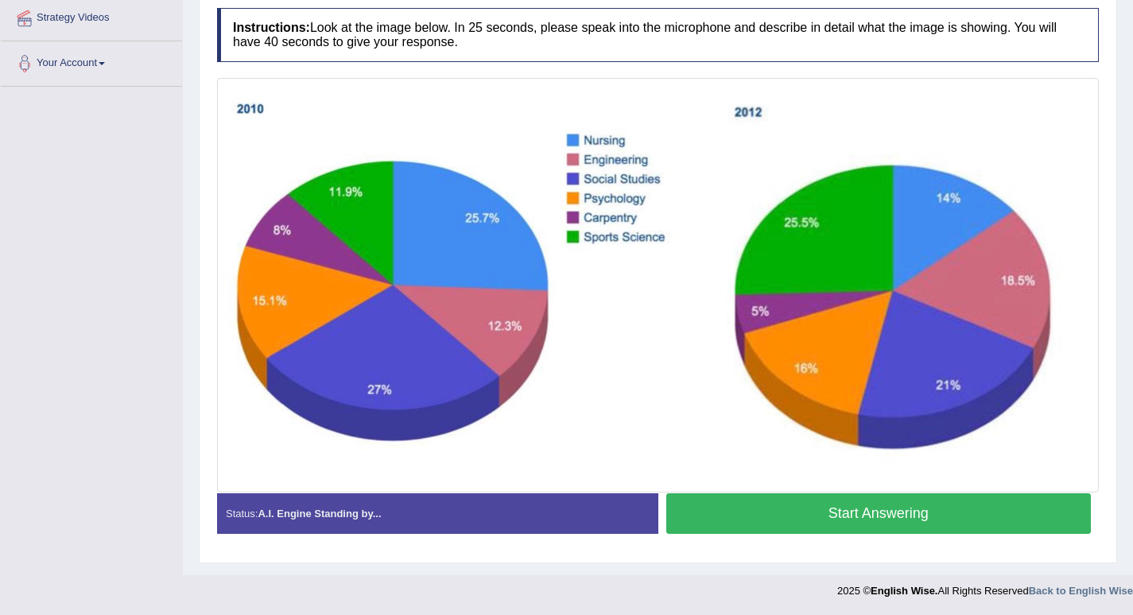
click at [793, 512] on button "Start Answering" at bounding box center [878, 513] width 425 height 41
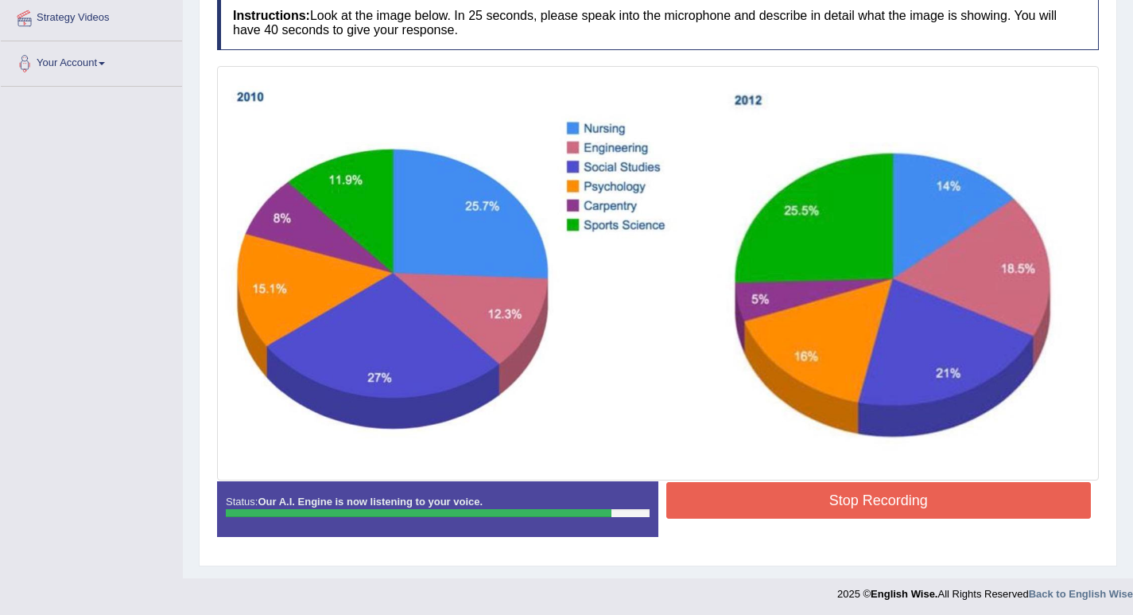
click at [965, 510] on button "Stop Recording" at bounding box center [878, 500] width 425 height 37
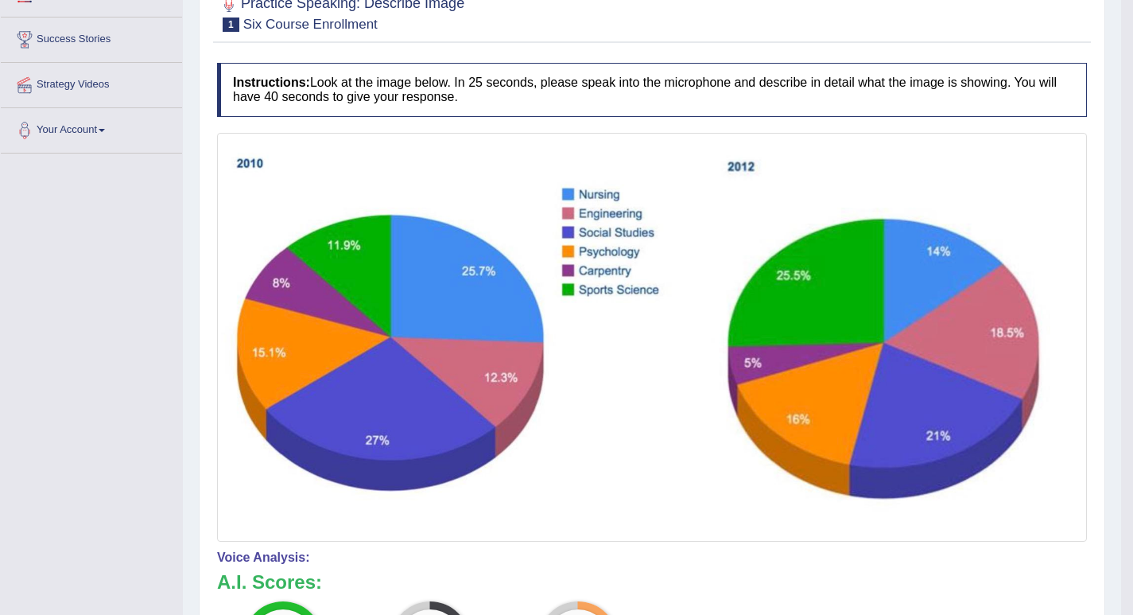
scroll to position [83, 0]
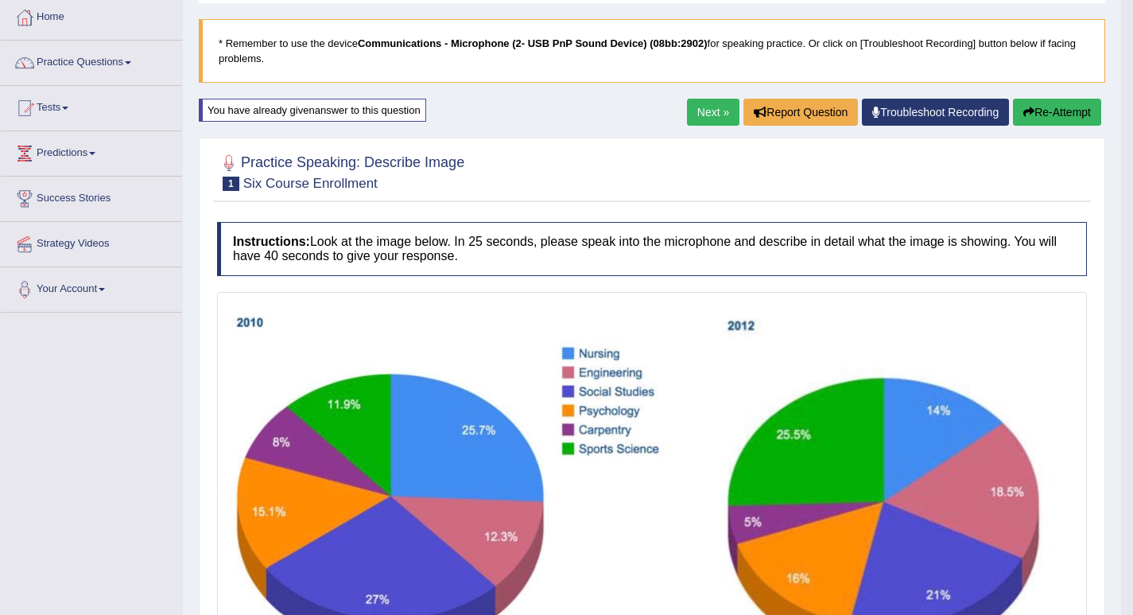
click at [1032, 103] on button "Re-Attempt" at bounding box center [1057, 112] width 88 height 27
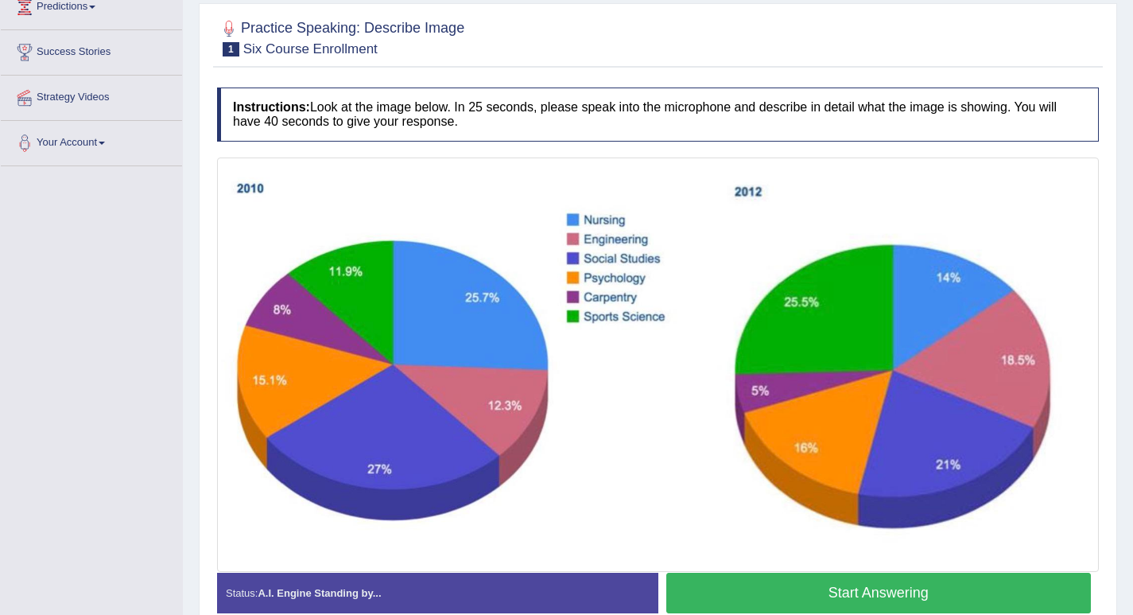
scroll to position [309, 0]
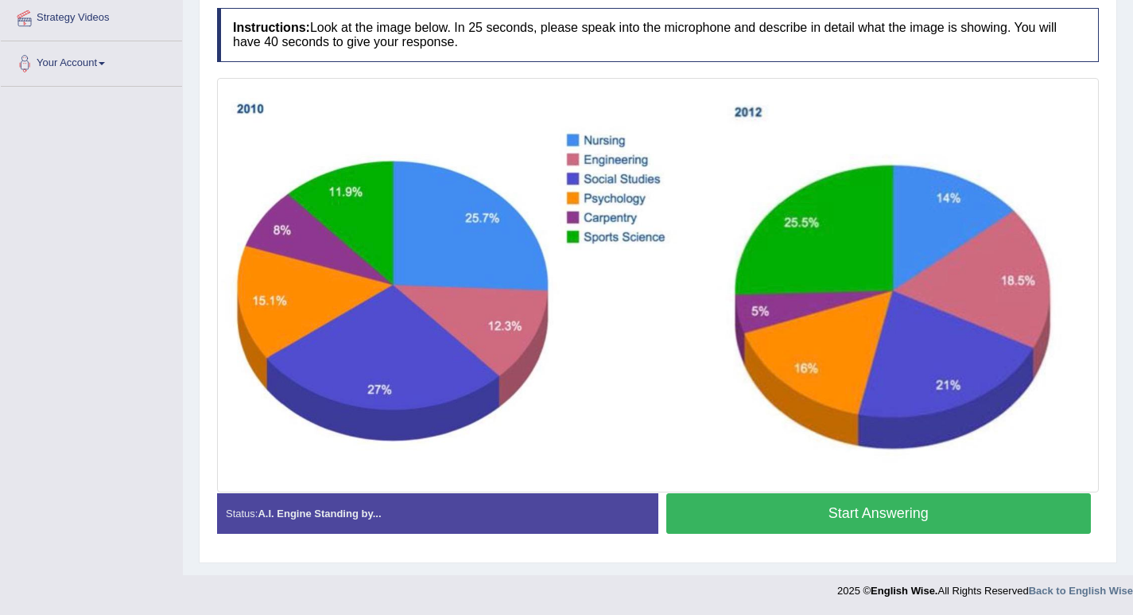
click at [768, 514] on button "Start Answering" at bounding box center [878, 513] width 425 height 41
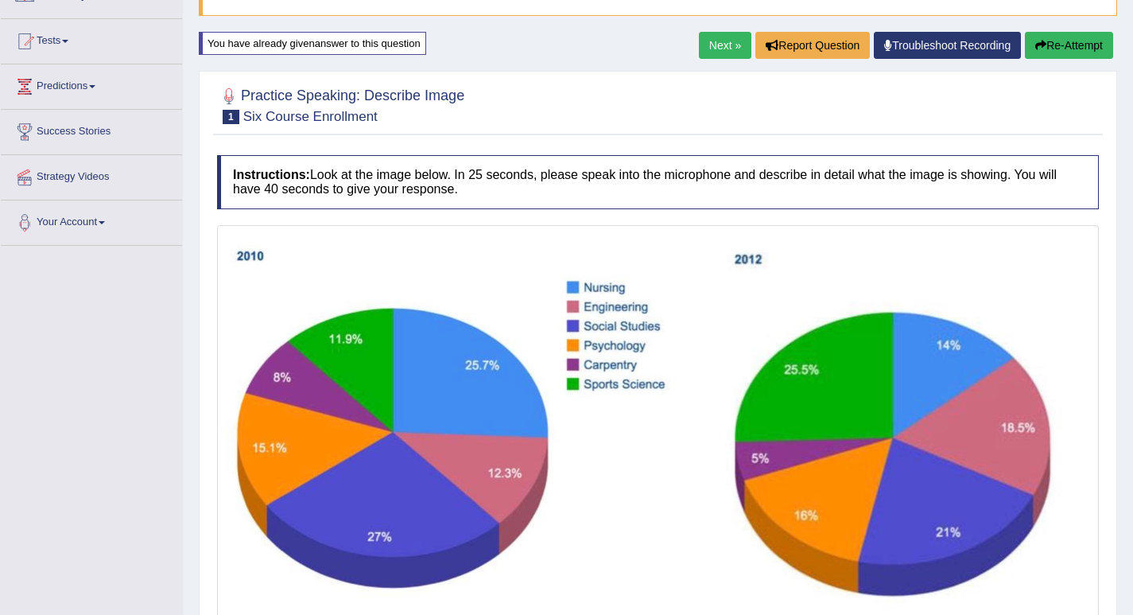
scroll to position [312, 0]
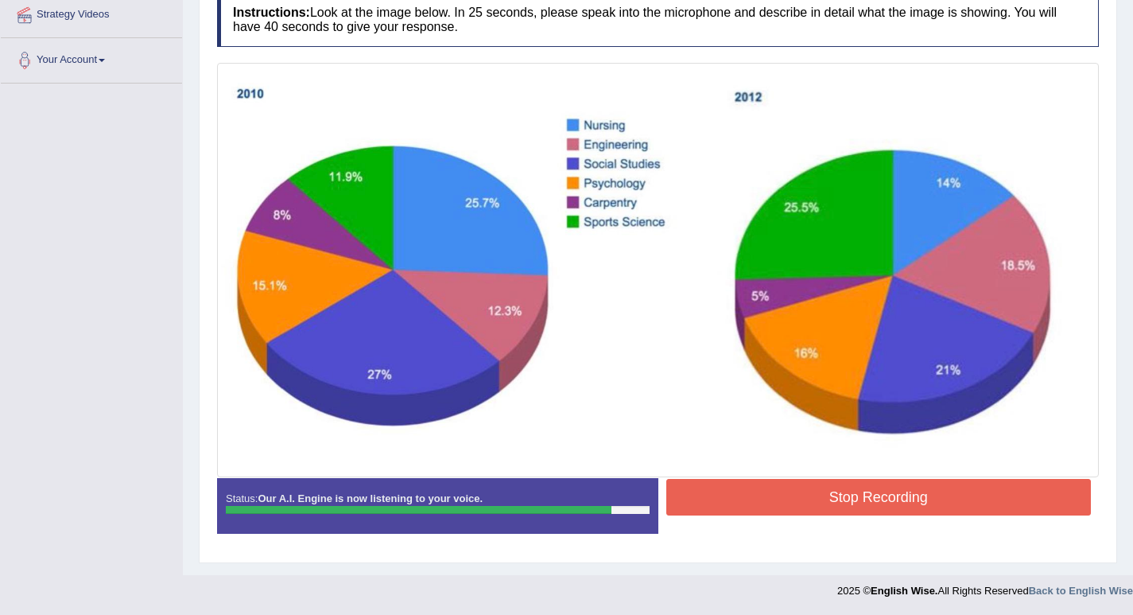
click at [810, 479] on button "Stop Recording" at bounding box center [878, 497] width 425 height 37
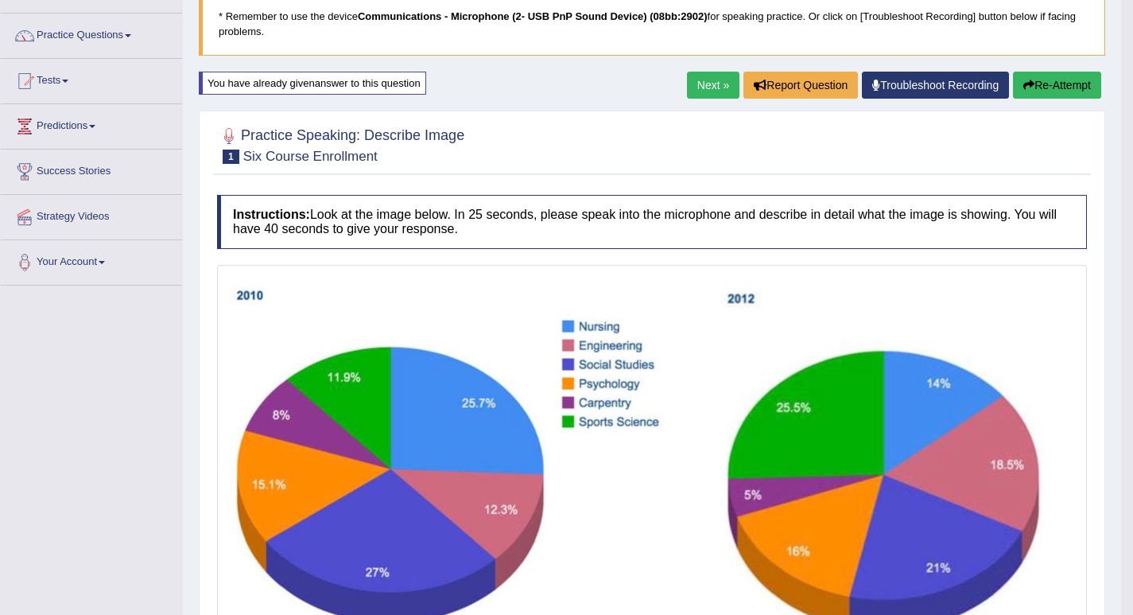
scroll to position [68, 0]
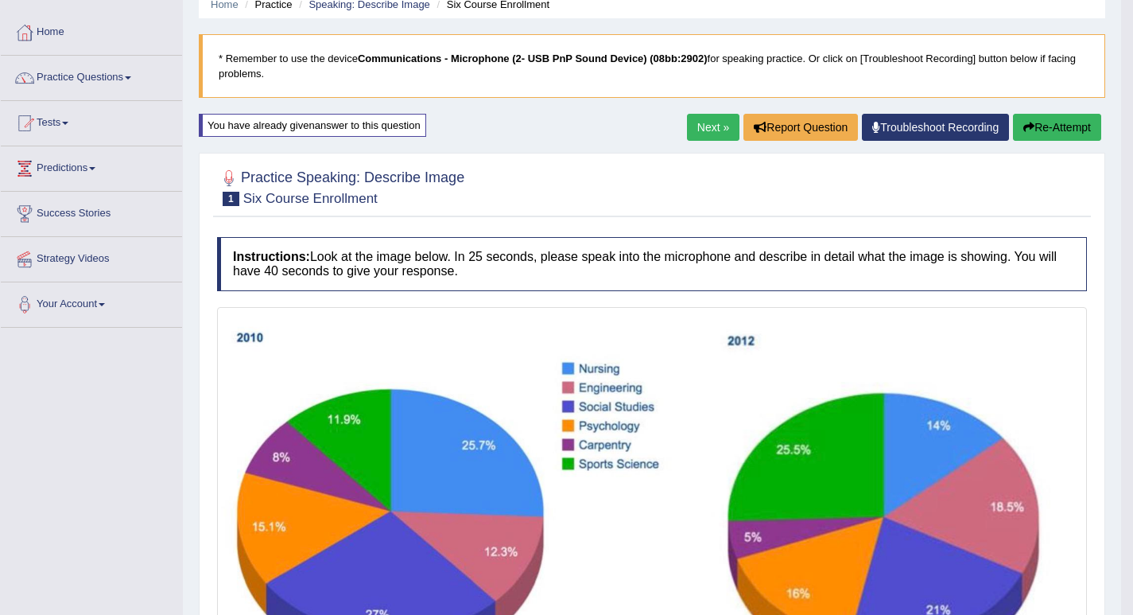
click at [1038, 121] on button "Re-Attempt" at bounding box center [1057, 127] width 88 height 27
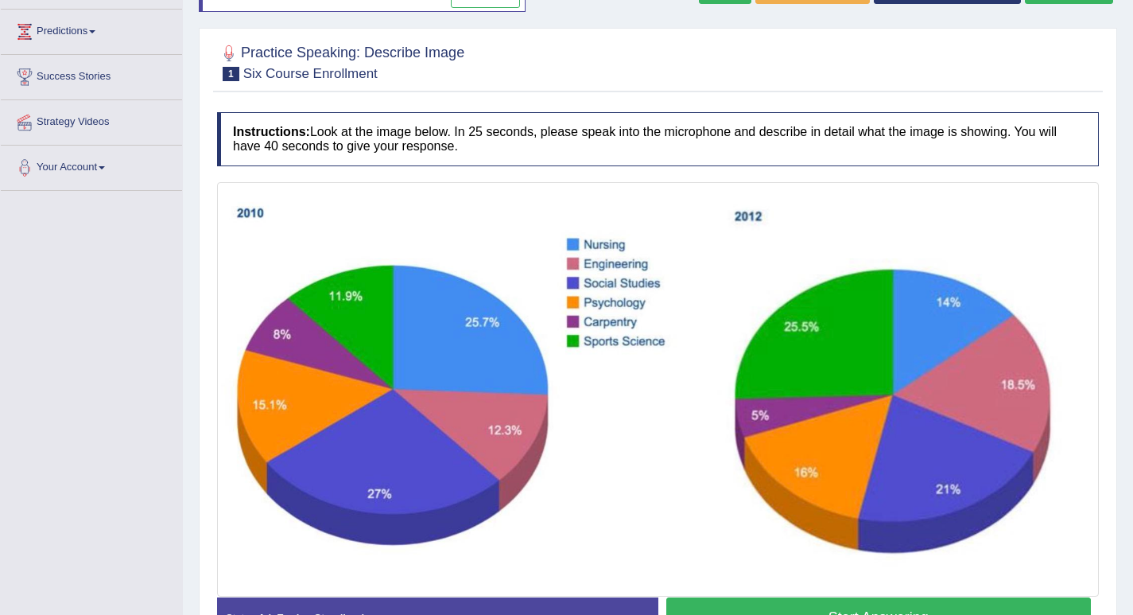
scroll to position [309, 0]
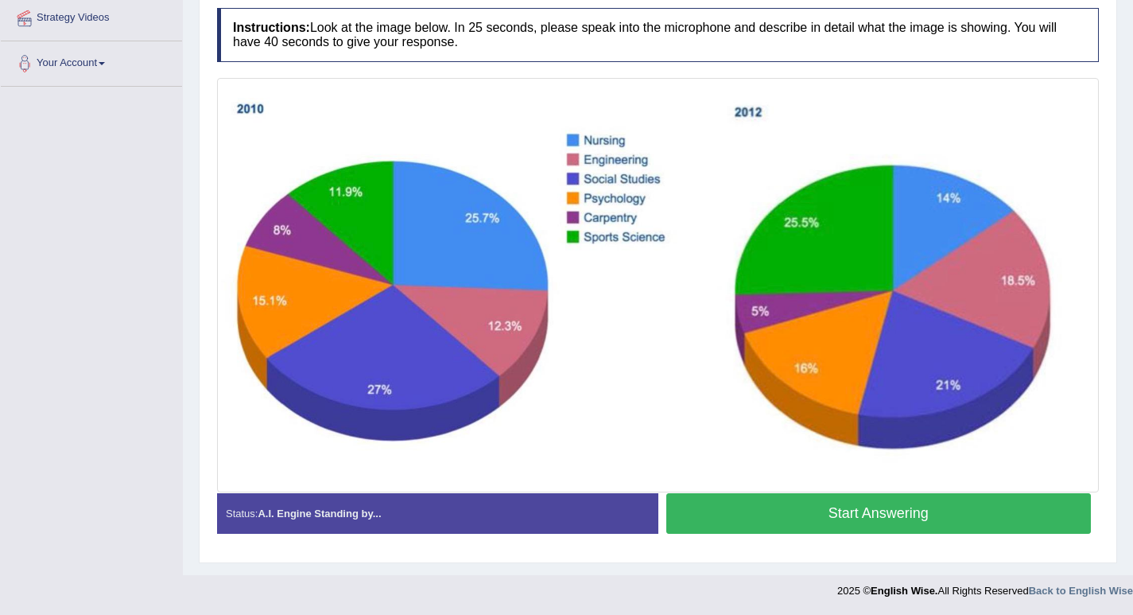
click at [821, 517] on button "Start Answering" at bounding box center [878, 513] width 425 height 41
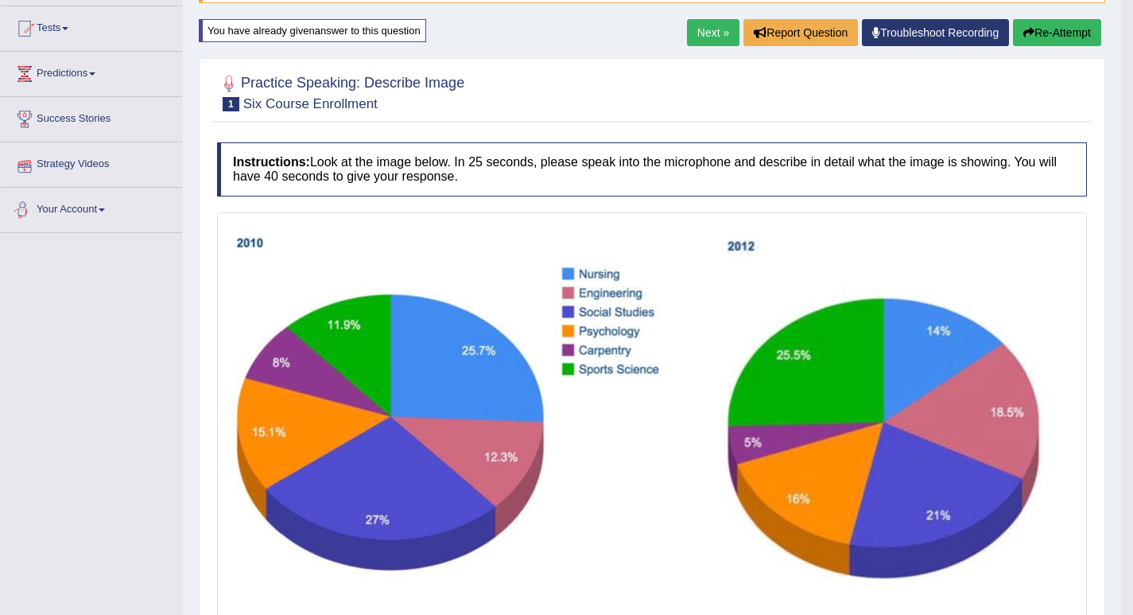
scroll to position [83, 0]
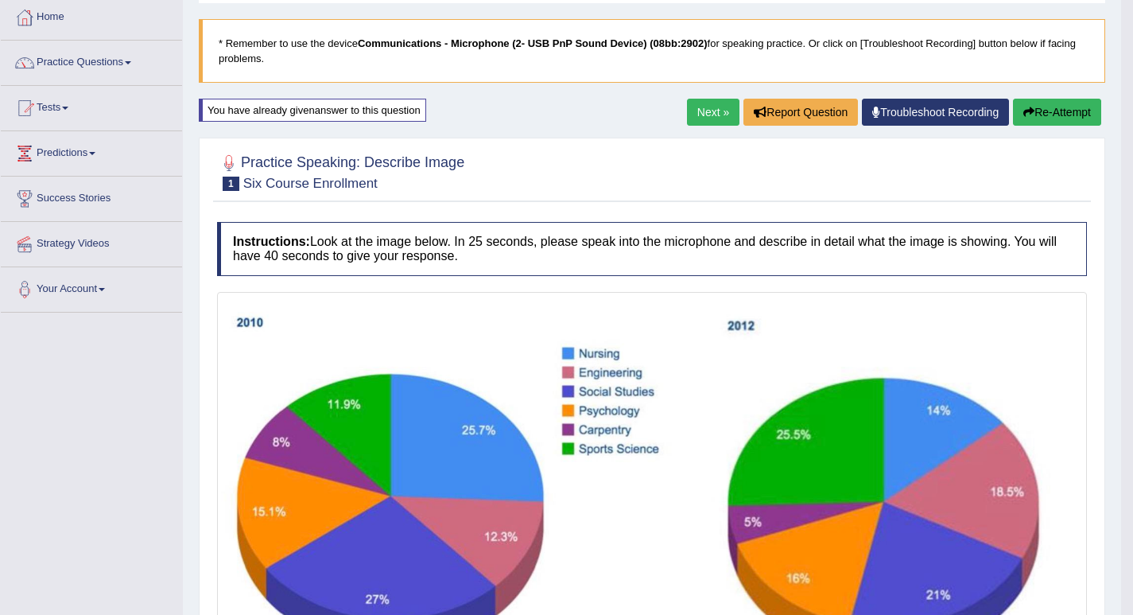
click at [1048, 114] on button "Re-Attempt" at bounding box center [1057, 112] width 88 height 27
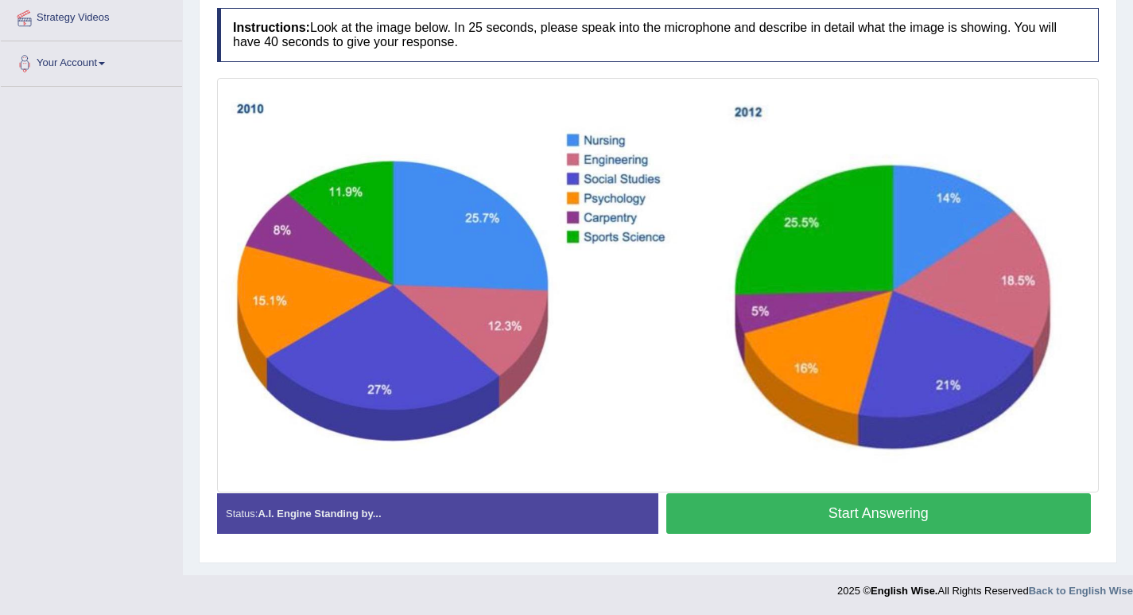
click at [900, 517] on button "Start Answering" at bounding box center [878, 513] width 425 height 41
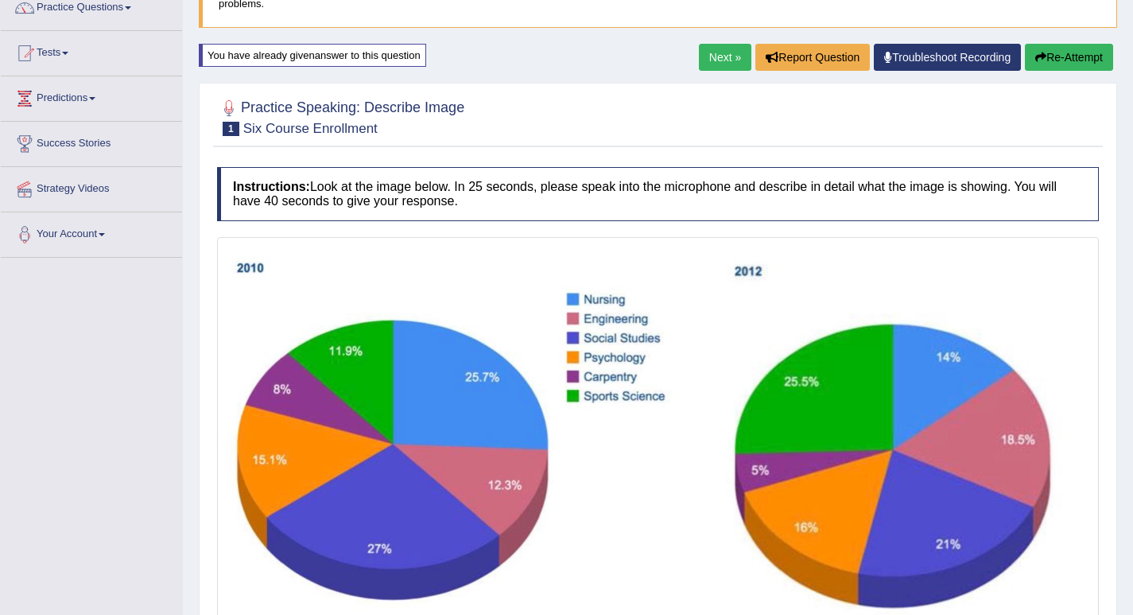
scroll to position [312, 0]
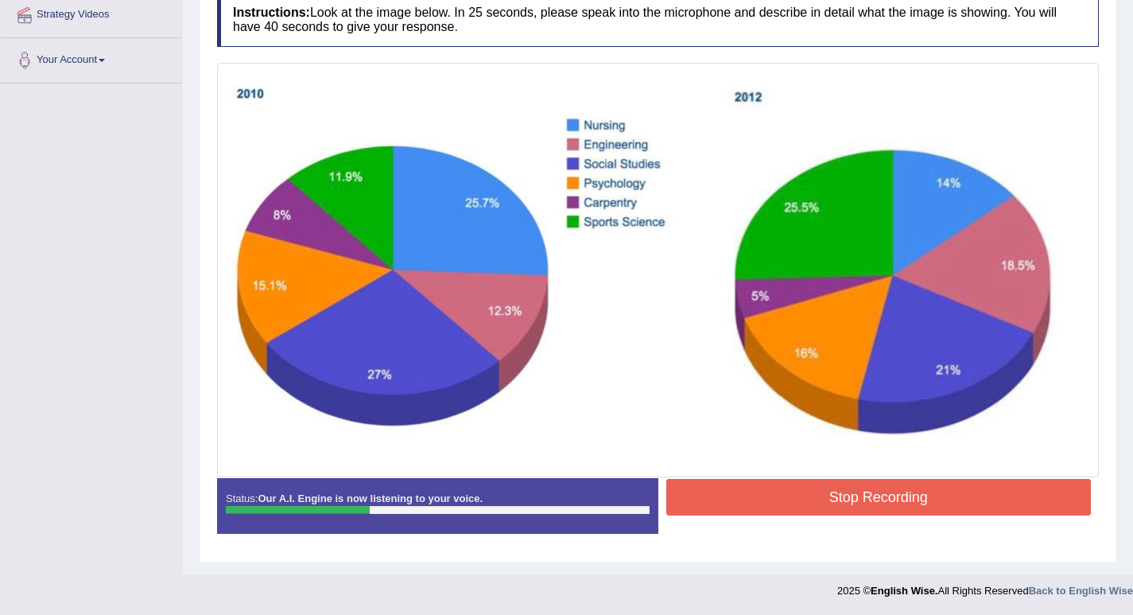
click at [879, 498] on button "Stop Recording" at bounding box center [878, 497] width 425 height 37
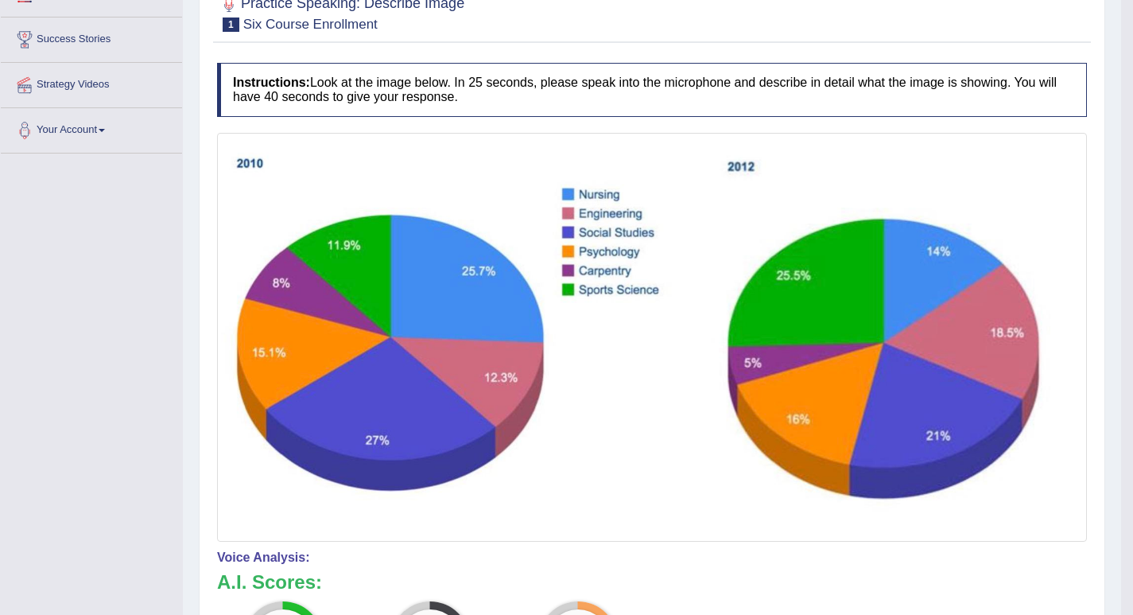
scroll to position [163, 0]
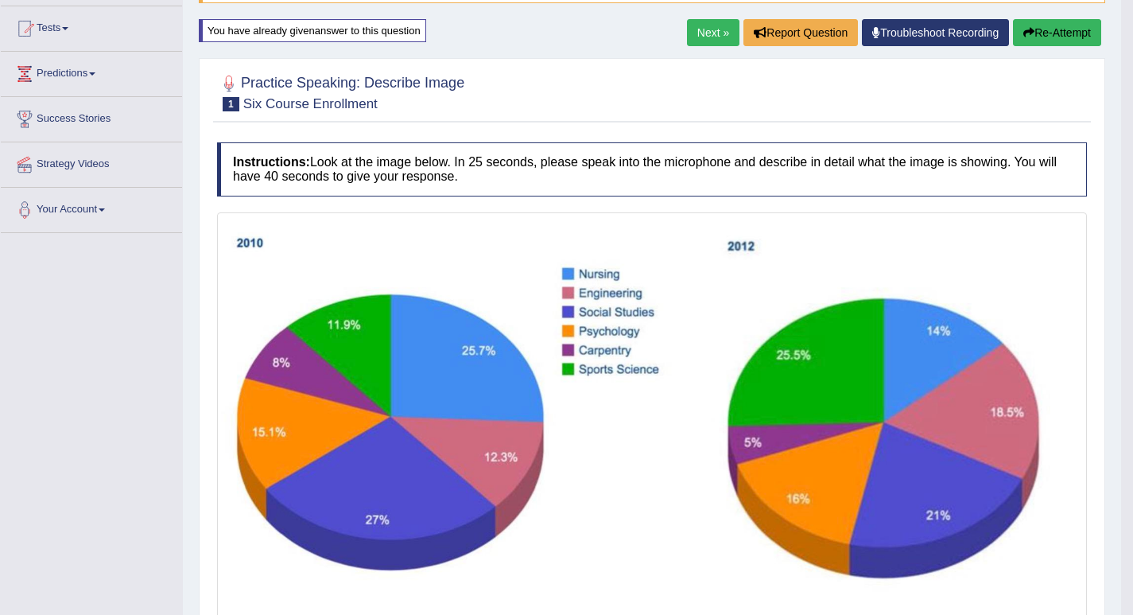
click at [1073, 25] on button "Re-Attempt" at bounding box center [1057, 32] width 88 height 27
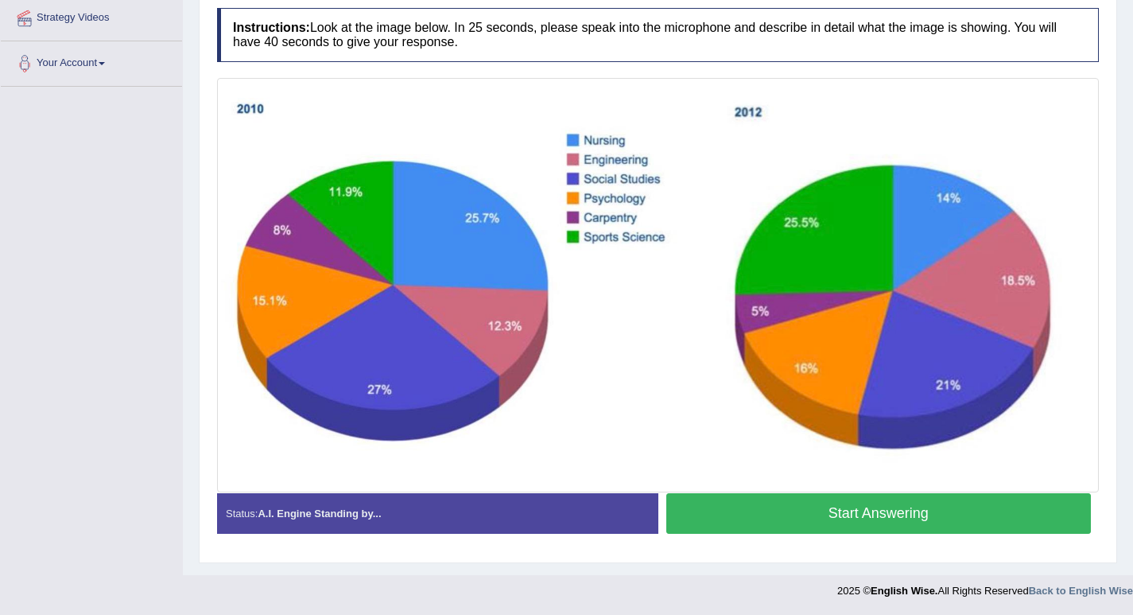
scroll to position [309, 0]
click at [848, 505] on button "Start Answering" at bounding box center [878, 513] width 425 height 41
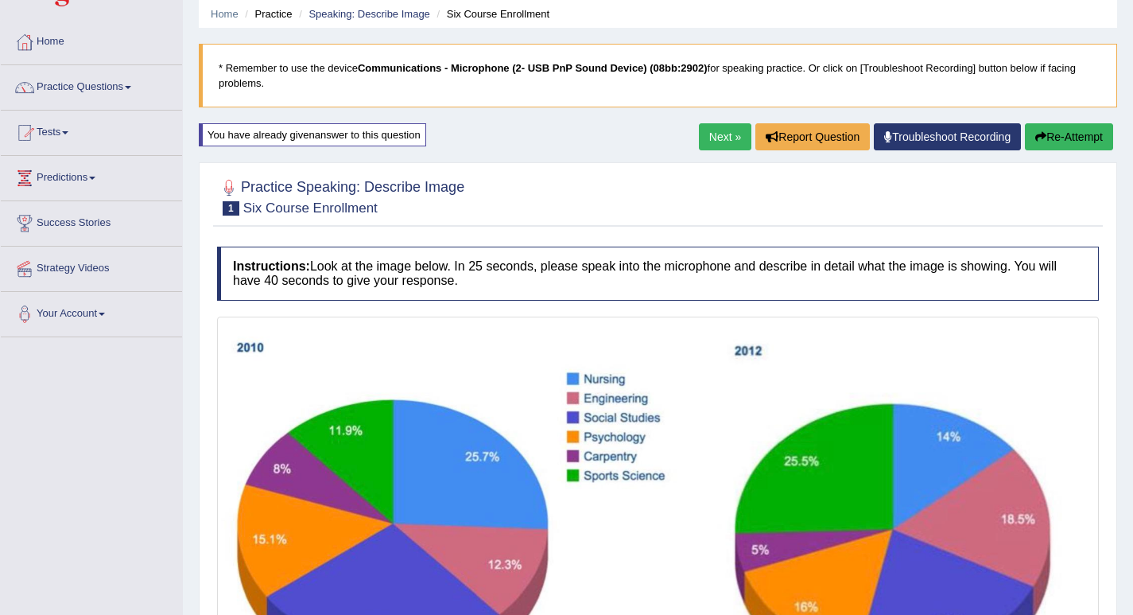
scroll to position [312, 0]
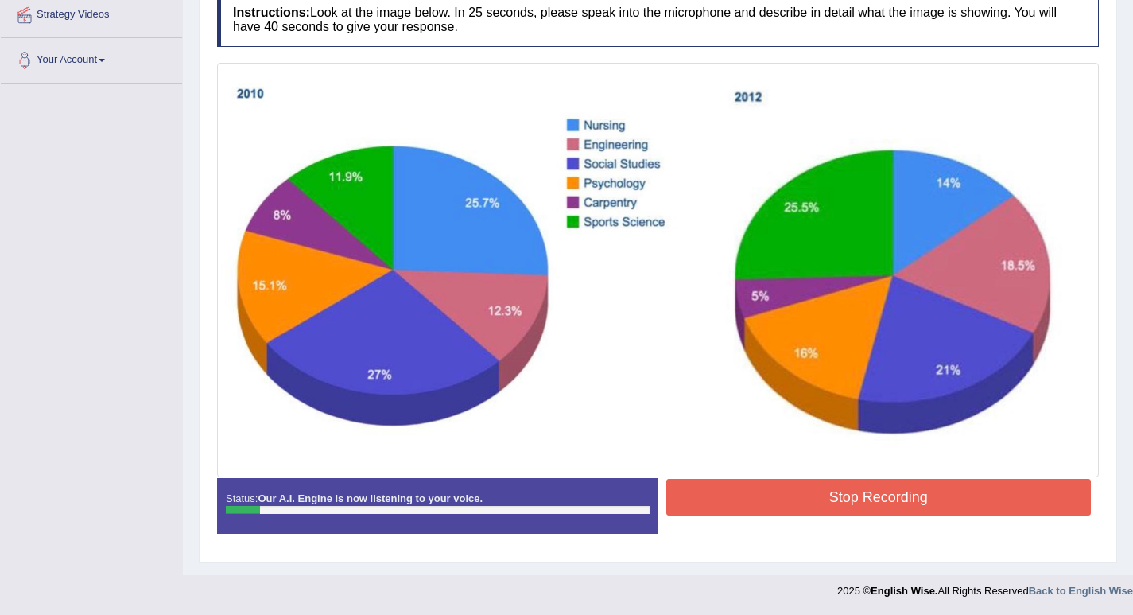
click at [952, 498] on button "Stop Recording" at bounding box center [878, 497] width 425 height 37
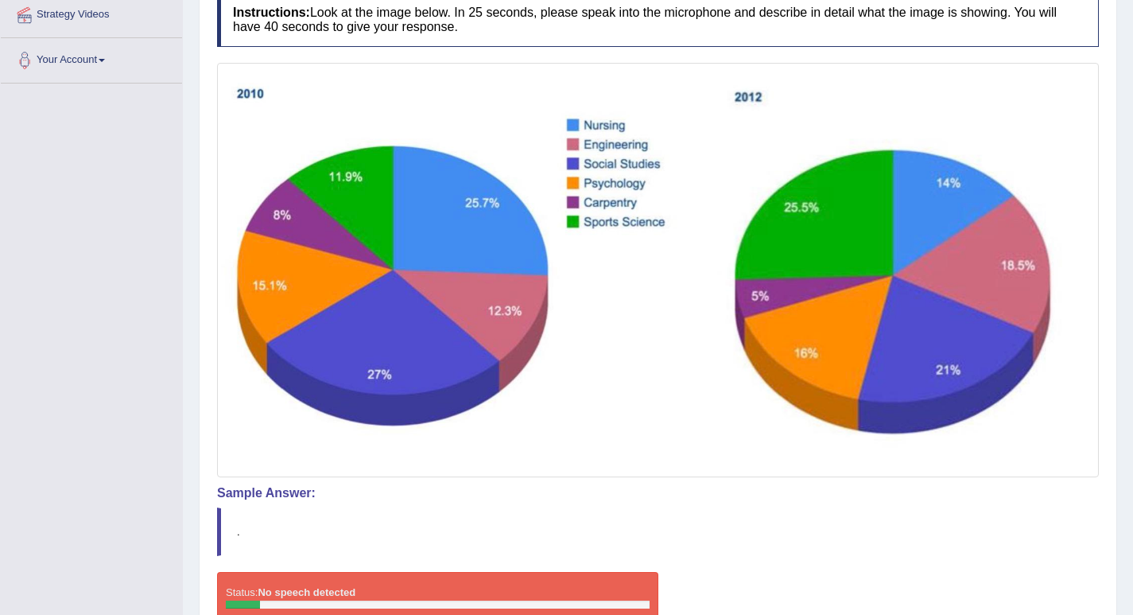
scroll to position [0, 0]
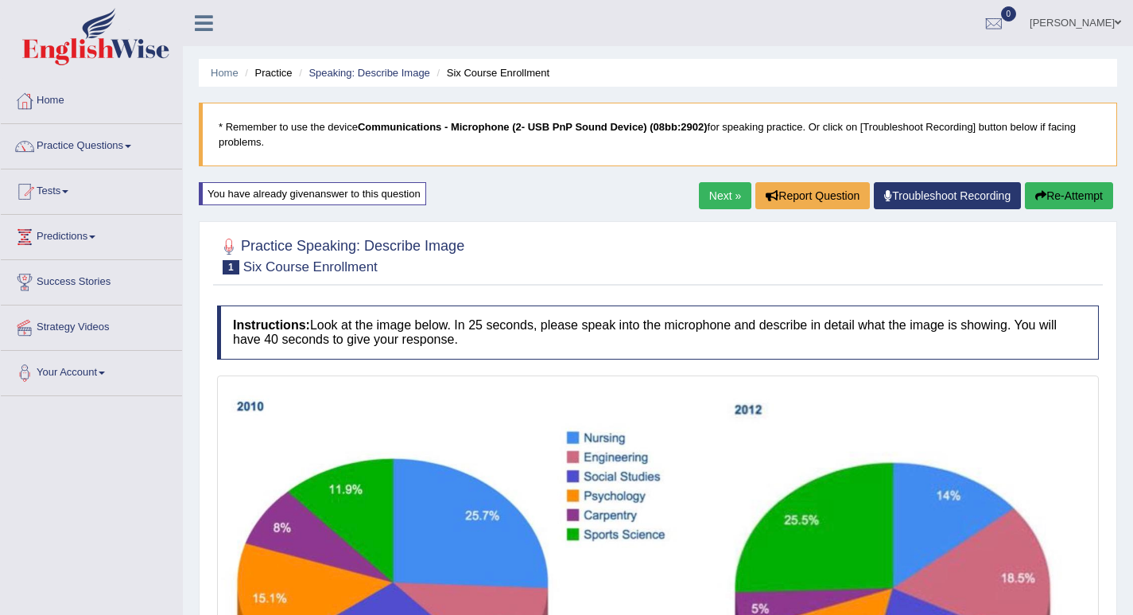
click at [1052, 192] on button "Re-Attempt" at bounding box center [1069, 195] width 88 height 27
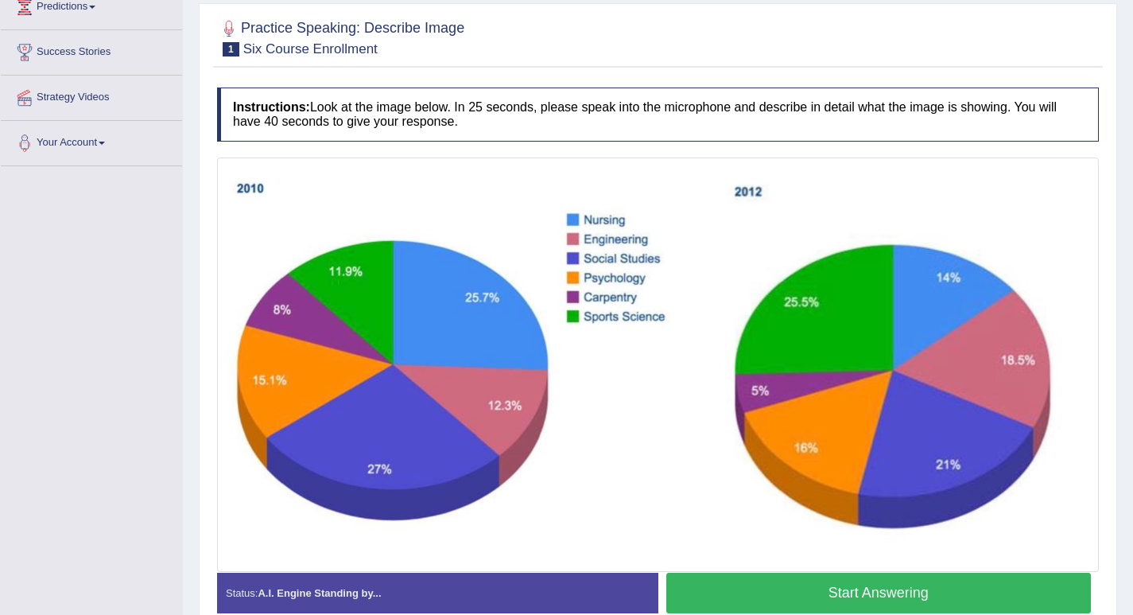
scroll to position [309, 0]
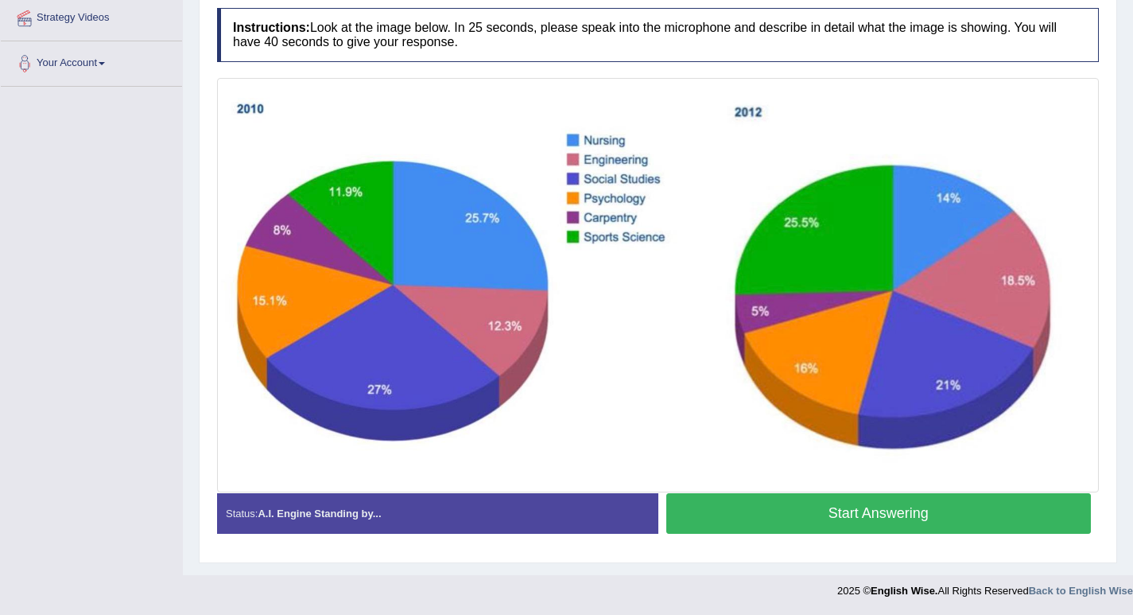
click at [868, 517] on button "Start Answering" at bounding box center [878, 513] width 425 height 41
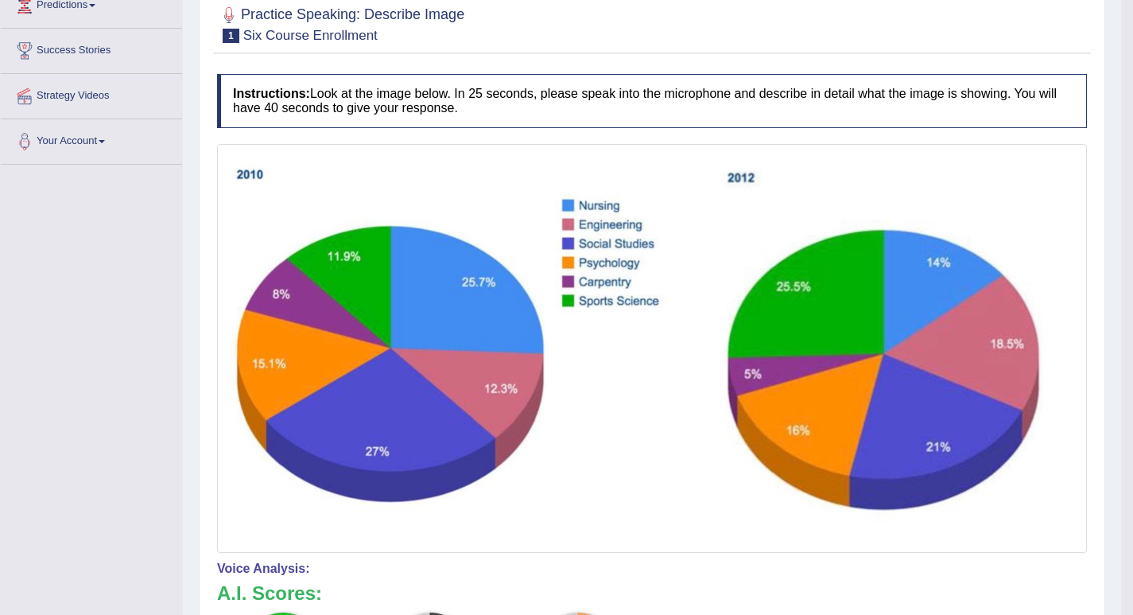
scroll to position [72, 0]
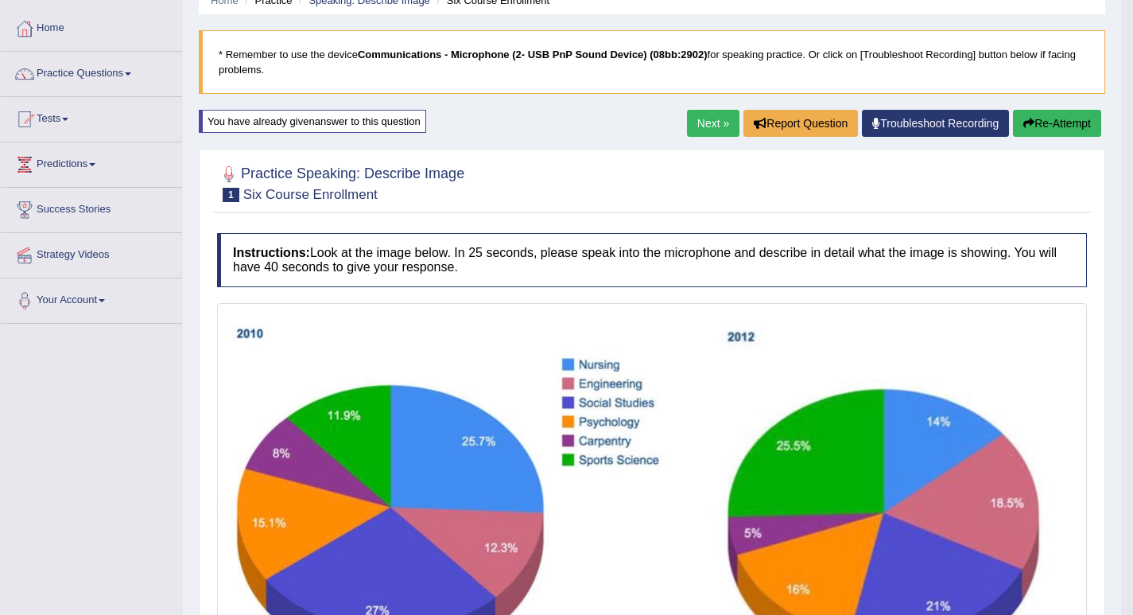
click at [1069, 124] on button "Re-Attempt" at bounding box center [1057, 123] width 88 height 27
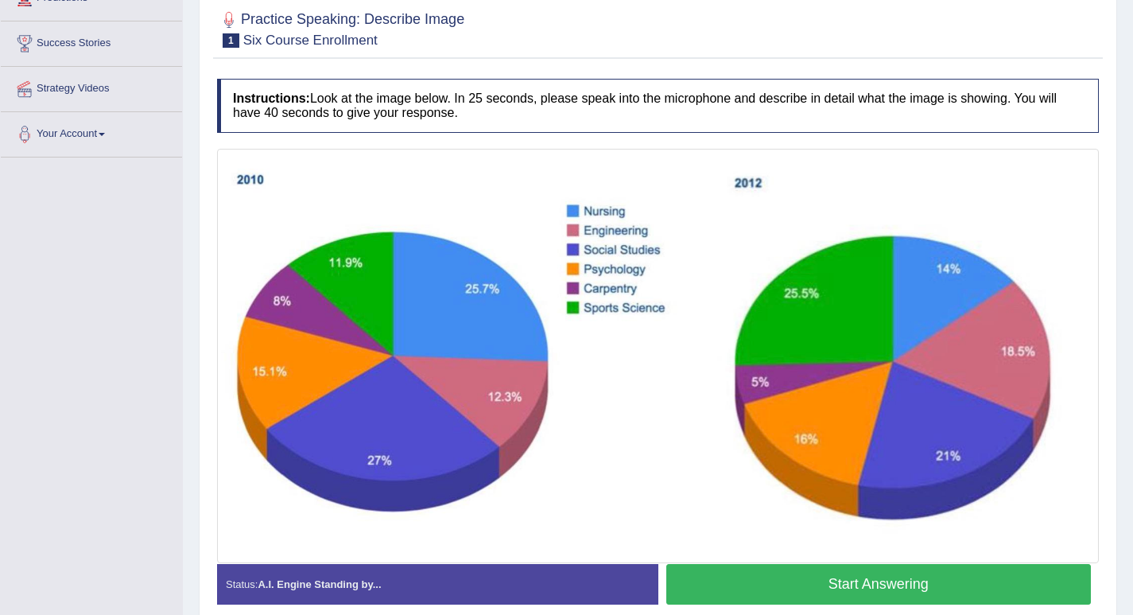
scroll to position [80, 0]
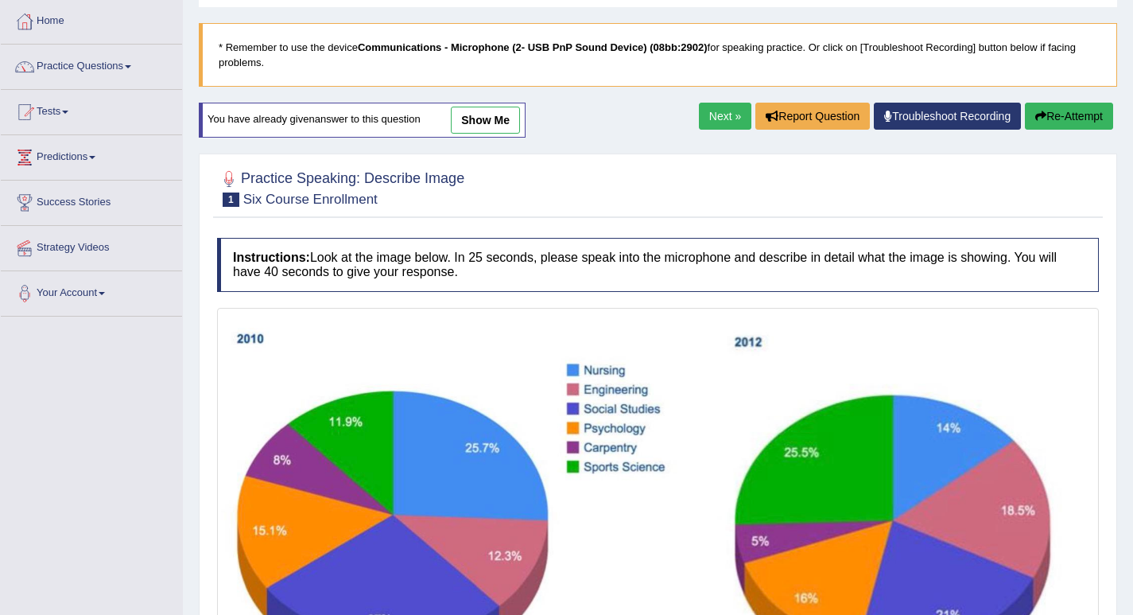
click at [499, 116] on link "show me" at bounding box center [485, 120] width 69 height 27
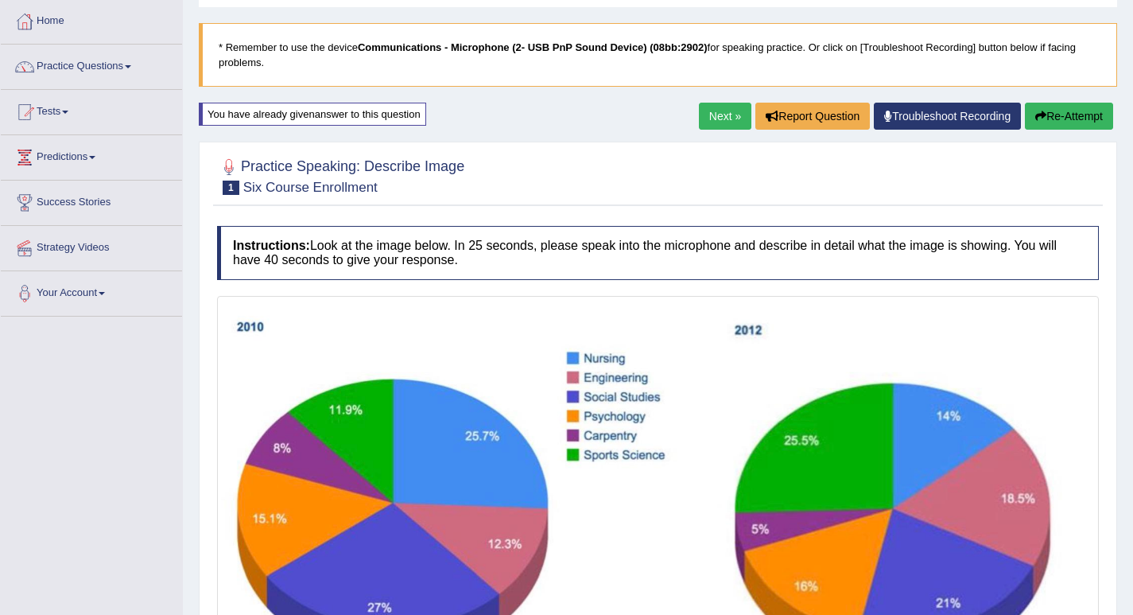
click at [500, 119] on div "Home Practice Speaking: Describe Image Six Course Enrollment * Remember to use …" at bounding box center [658, 463] width 950 height 1086
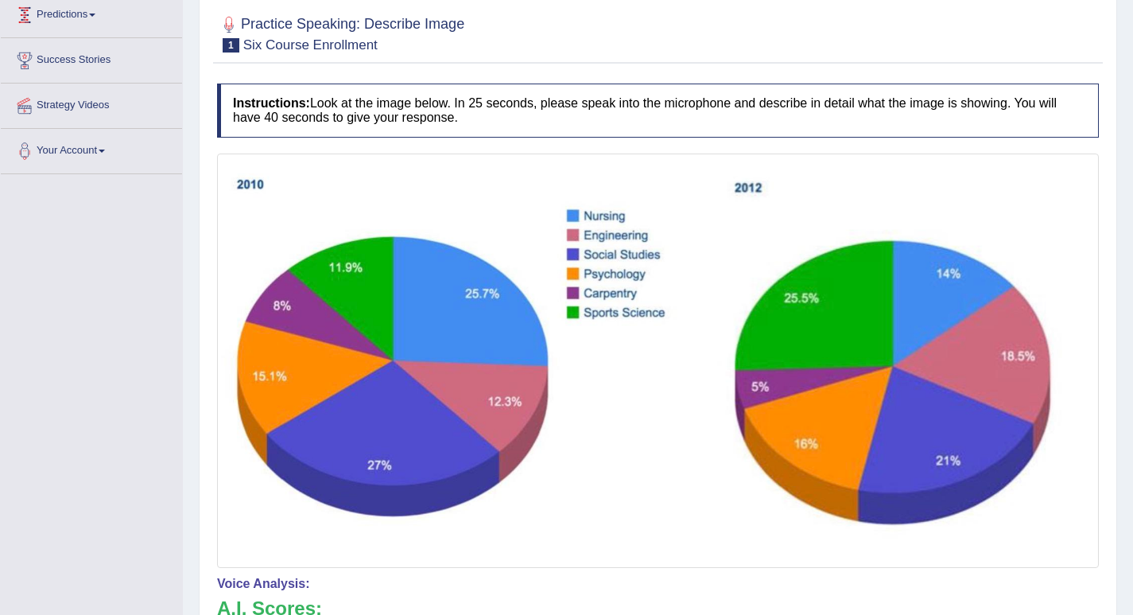
scroll to position [0, 0]
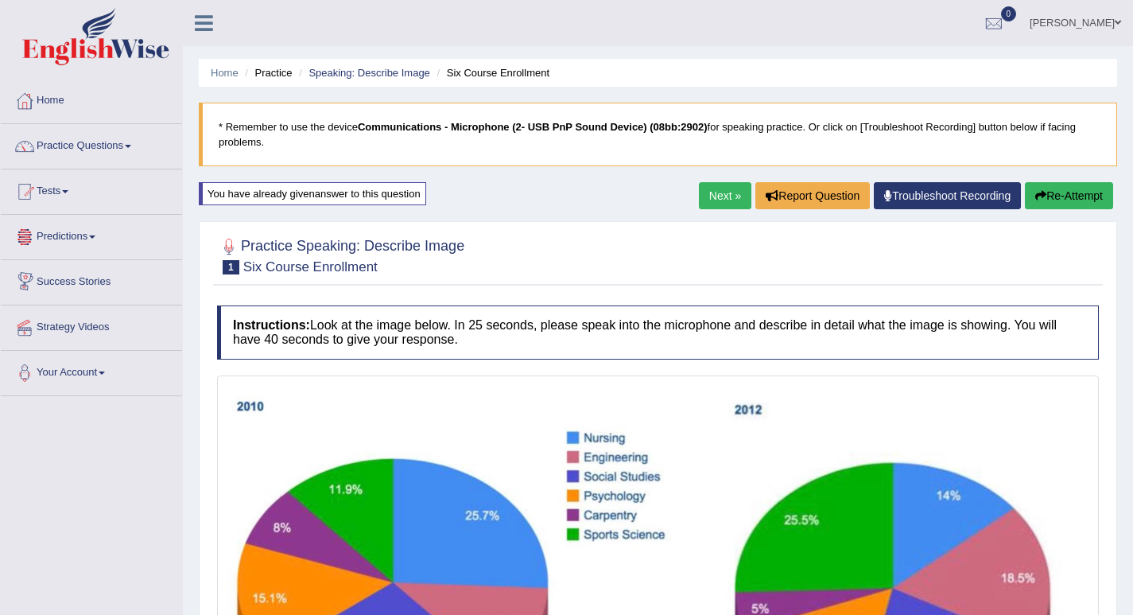
click at [1079, 192] on button "Re-Attempt" at bounding box center [1069, 195] width 88 height 27
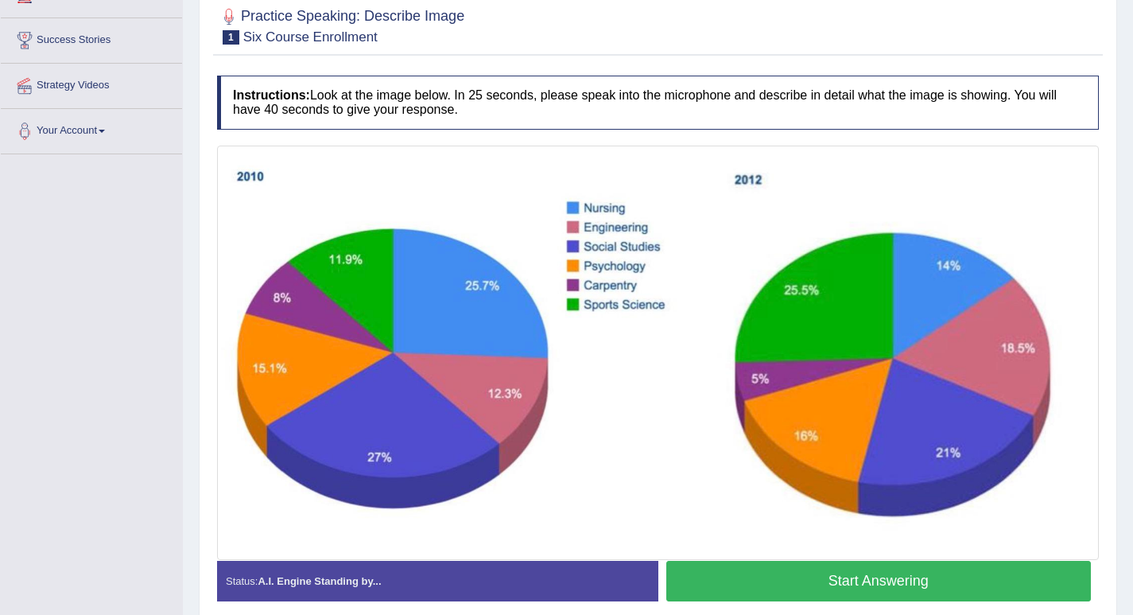
click at [813, 581] on button "Start Answering" at bounding box center [878, 581] width 425 height 41
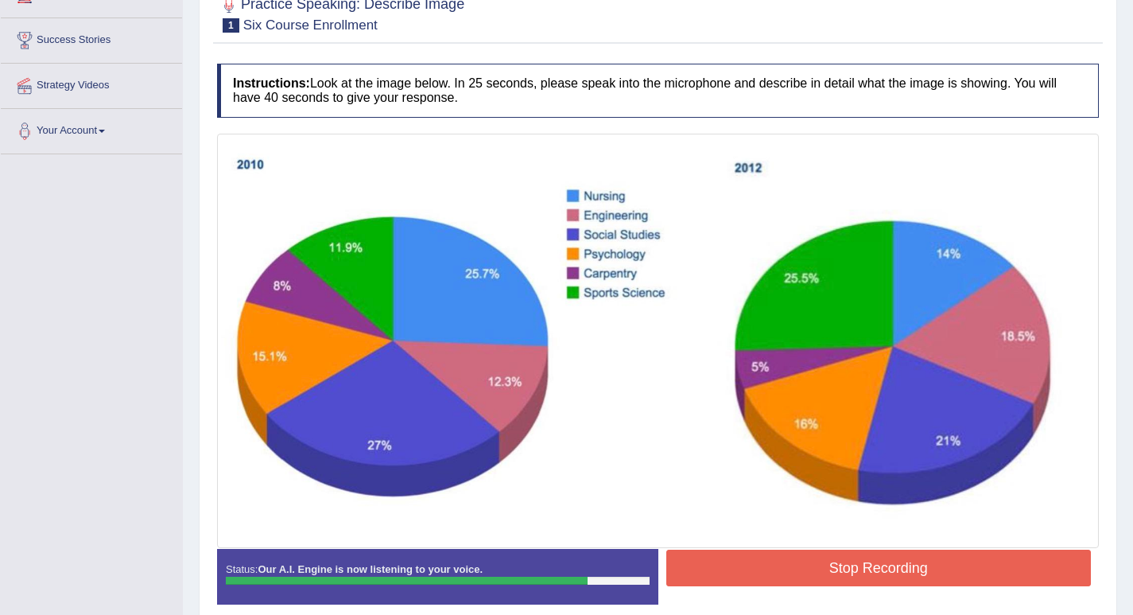
click at [766, 565] on button "Stop Recording" at bounding box center [878, 567] width 425 height 37
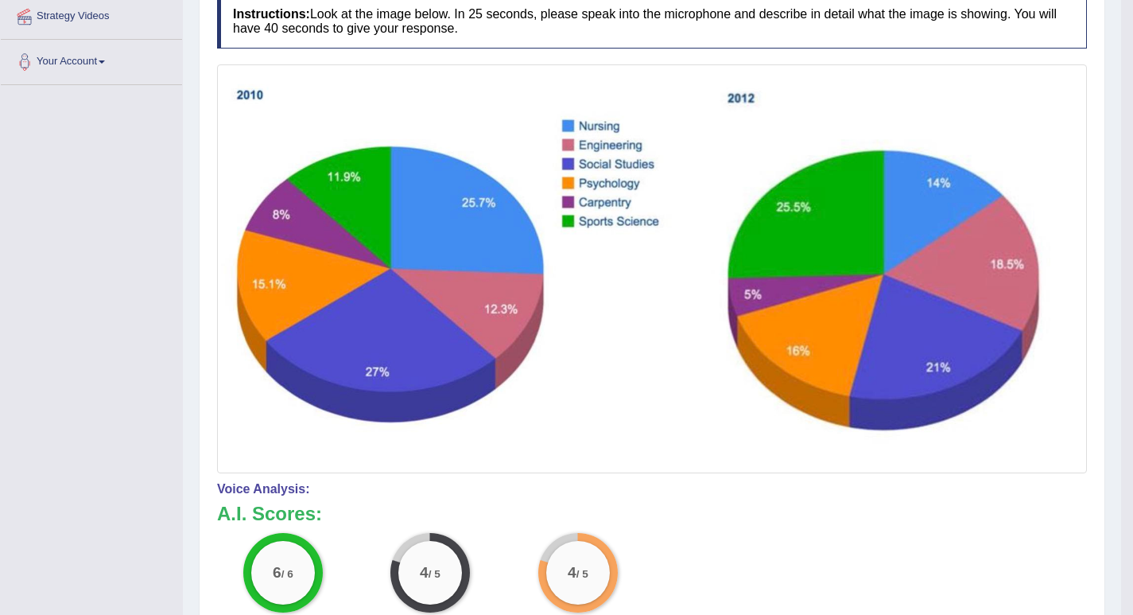
scroll to position [152, 0]
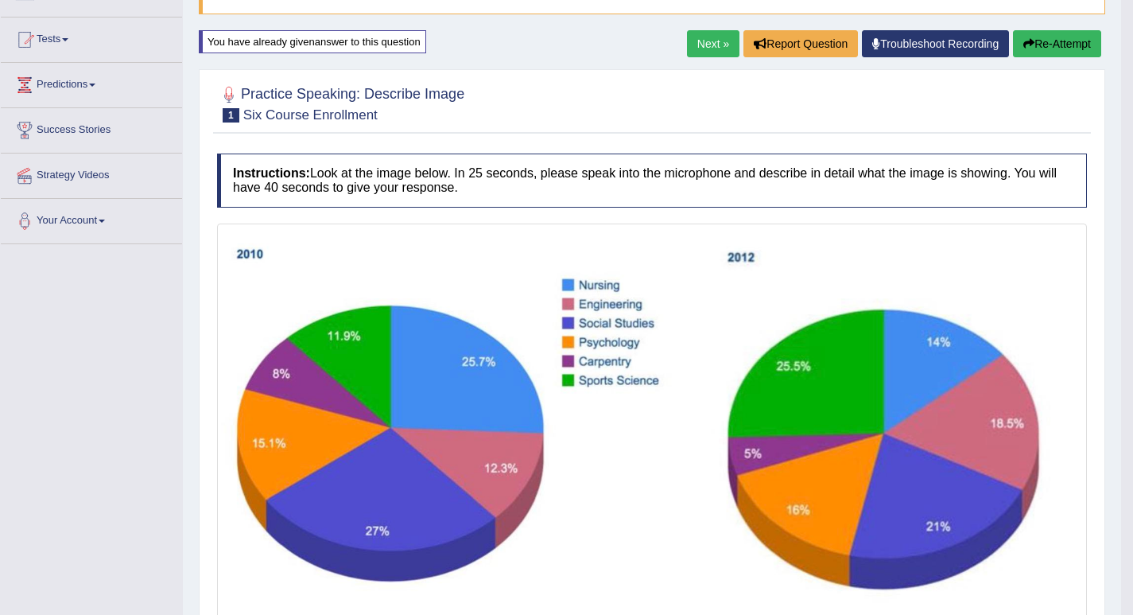
click at [1045, 33] on button "Re-Attempt" at bounding box center [1057, 43] width 88 height 27
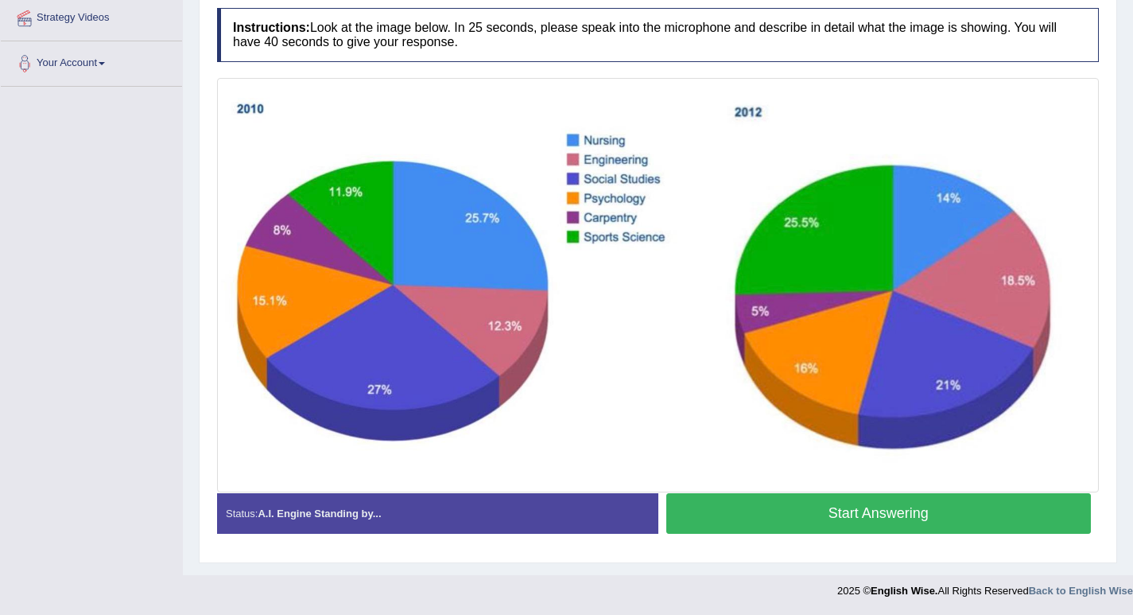
scroll to position [230, 0]
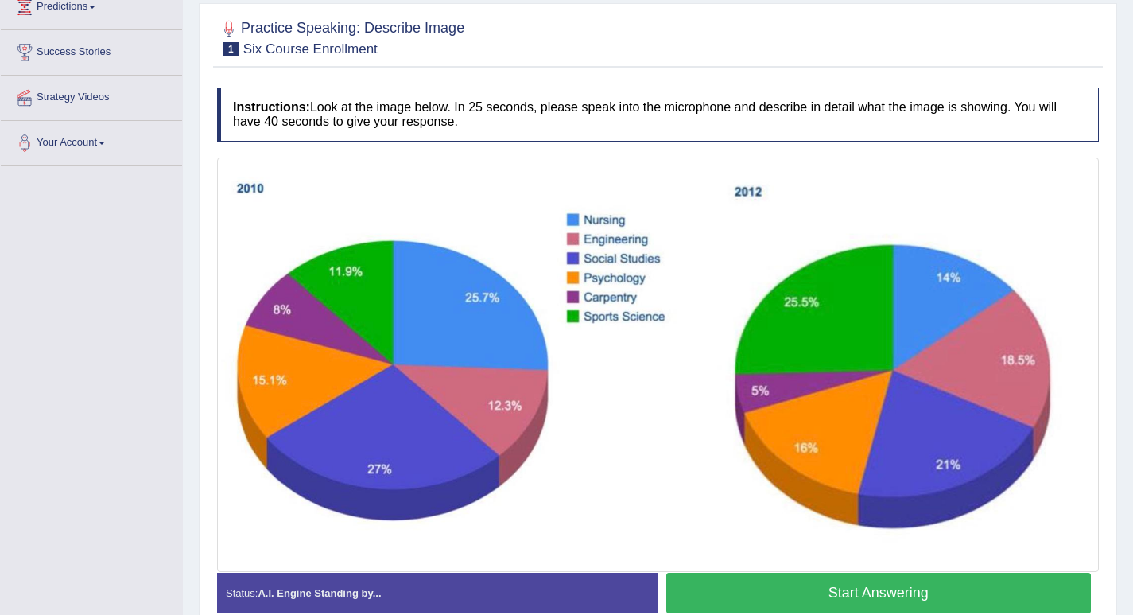
click at [799, 583] on button "Start Answering" at bounding box center [878, 592] width 425 height 41
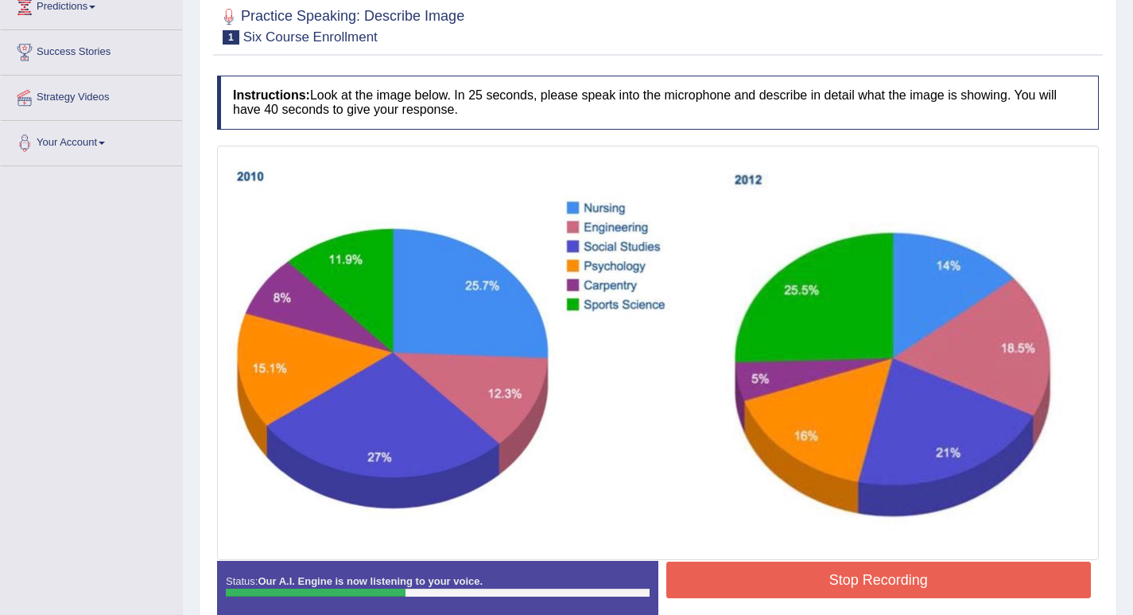
click at [840, 581] on button "Stop Recording" at bounding box center [878, 579] width 425 height 37
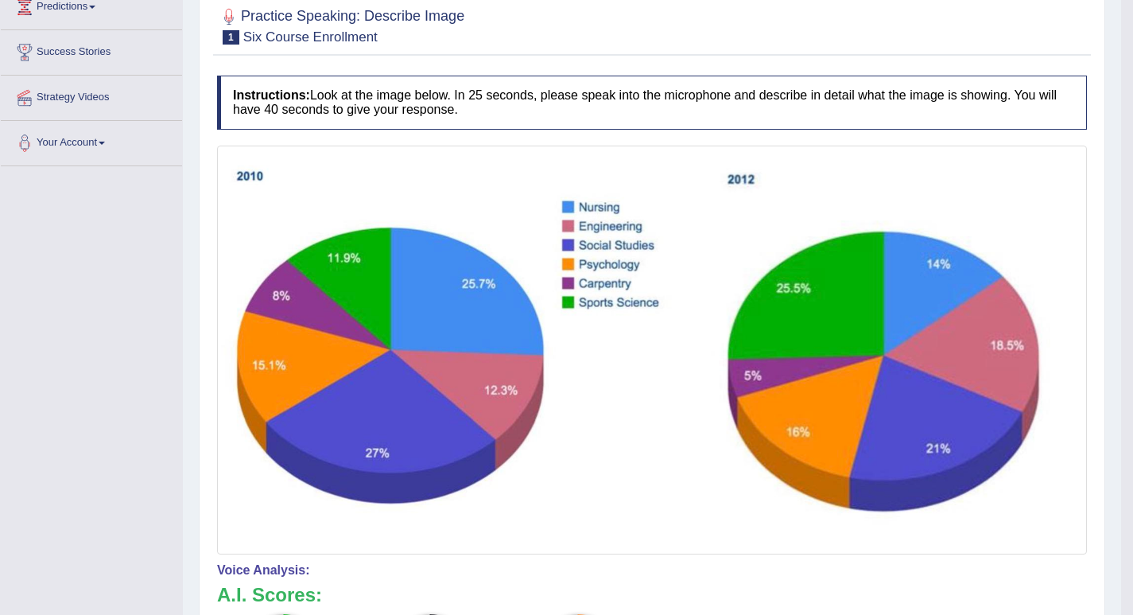
scroll to position [71, 0]
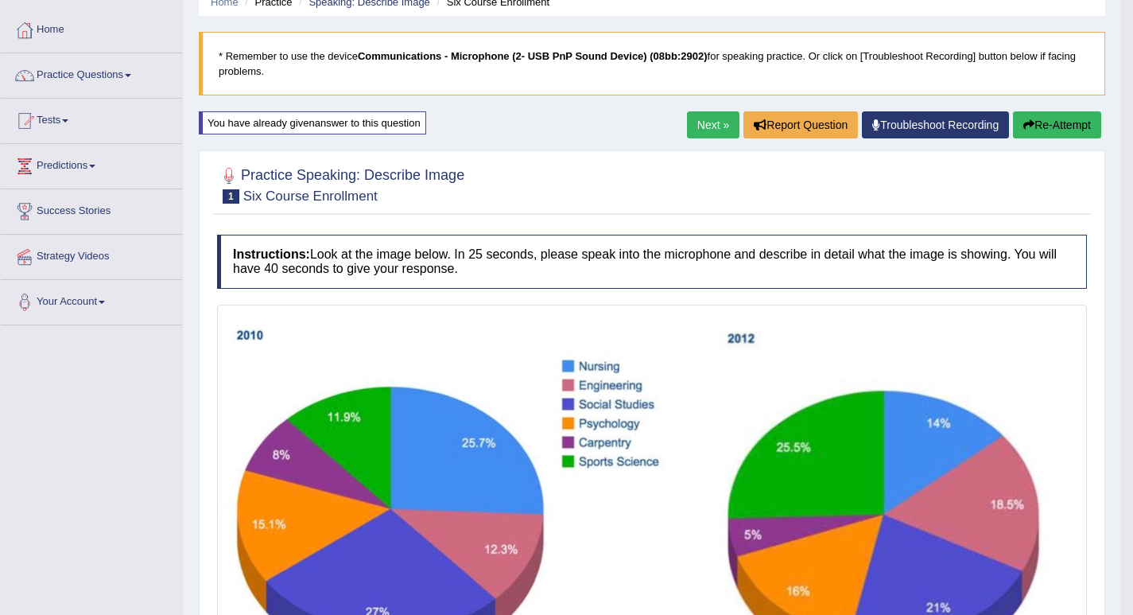
click at [1051, 120] on button "Re-Attempt" at bounding box center [1057, 124] width 88 height 27
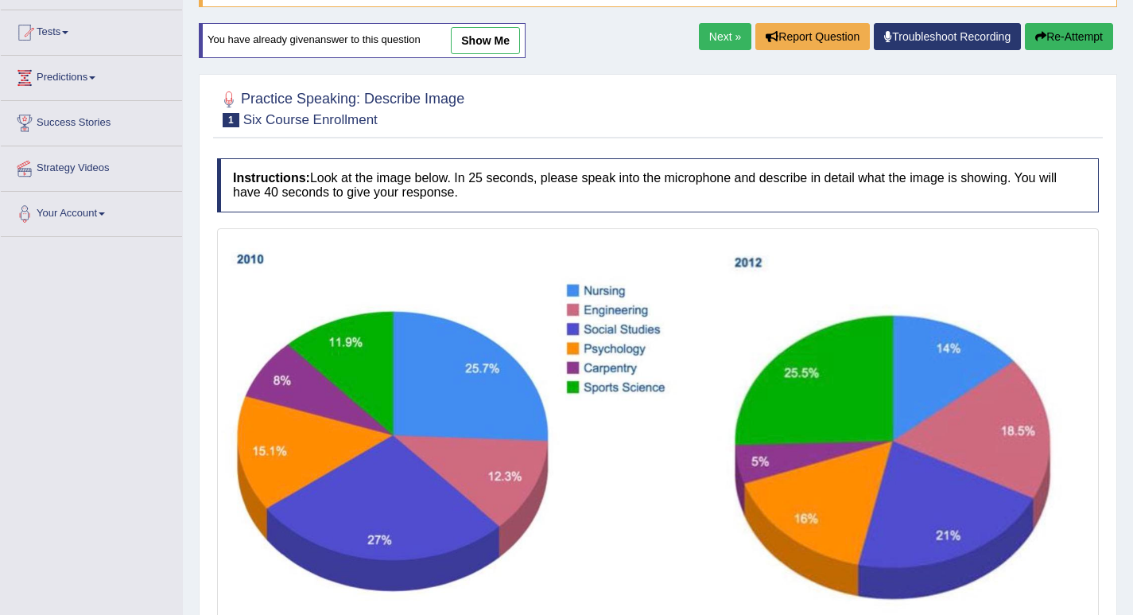
scroll to position [309, 0]
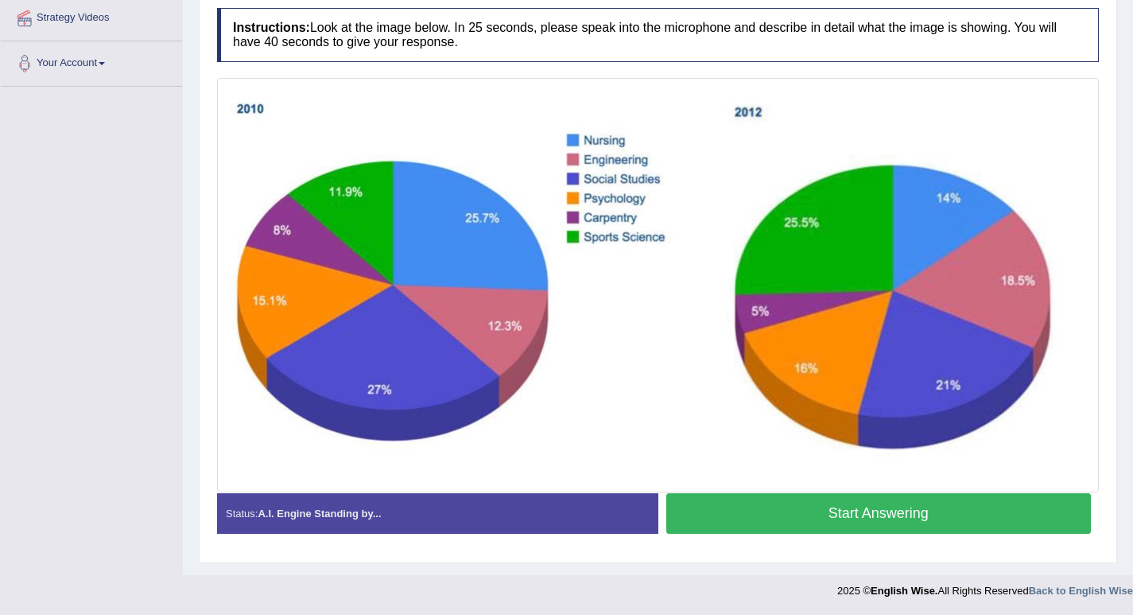
click at [824, 512] on button "Start Answering" at bounding box center [878, 513] width 425 height 41
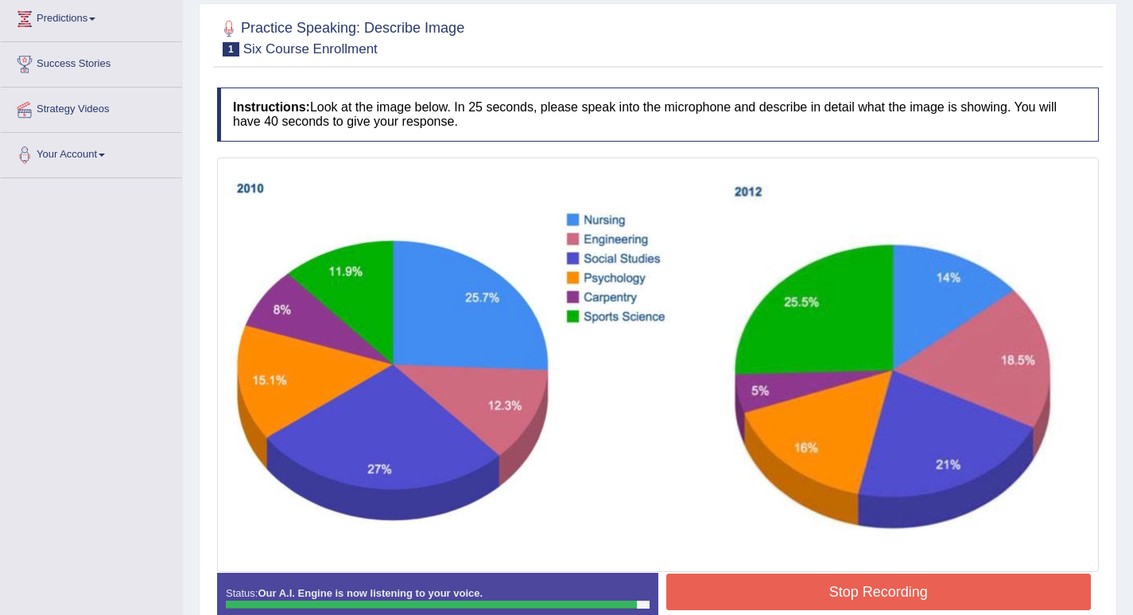
scroll to position [297, 0]
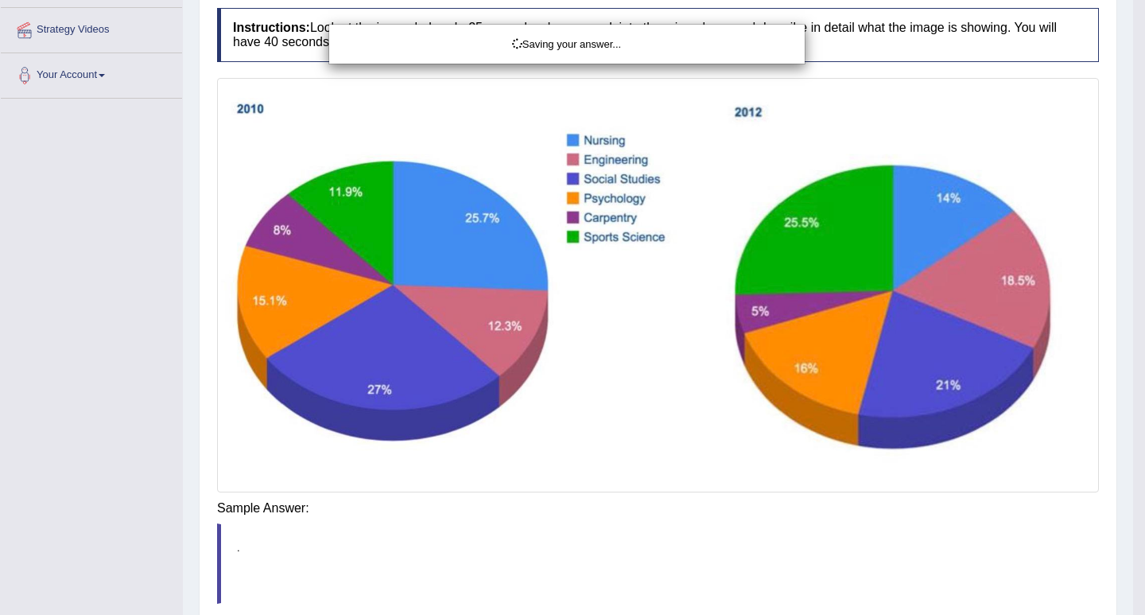
click at [793, 515] on div "Saving your answer..." at bounding box center [572, 307] width 1145 height 615
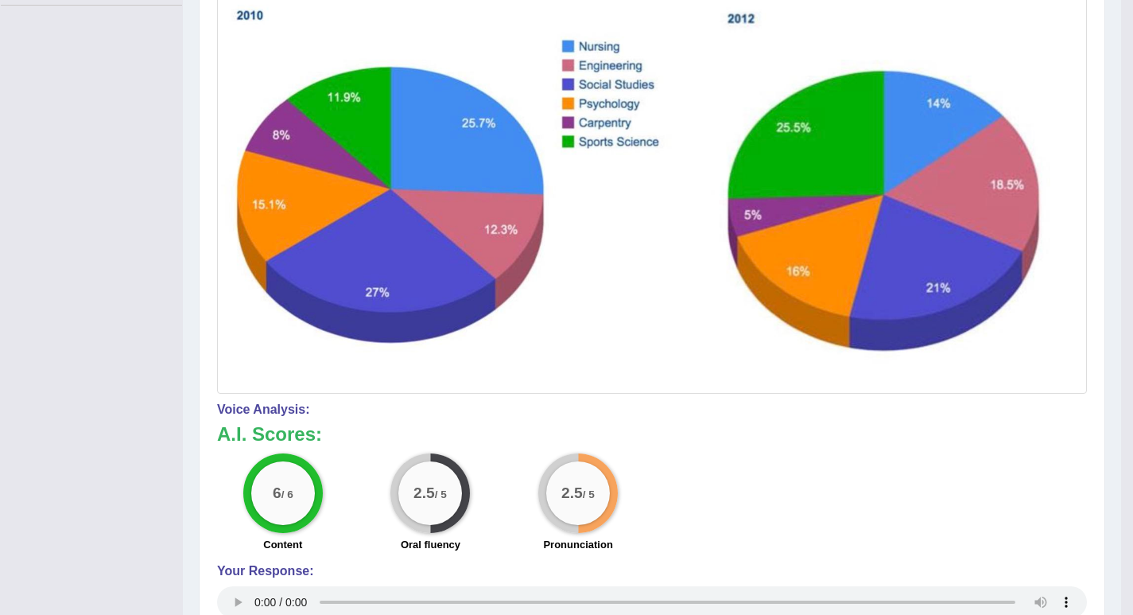
scroll to position [152, 0]
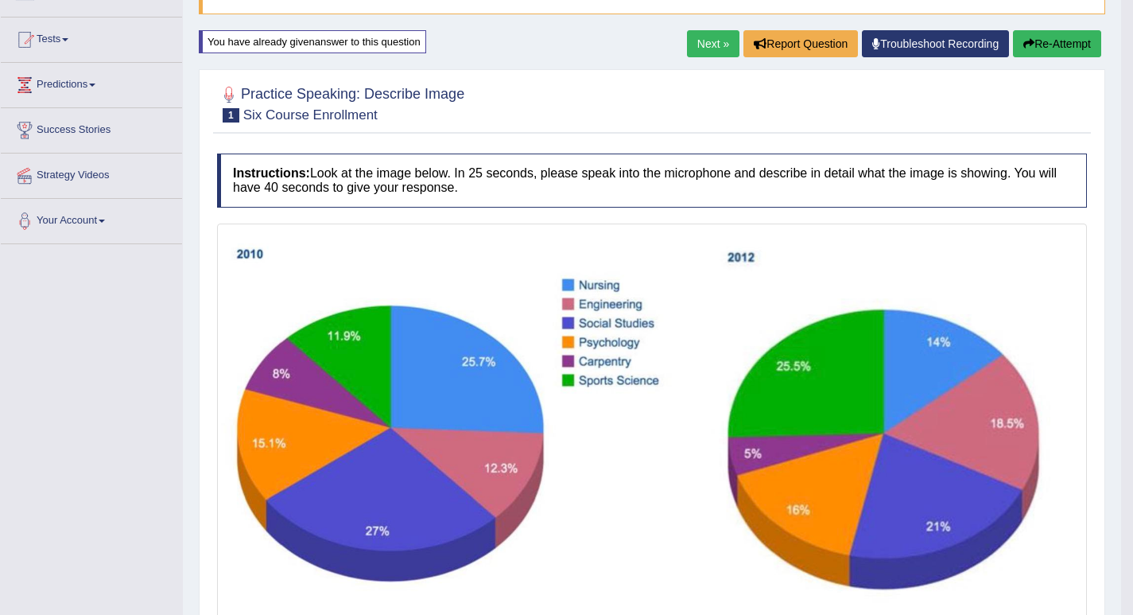
click at [1026, 46] on icon "button" at bounding box center [1028, 43] width 11 height 11
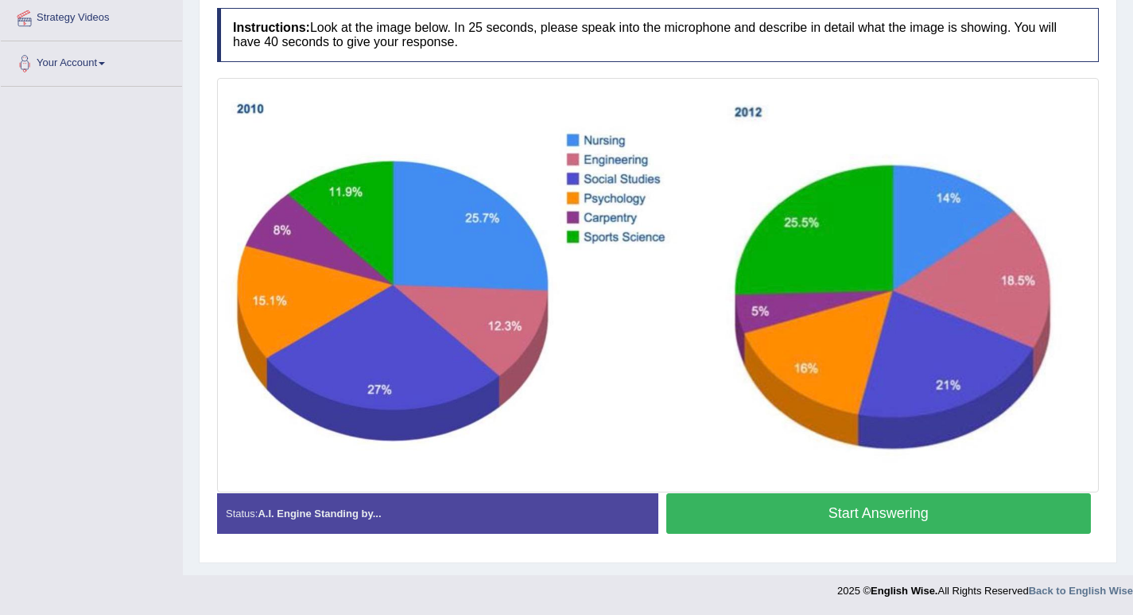
click at [835, 510] on button "Start Answering" at bounding box center [878, 513] width 425 height 41
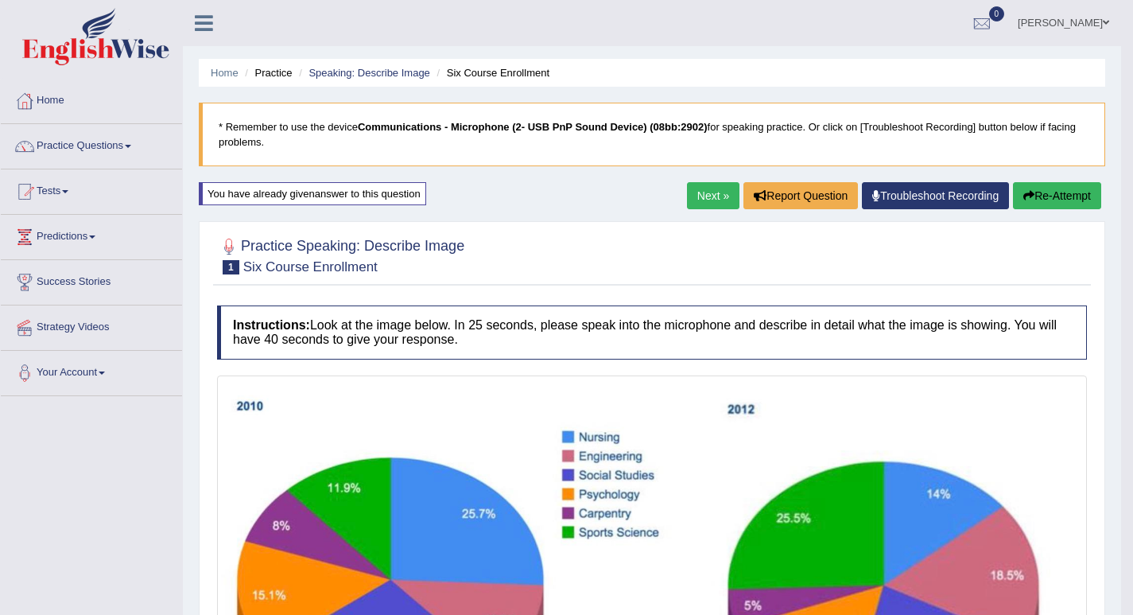
click at [694, 196] on link "Next »" at bounding box center [713, 195] width 52 height 27
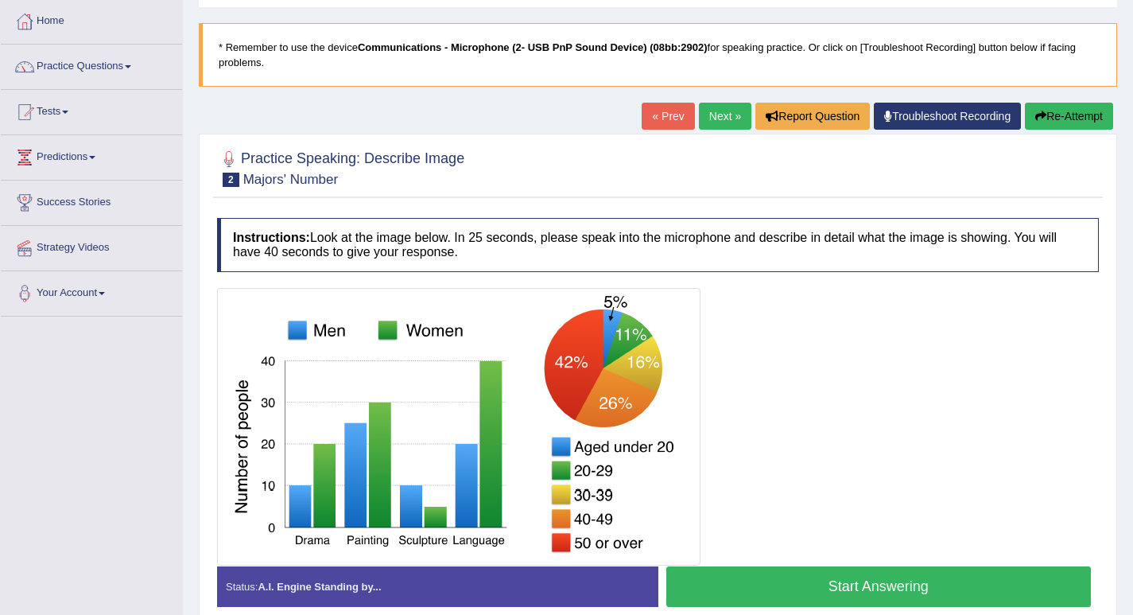
scroll to position [159, 0]
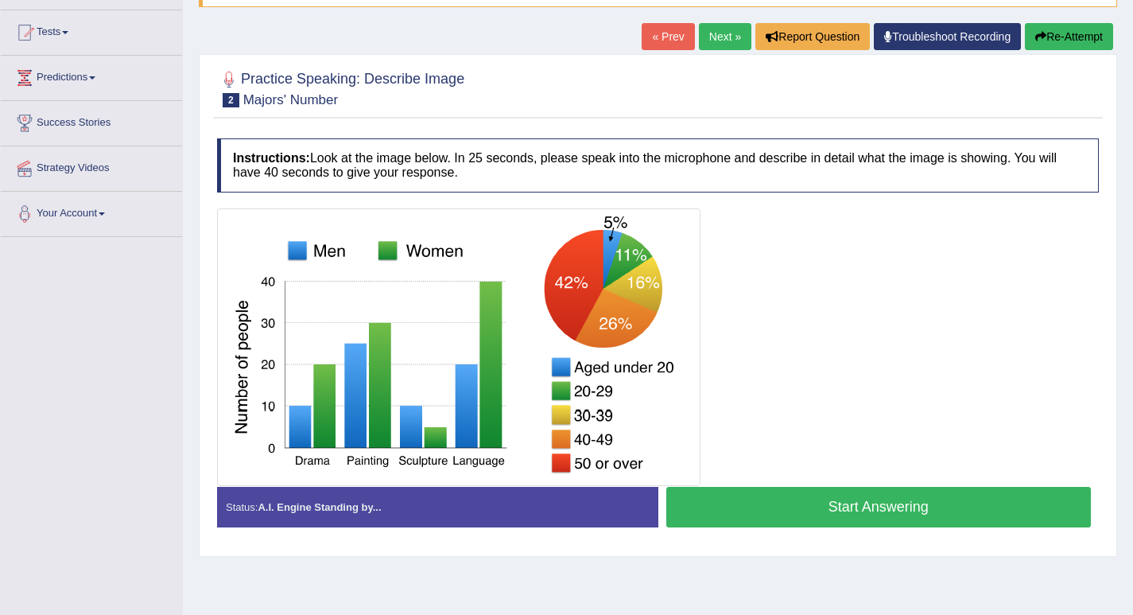
click at [839, 507] on button "Start Answering" at bounding box center [878, 507] width 425 height 41
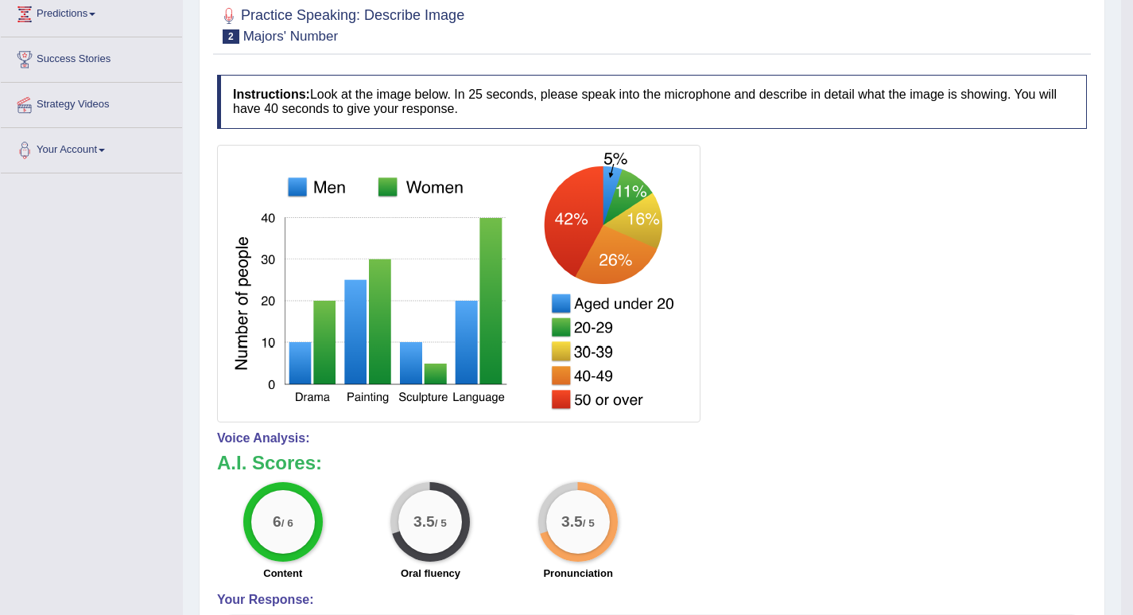
scroll to position [64, 0]
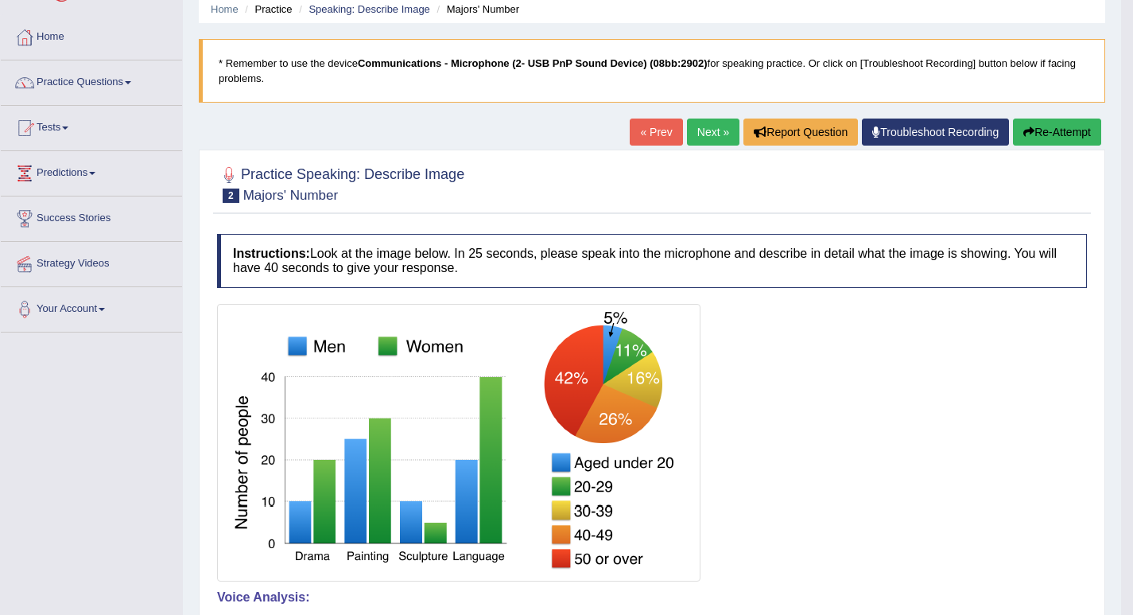
click at [1047, 130] on button "Re-Attempt" at bounding box center [1057, 131] width 88 height 27
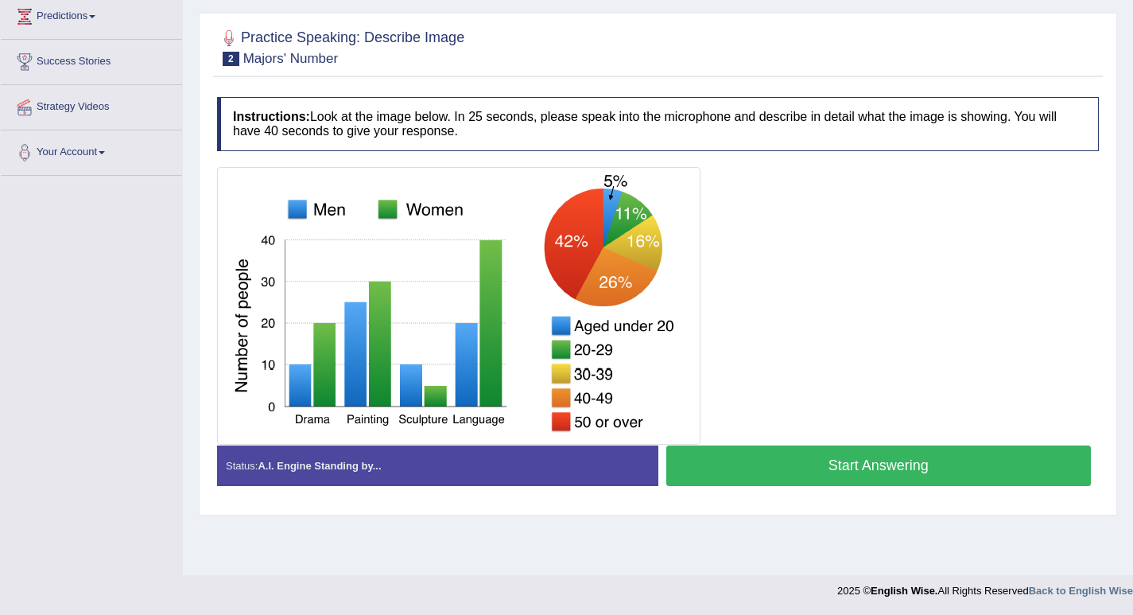
click at [850, 456] on button "Start Answering" at bounding box center [878, 465] width 425 height 41
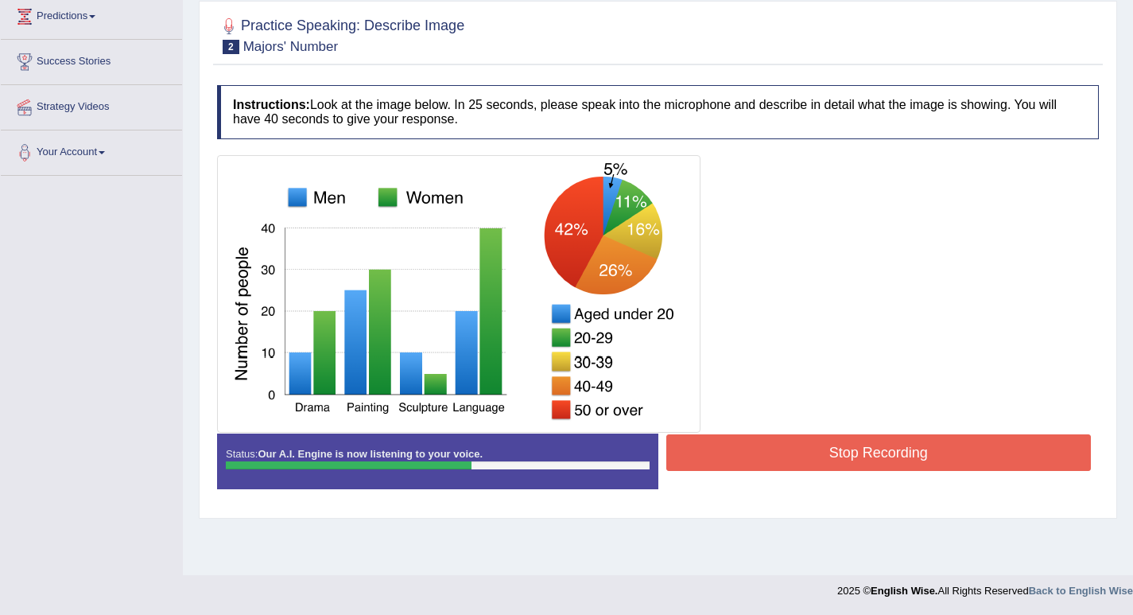
click at [794, 444] on button "Stop Recording" at bounding box center [878, 452] width 425 height 37
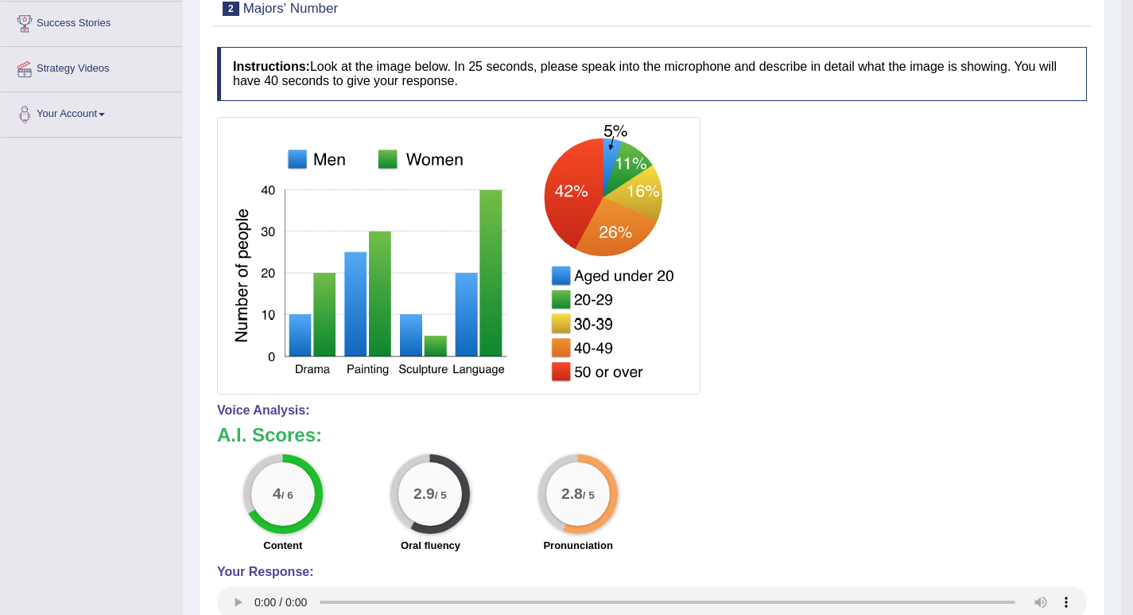
scroll to position [179, 0]
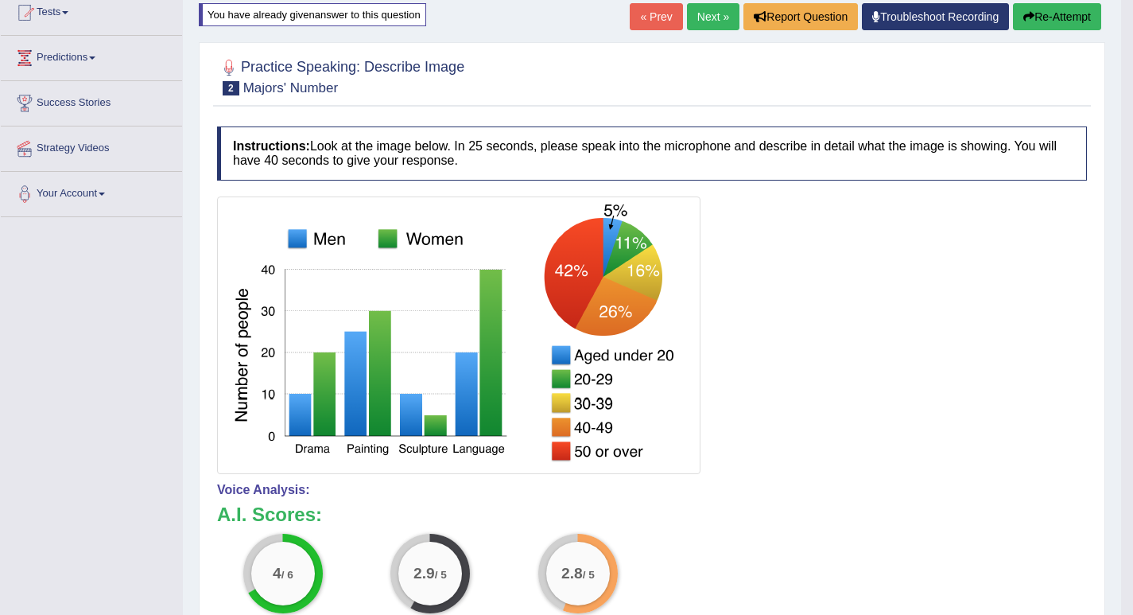
click at [1039, 20] on button "Re-Attempt" at bounding box center [1057, 16] width 88 height 27
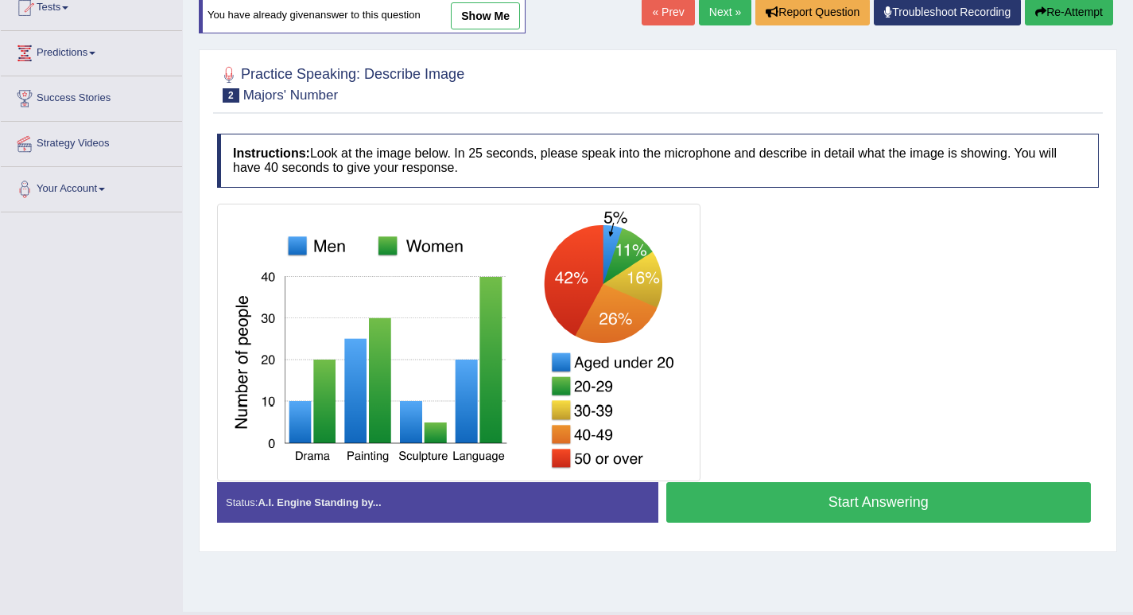
scroll to position [184, 0]
click at [809, 505] on button "Start Answering" at bounding box center [878, 502] width 425 height 41
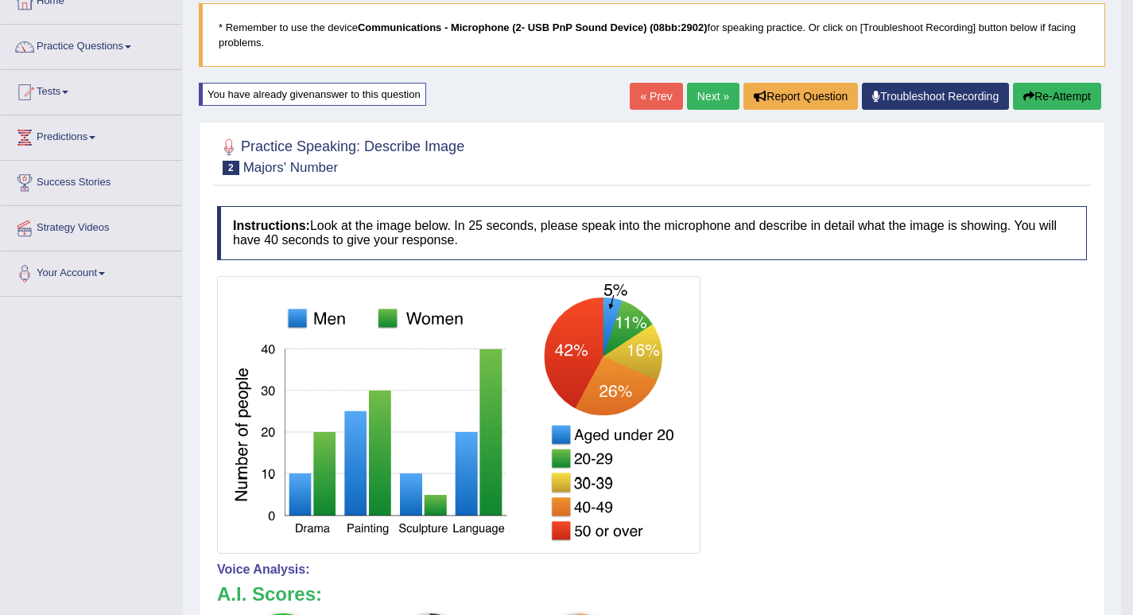
scroll to position [20, 0]
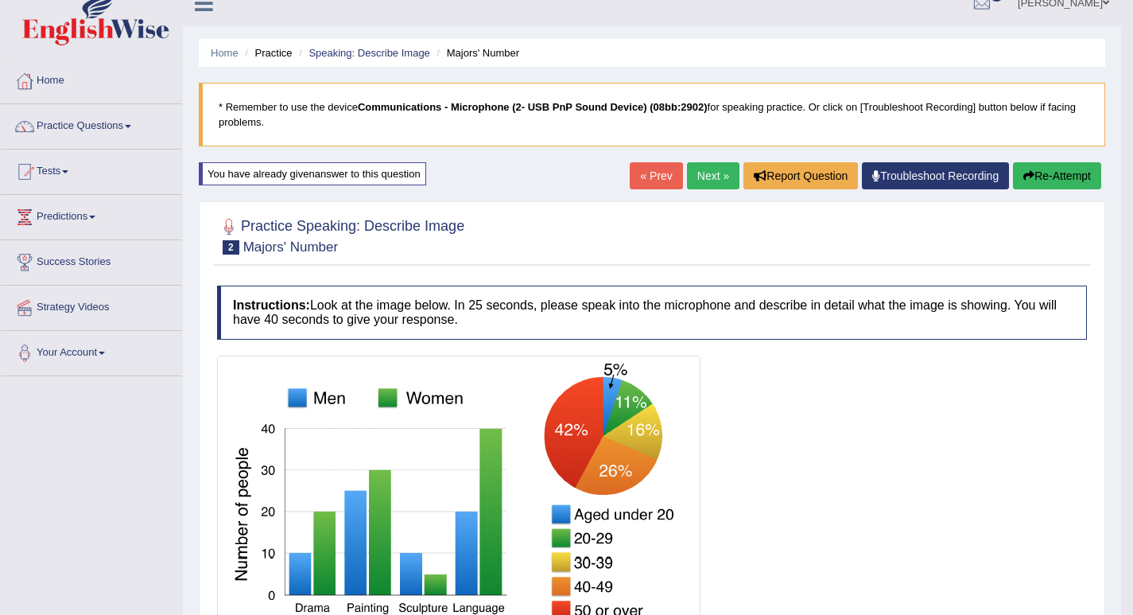
click at [1039, 177] on button "Re-Attempt" at bounding box center [1057, 175] width 88 height 27
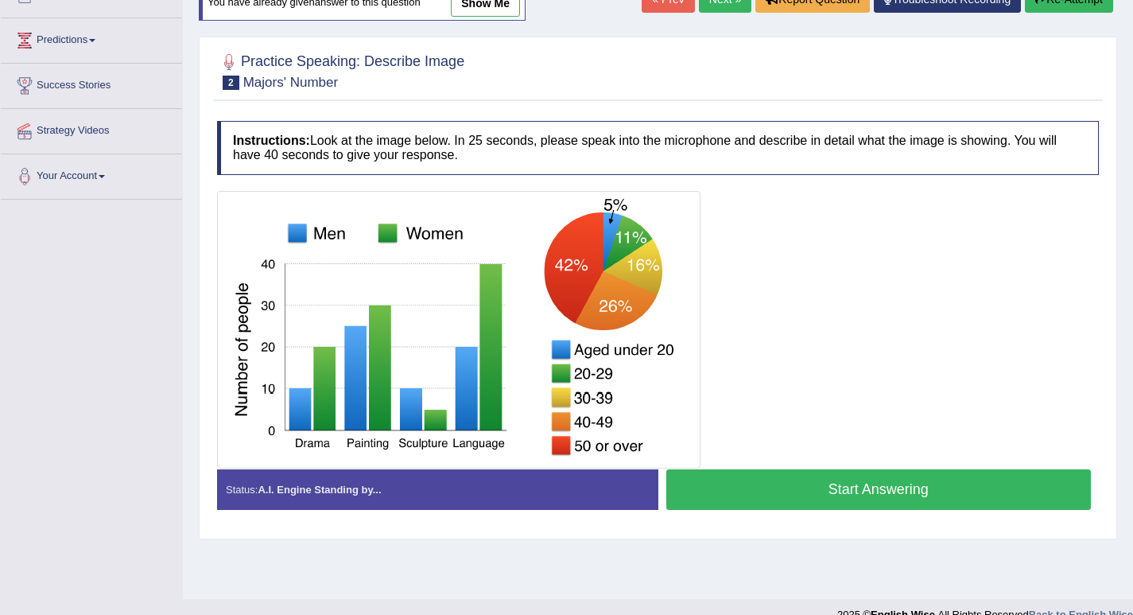
click at [822, 500] on button "Start Answering" at bounding box center [878, 489] width 425 height 41
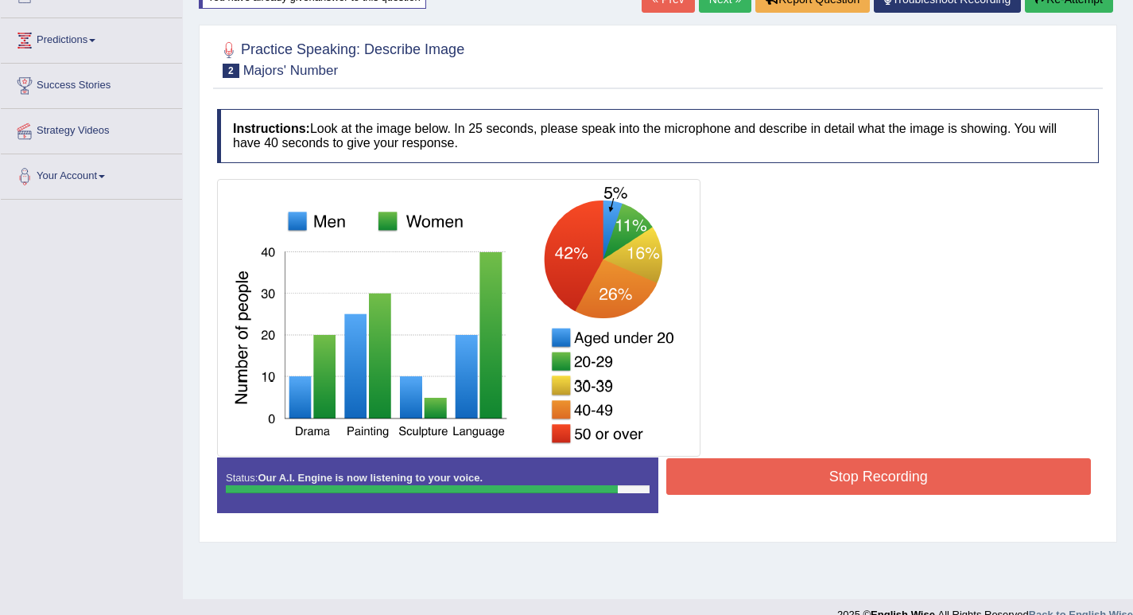
click at [815, 484] on button "Stop Recording" at bounding box center [878, 476] width 425 height 37
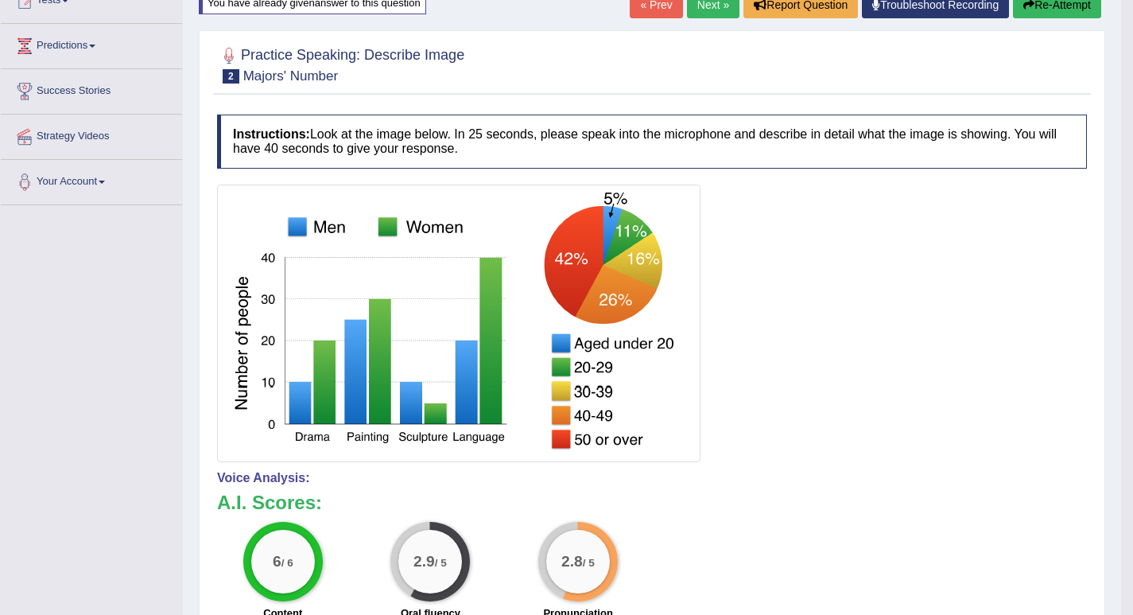
scroll to position [32, 0]
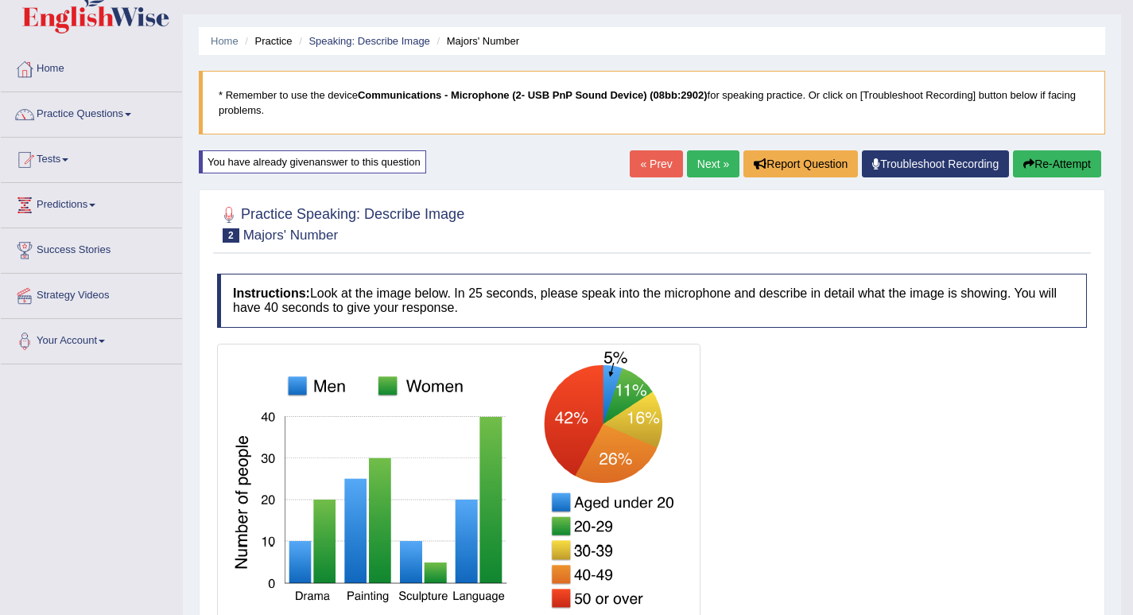
click at [1046, 158] on button "Re-Attempt" at bounding box center [1057, 163] width 88 height 27
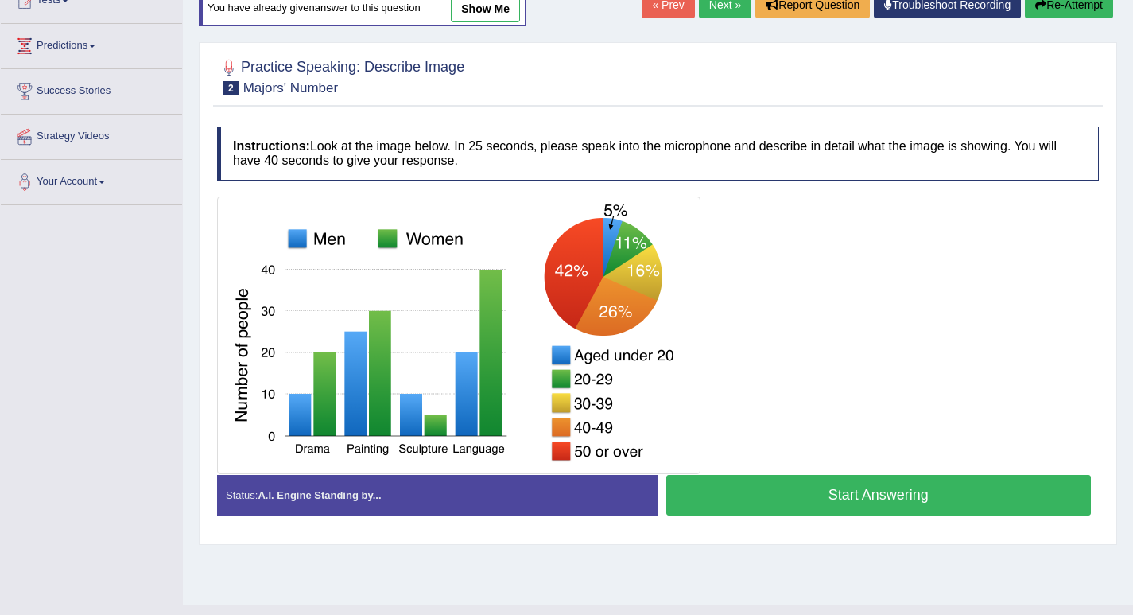
click at [811, 496] on button "Start Answering" at bounding box center [878, 495] width 425 height 41
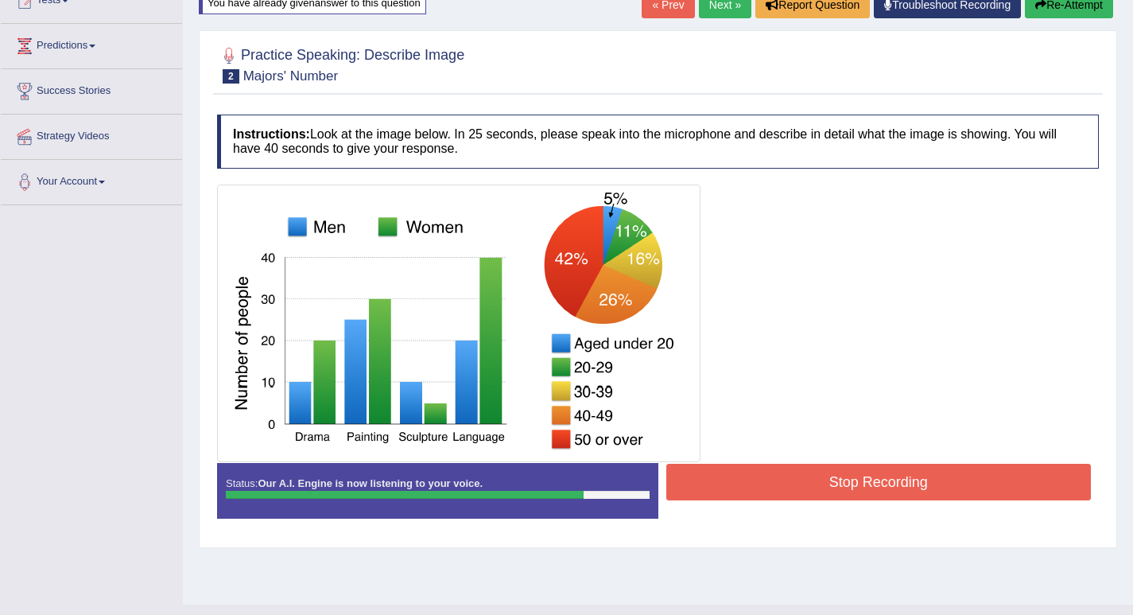
click at [811, 478] on button "Stop Recording" at bounding box center [878, 482] width 425 height 37
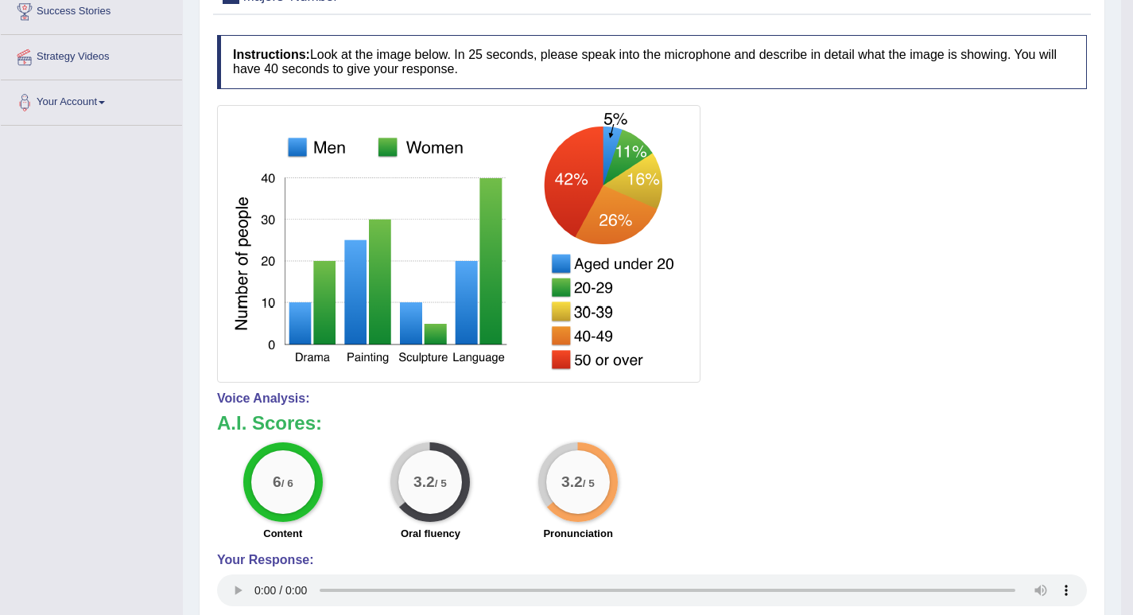
scroll to position [191, 0]
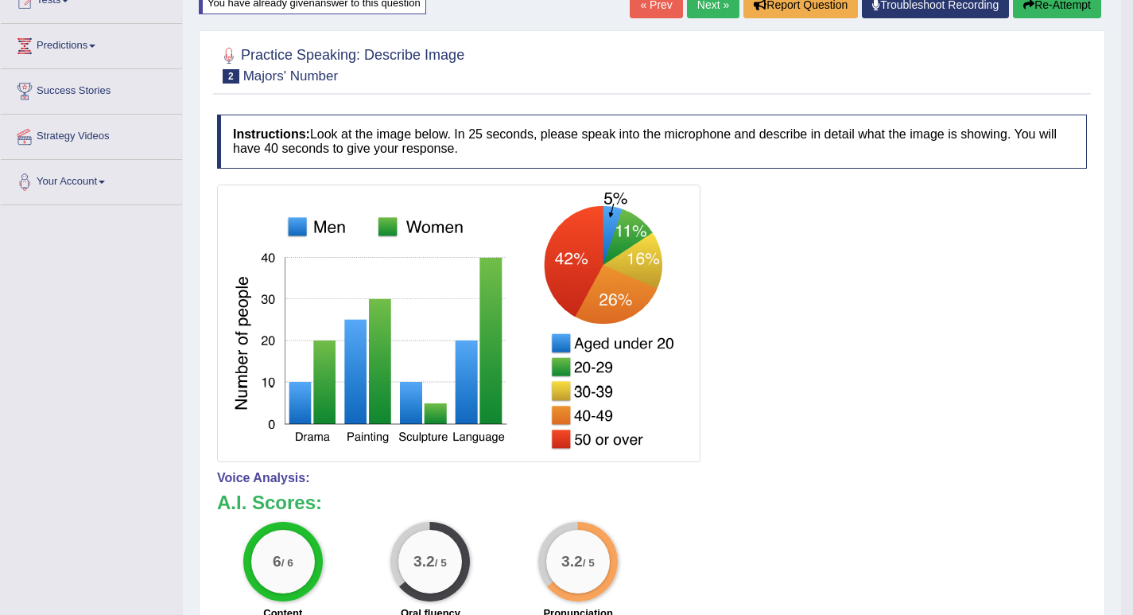
click at [698, 7] on link "Next »" at bounding box center [713, 4] width 52 height 27
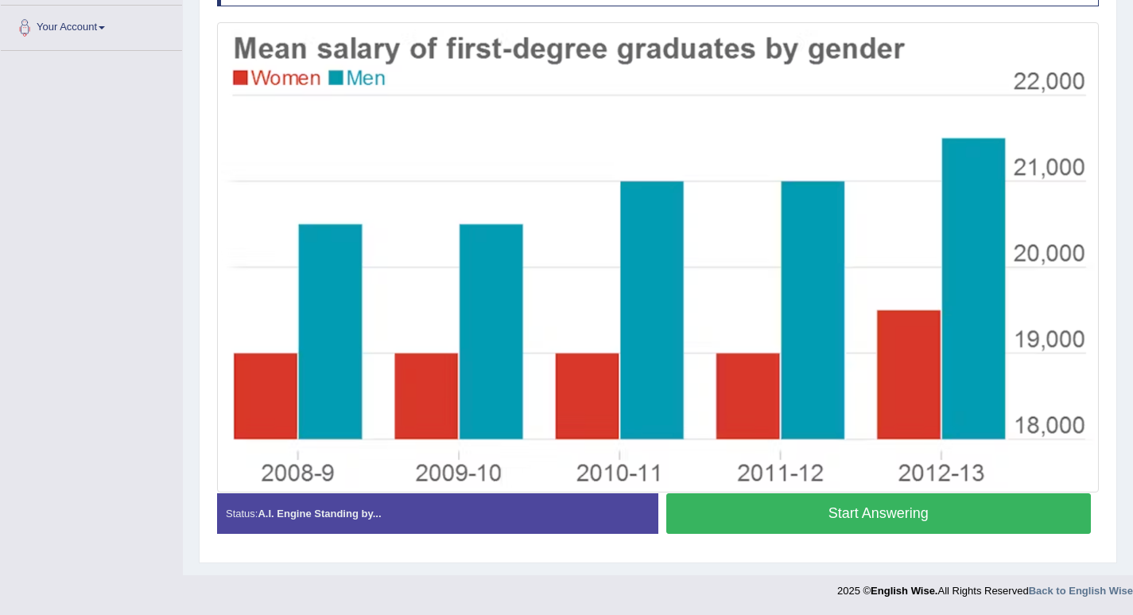
scroll to position [266, 0]
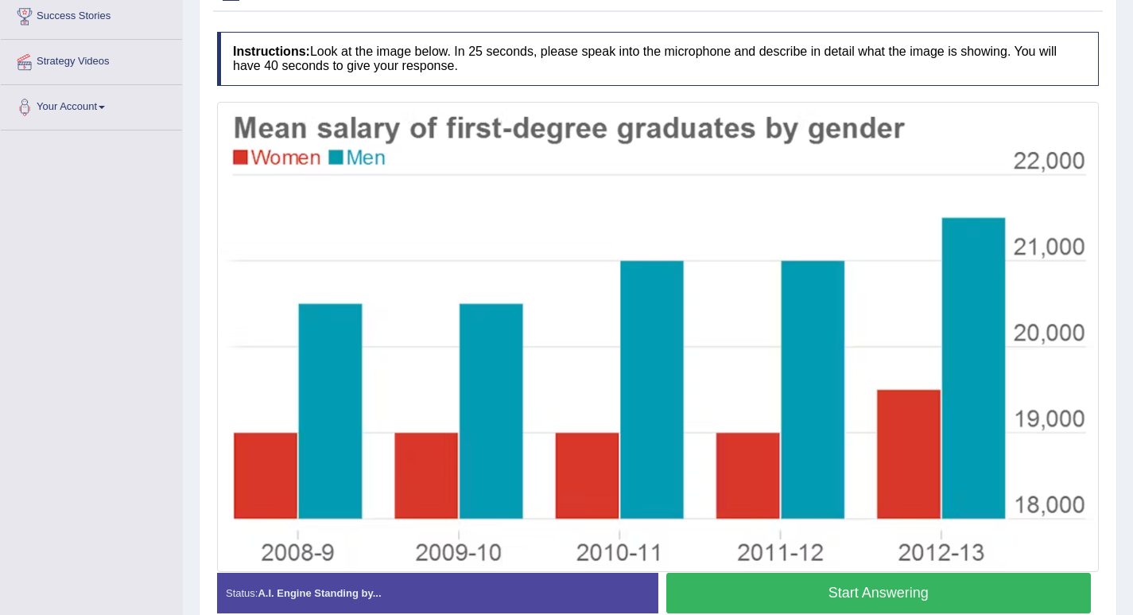
click at [831, 591] on button "Start Answering" at bounding box center [878, 592] width 425 height 41
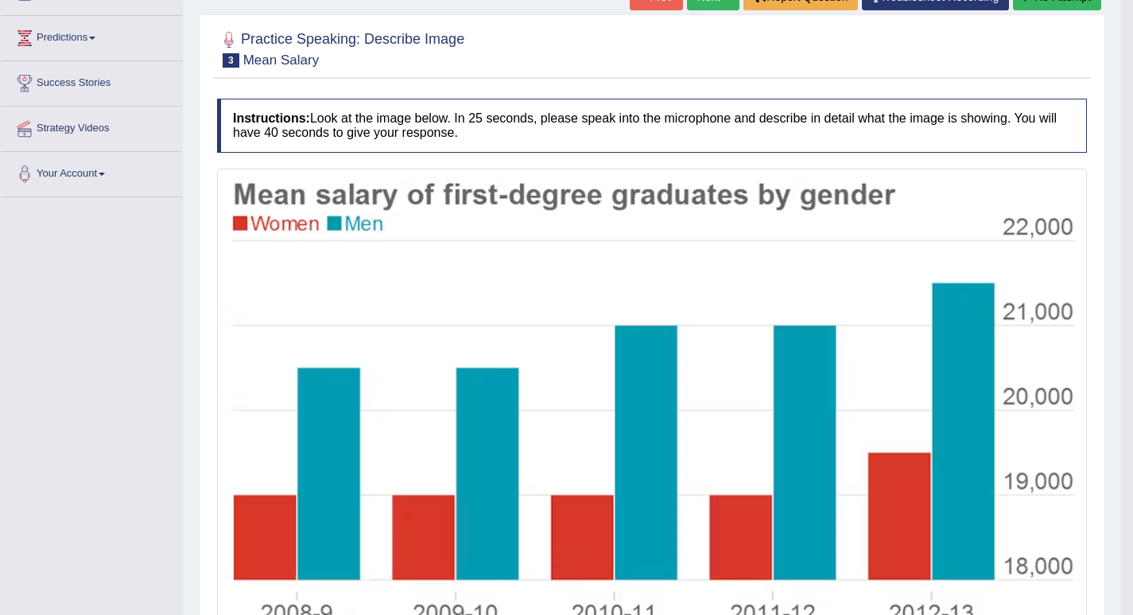
scroll to position [119, 0]
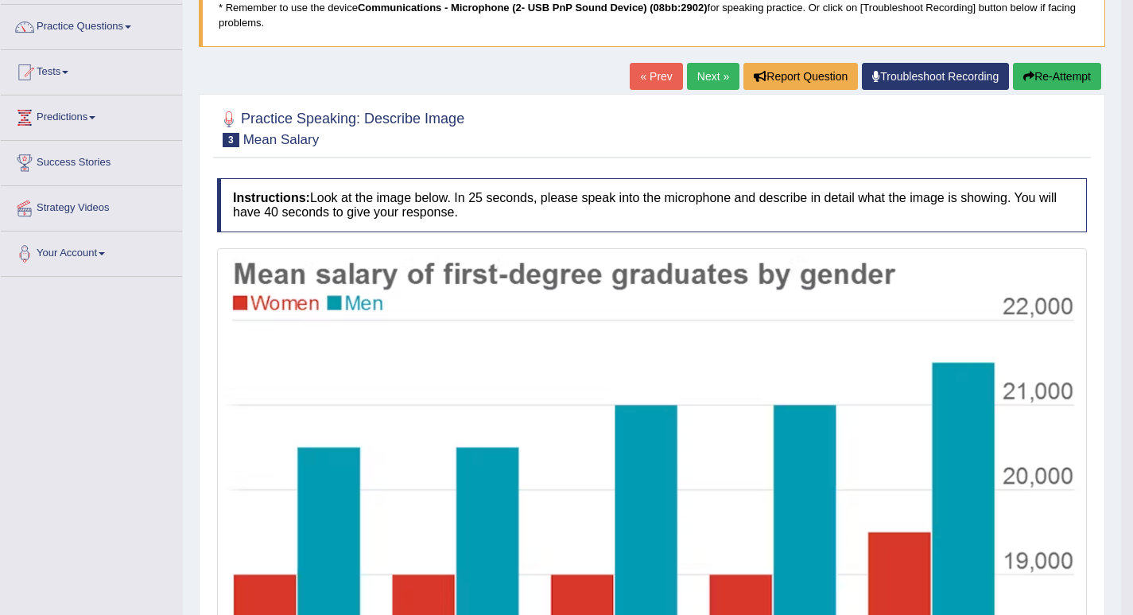
click at [1049, 72] on button "Re-Attempt" at bounding box center [1057, 76] width 88 height 27
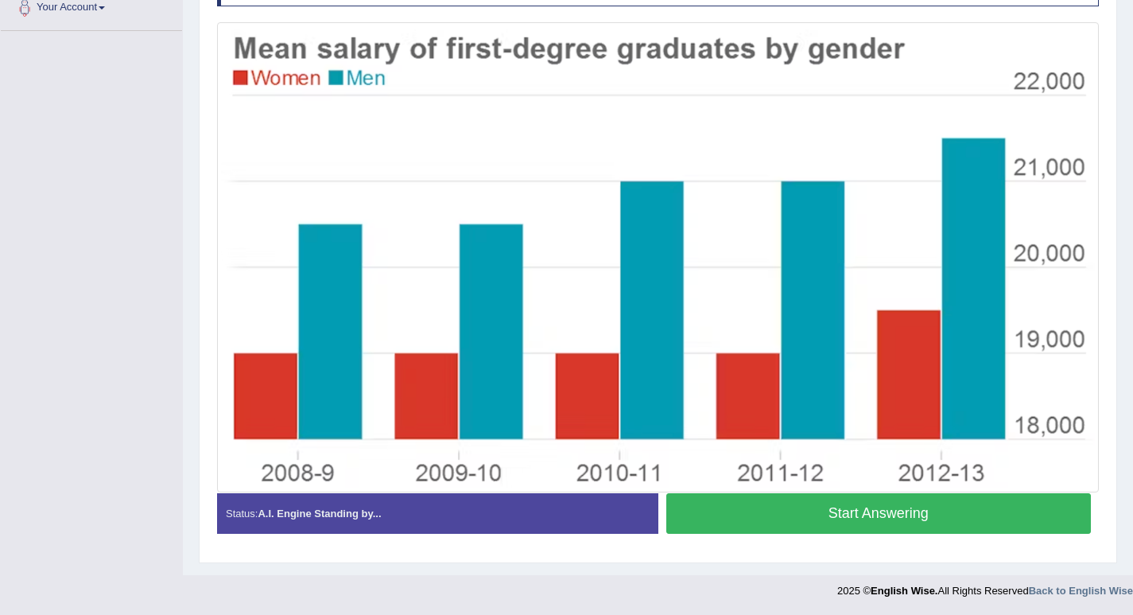
click at [797, 513] on button "Start Answering" at bounding box center [878, 513] width 425 height 41
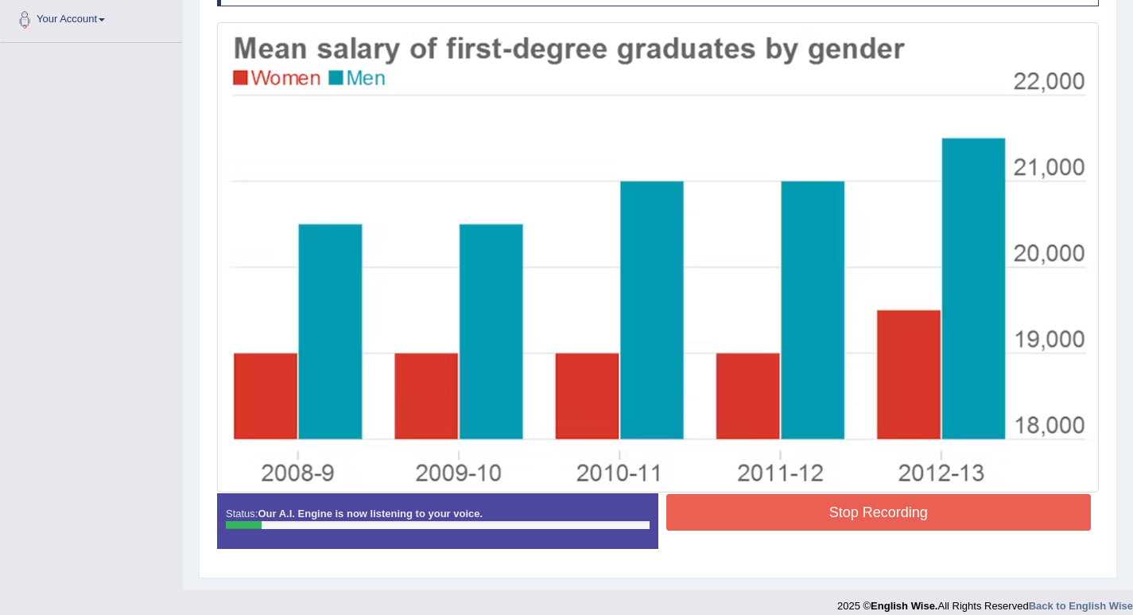
click at [830, 529] on button "Stop Recording" at bounding box center [878, 512] width 425 height 37
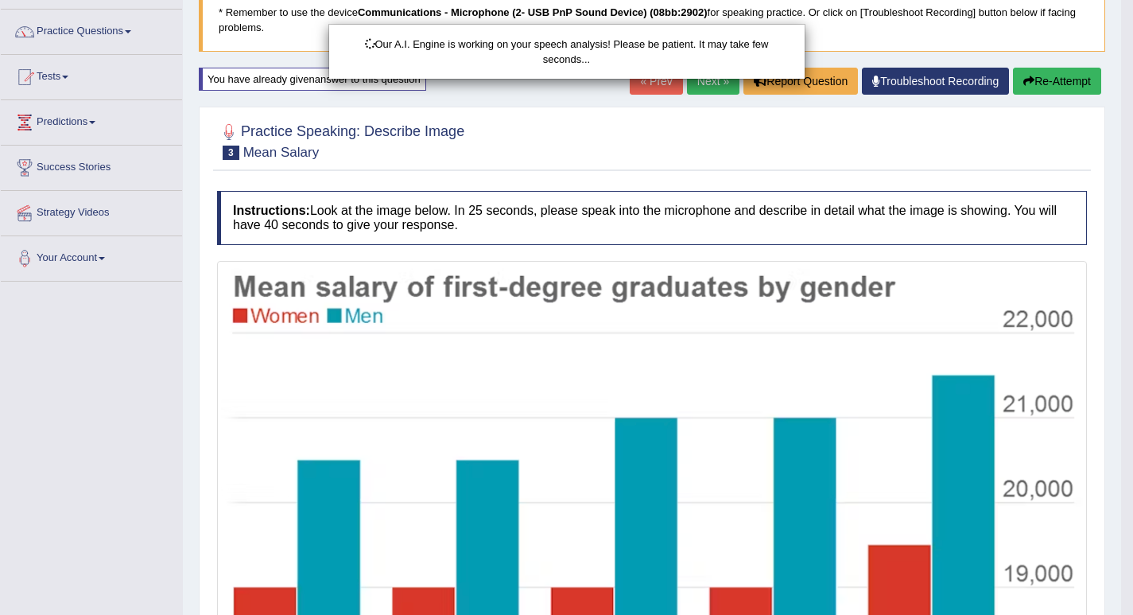
scroll to position [35, 0]
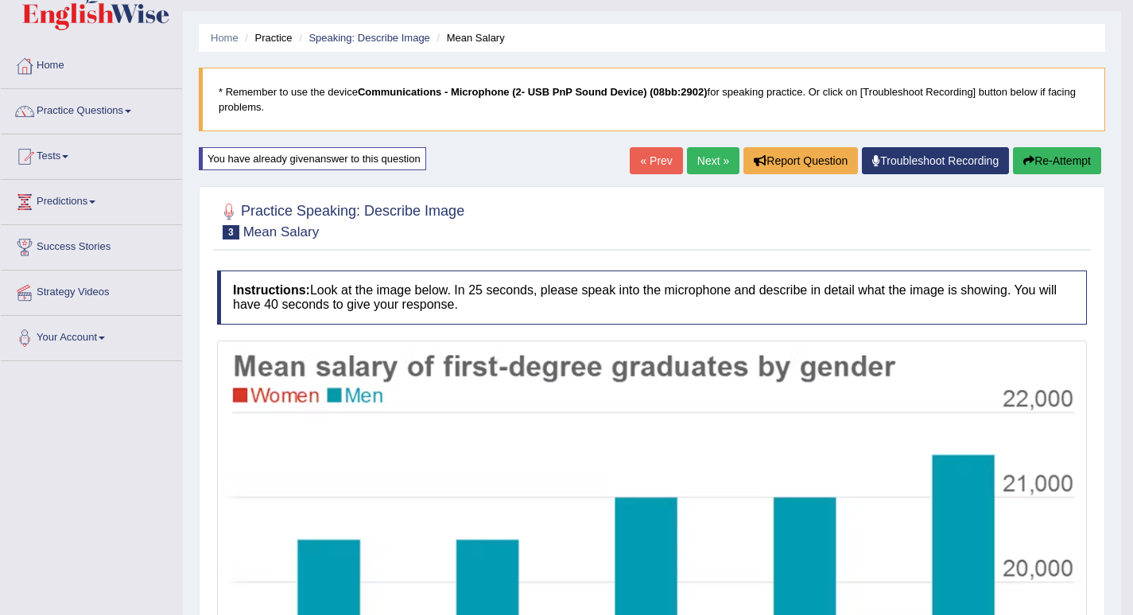
click at [1073, 160] on button "Re-Attempt" at bounding box center [1057, 160] width 88 height 27
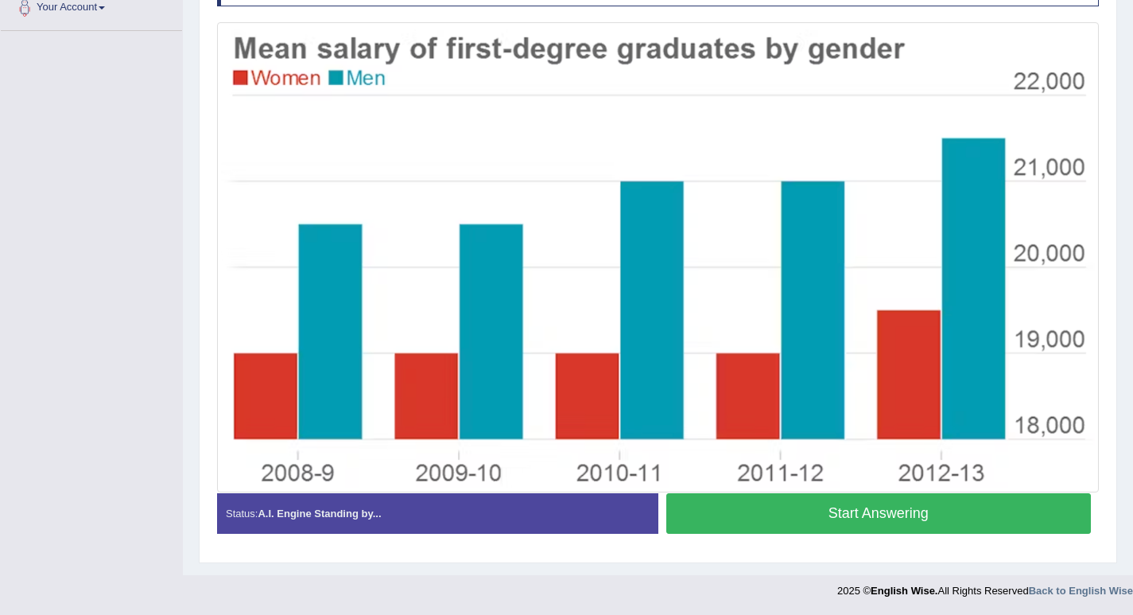
click at [900, 507] on button "Start Answering" at bounding box center [878, 513] width 425 height 41
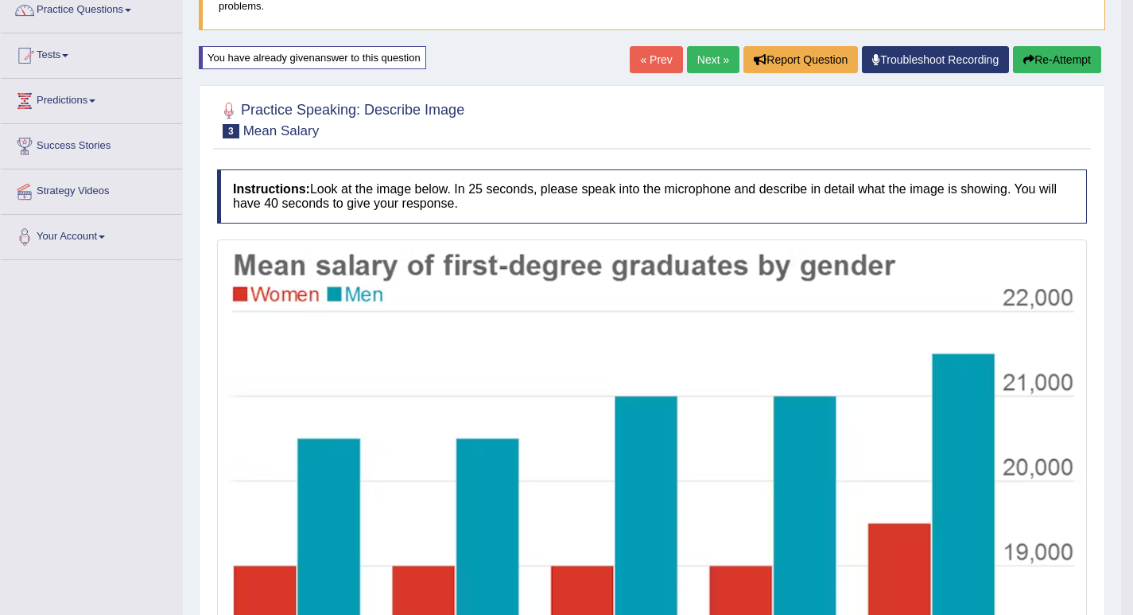
scroll to position [83, 0]
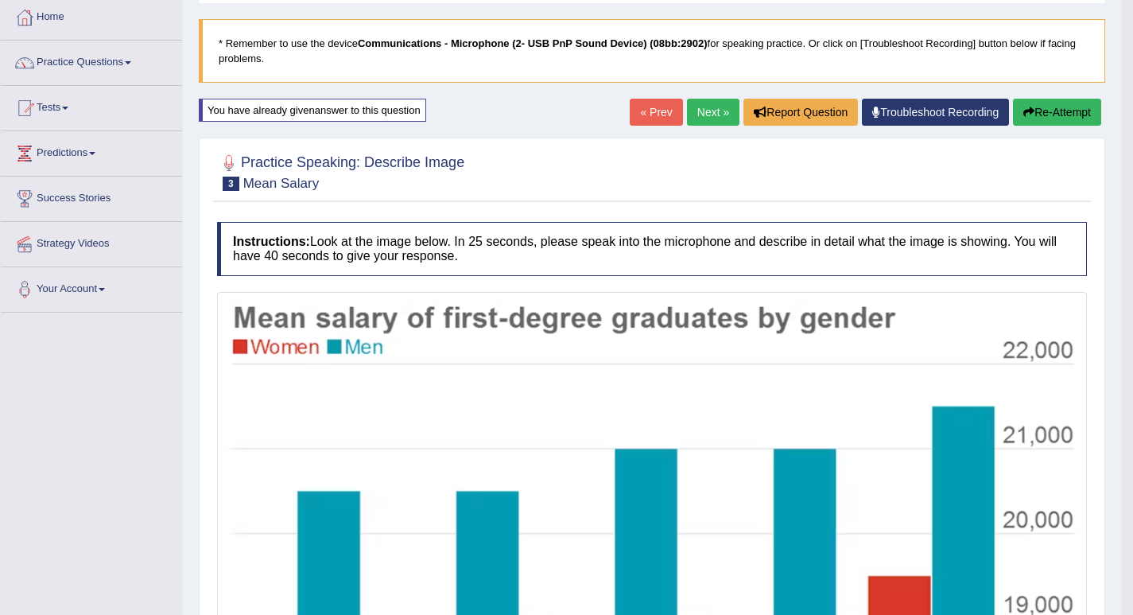
click at [1034, 111] on button "Re-Attempt" at bounding box center [1057, 112] width 88 height 27
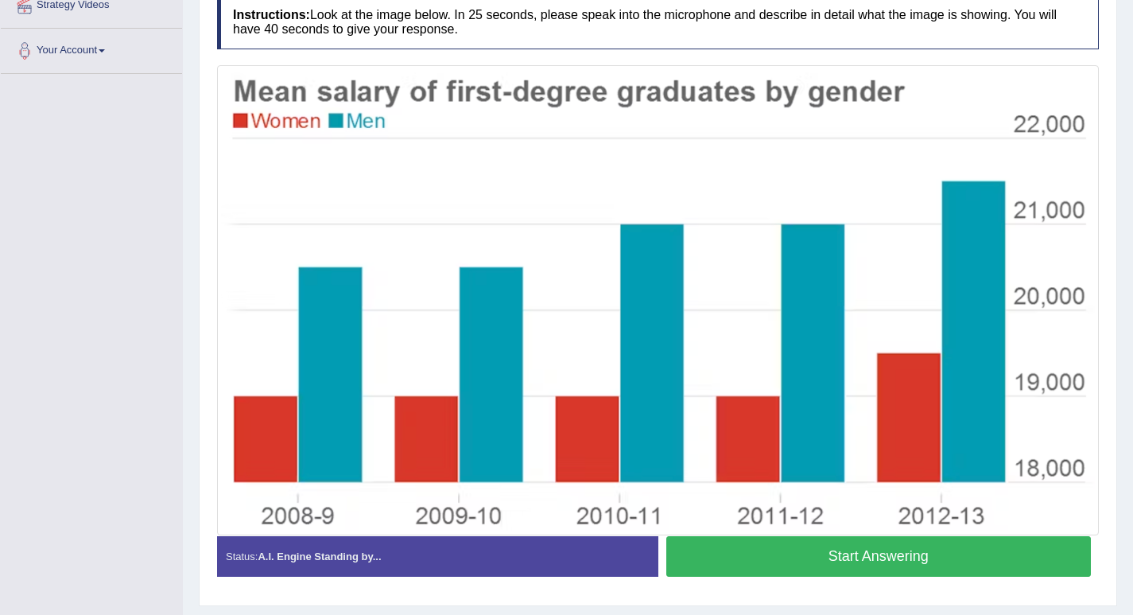
scroll to position [365, 0]
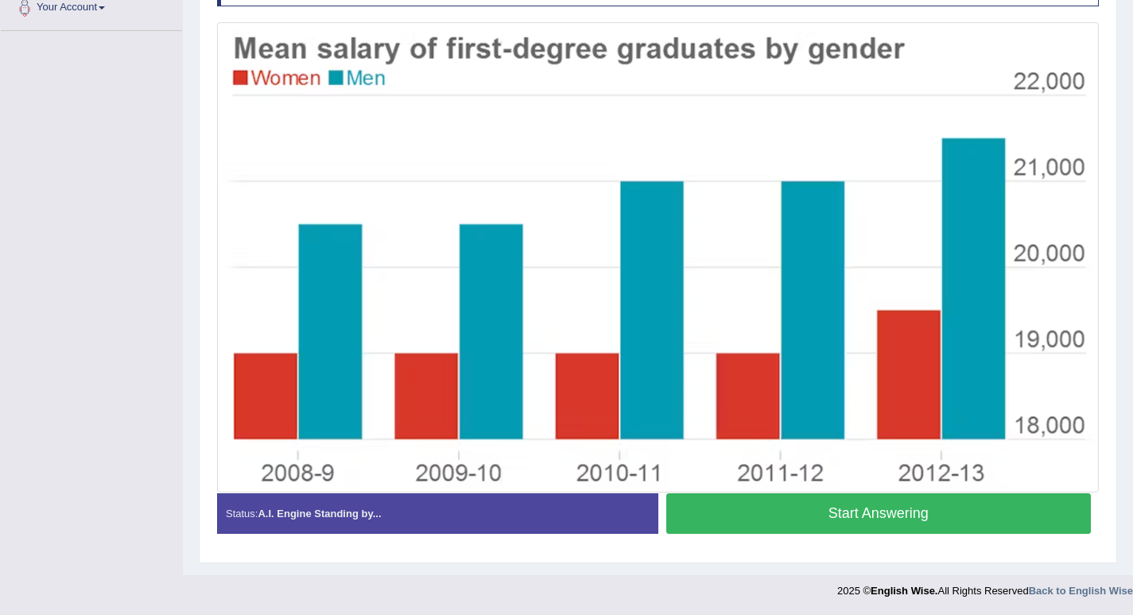
click at [751, 515] on button "Start Answering" at bounding box center [878, 513] width 425 height 41
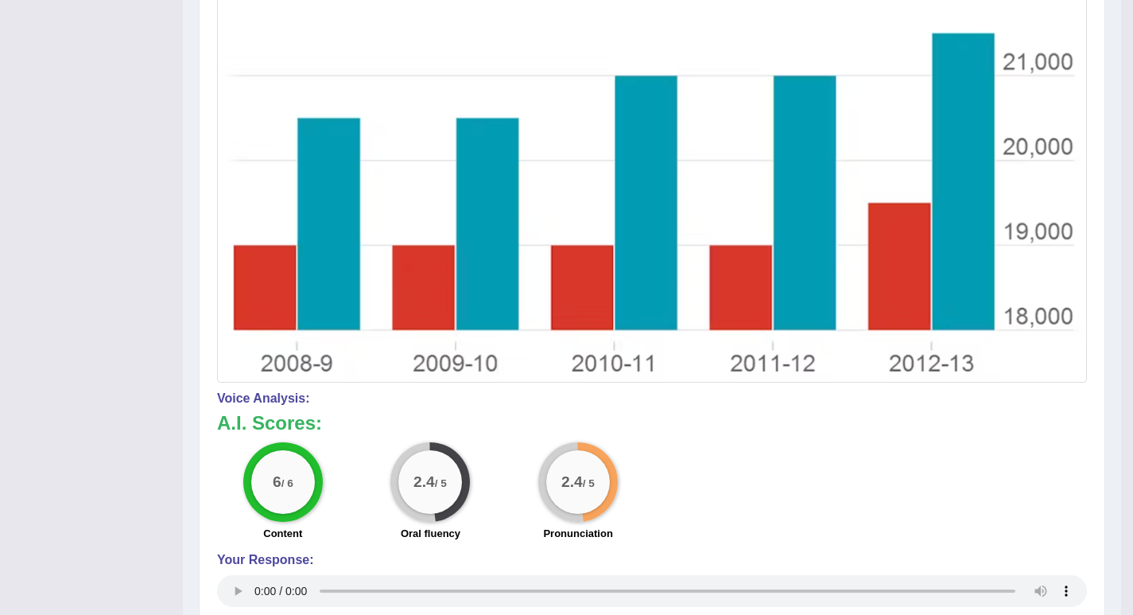
scroll to position [536, 0]
